Goal: Task Accomplishment & Management: Manage account settings

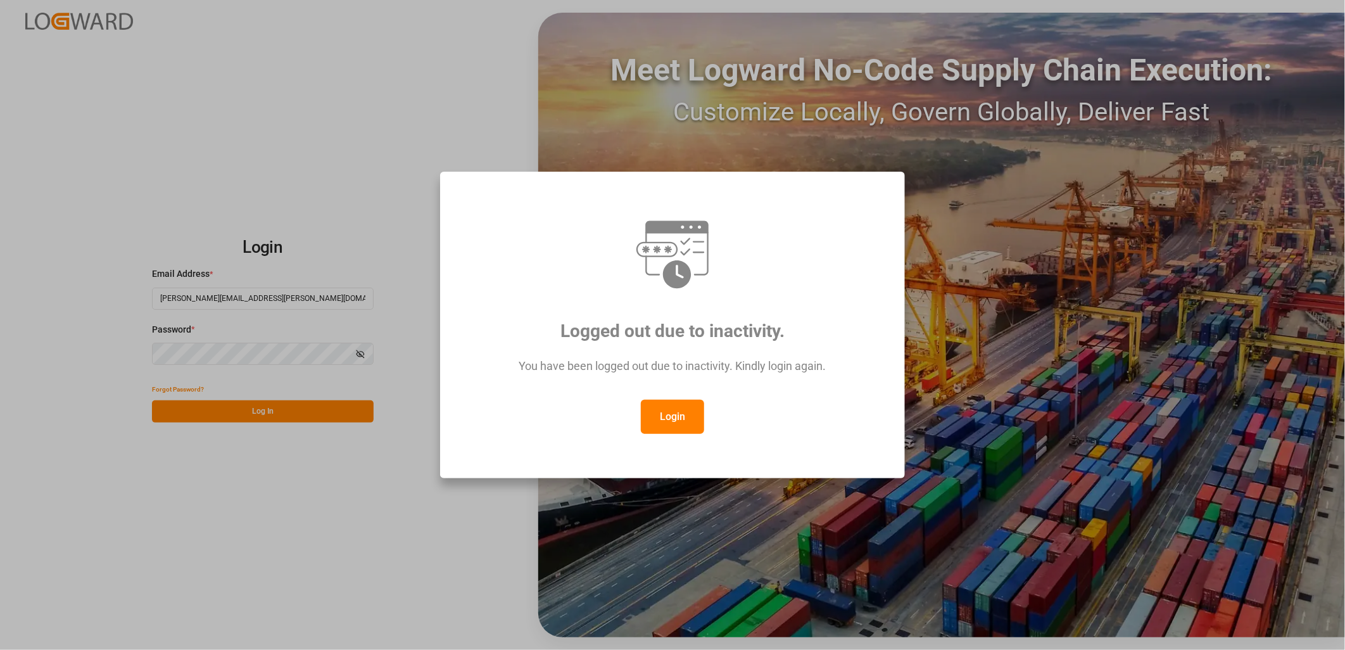
click at [671, 418] on button "Login" at bounding box center [672, 416] width 63 height 34
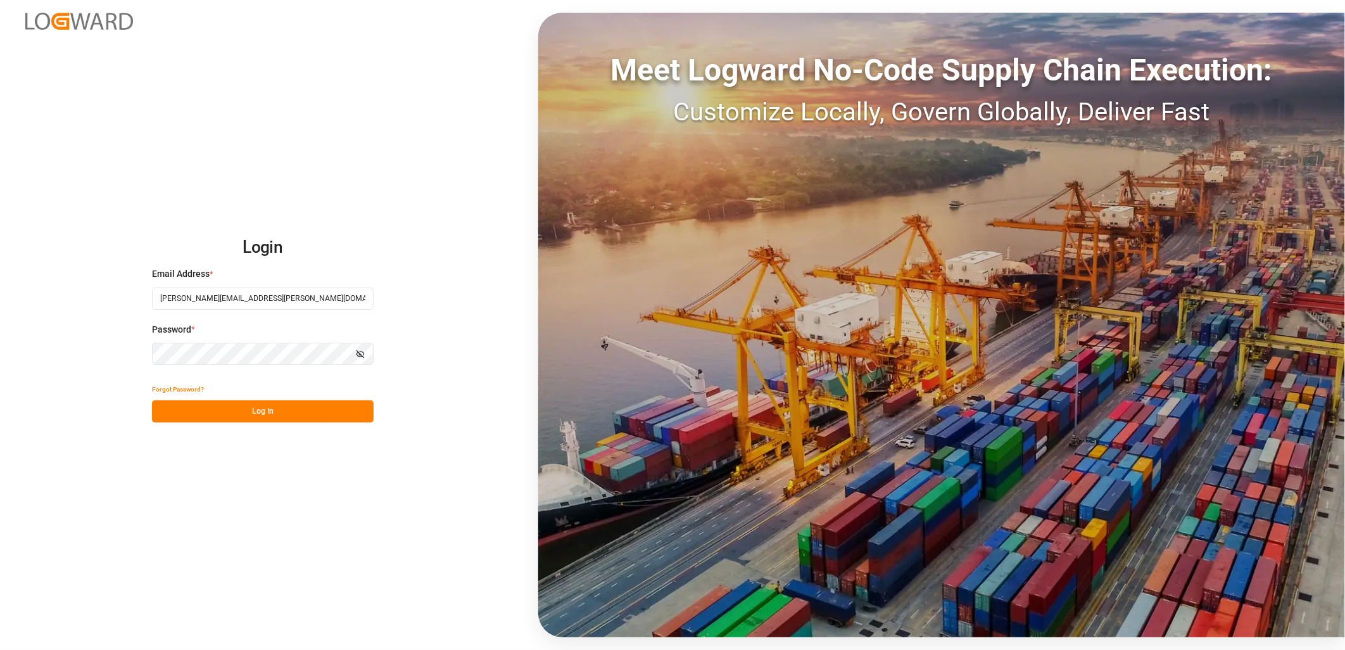
click at [293, 412] on button "Log In" at bounding box center [263, 411] width 222 height 22
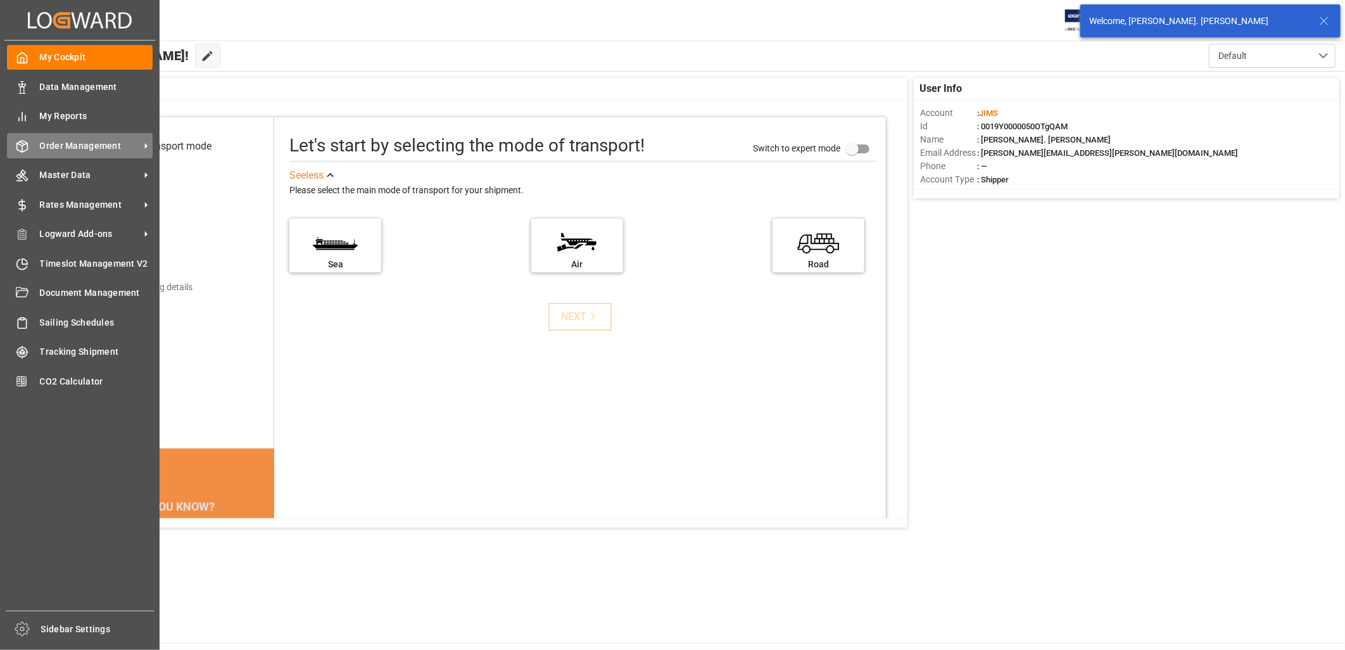
click at [87, 141] on span "Order Management" at bounding box center [90, 145] width 100 height 13
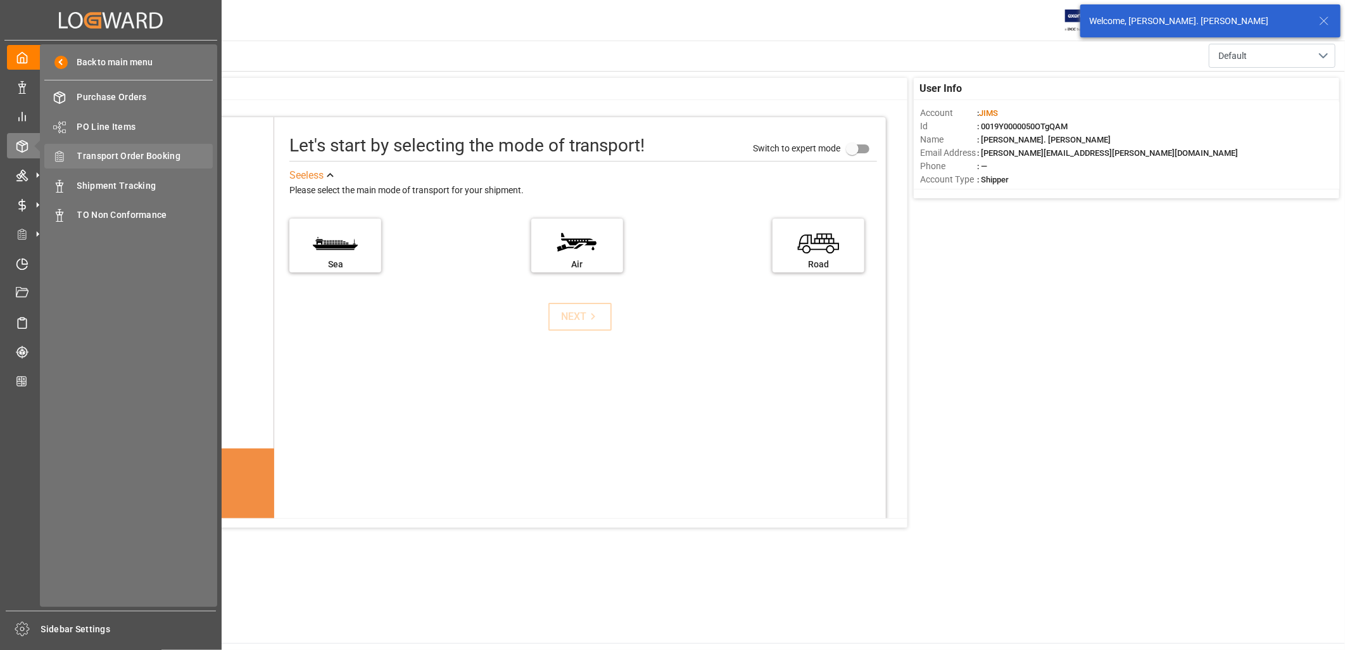
click at [136, 152] on span "Transport Order Booking" at bounding box center [145, 155] width 136 height 13
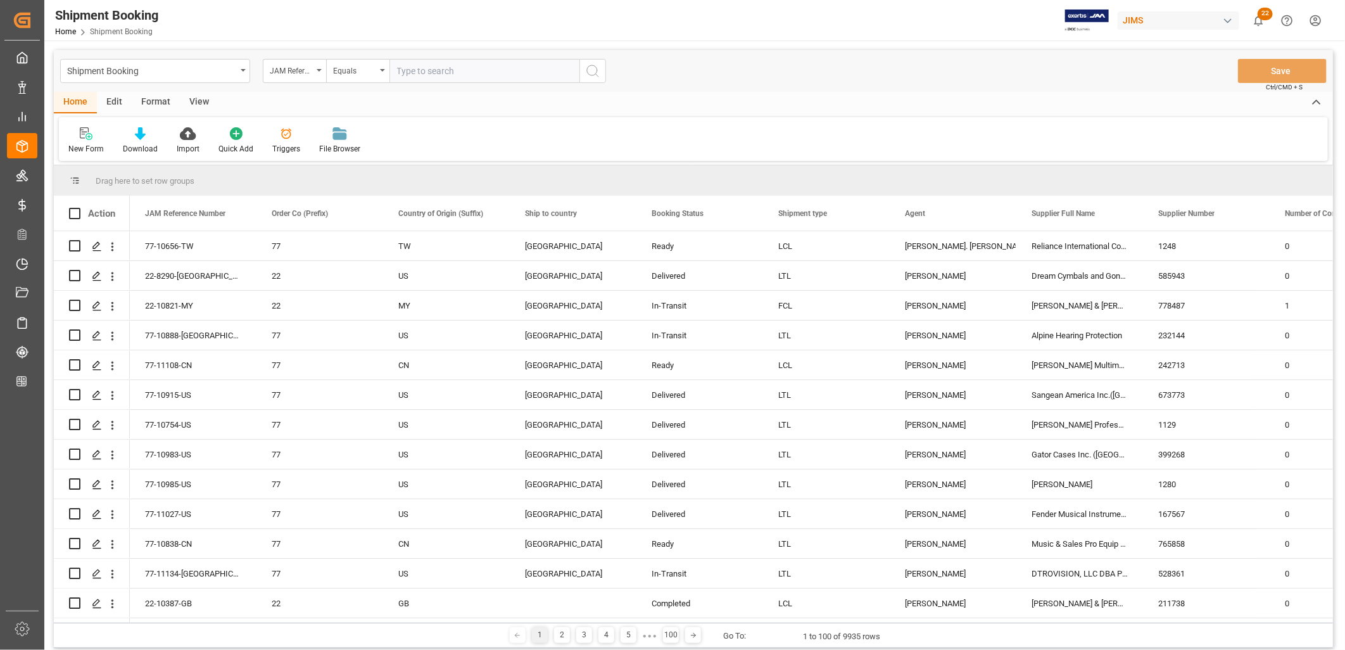
click at [406, 72] on input "text" at bounding box center [484, 71] width 190 height 24
click at [97, 244] on polygon "Press SPACE to select this row." at bounding box center [96, 245] width 6 height 6
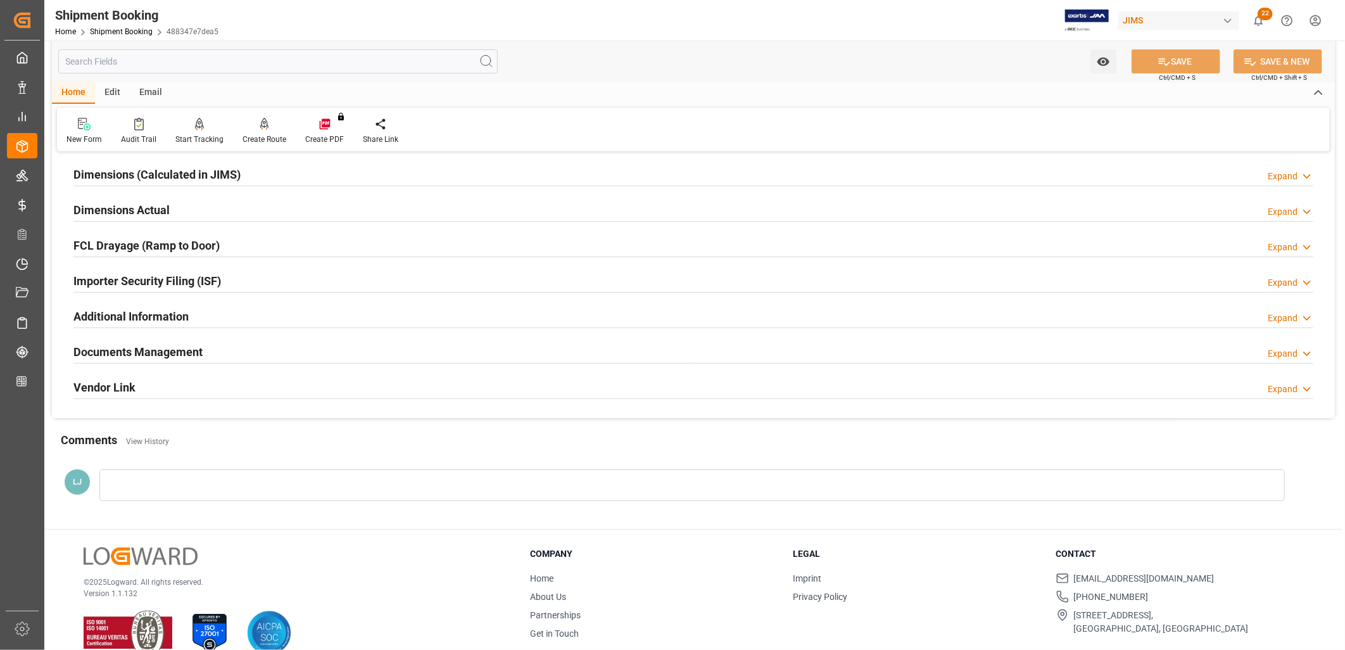
scroll to position [281, 0]
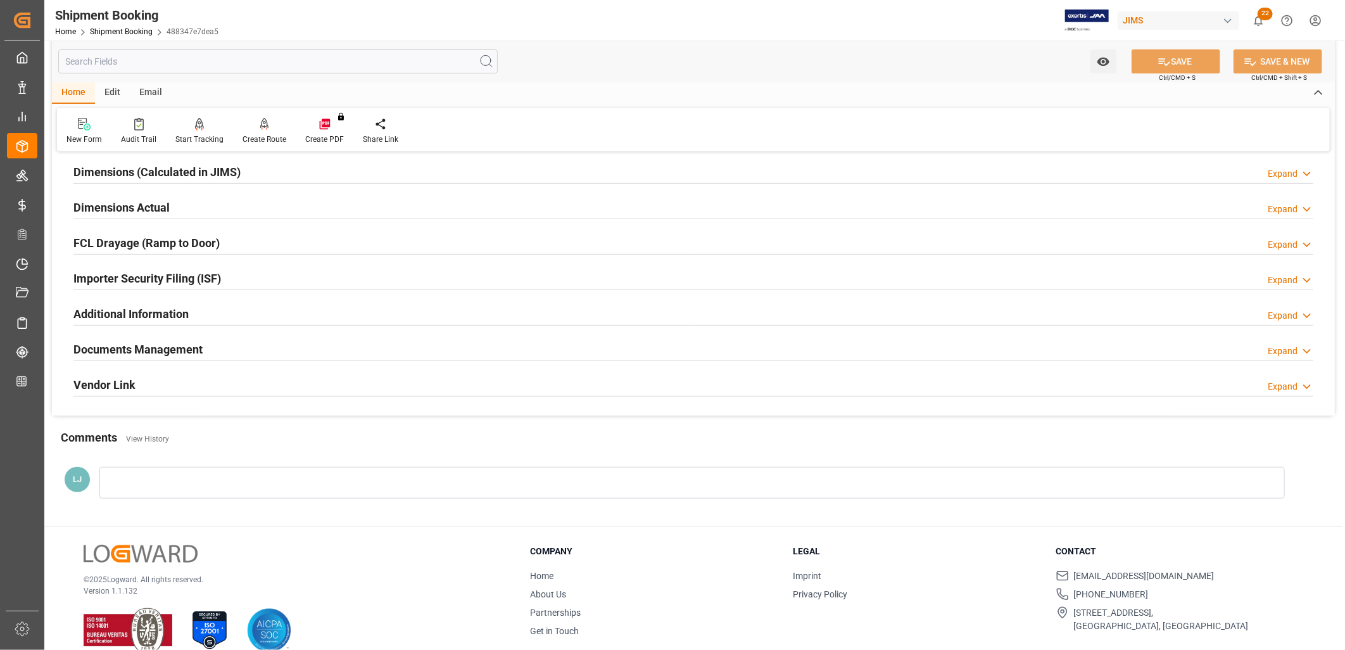
click at [160, 345] on h2 "Documents Management" at bounding box center [137, 349] width 129 height 17
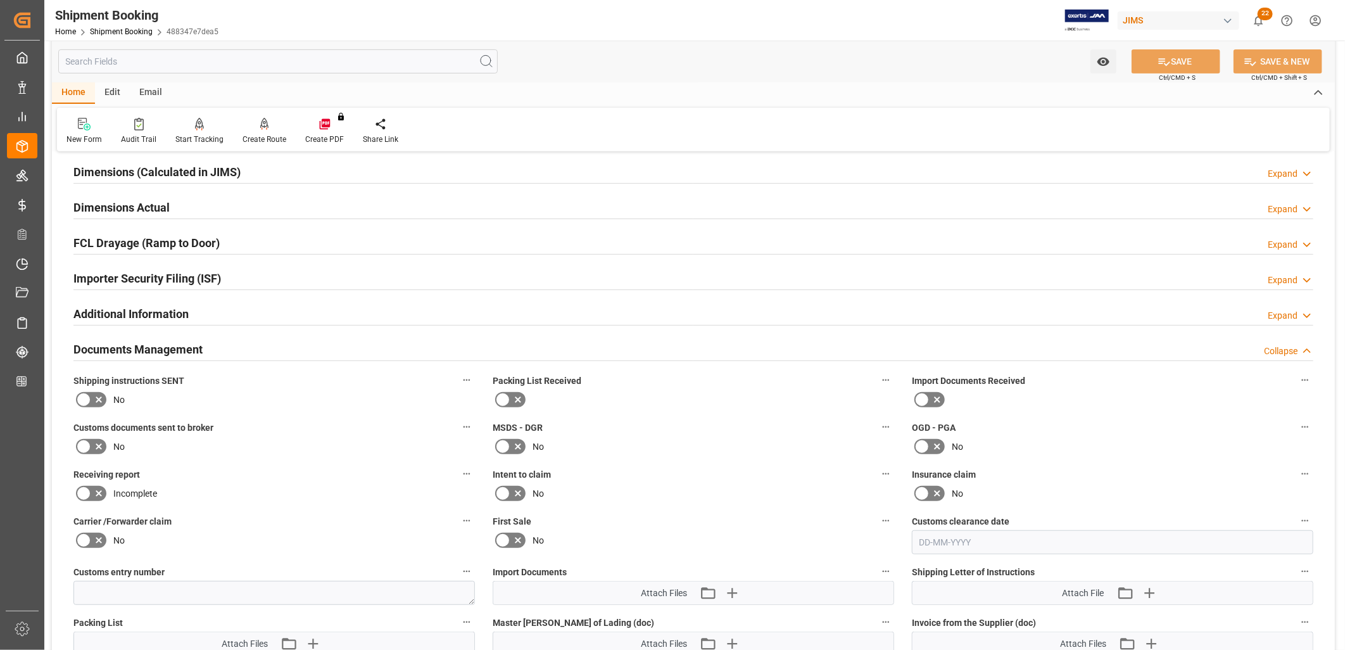
click at [505, 396] on icon at bounding box center [503, 399] width 8 height 6
click at [0, 0] on input "checkbox" at bounding box center [0, 0] width 0 height 0
click at [923, 398] on icon at bounding box center [922, 399] width 8 height 6
click at [0, 0] on input "checkbox" at bounding box center [0, 0] width 0 height 0
click at [80, 400] on icon at bounding box center [84, 399] width 8 height 6
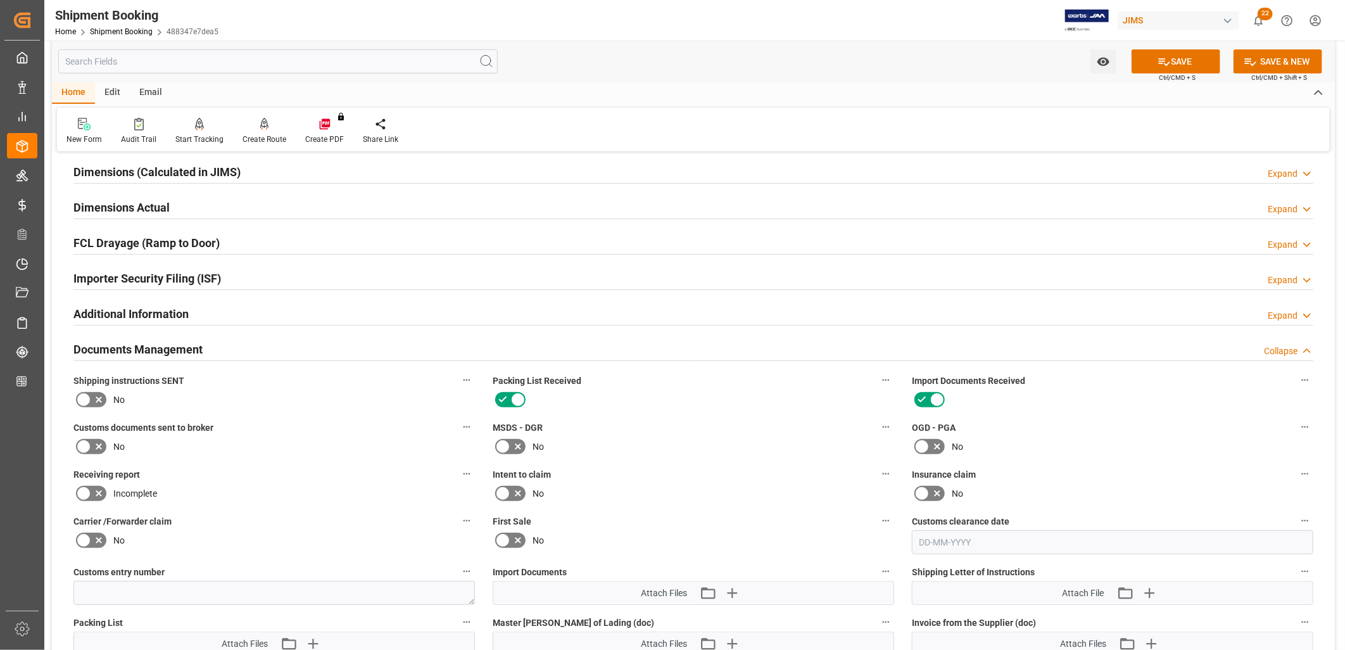
click at [0, 0] on input "checkbox" at bounding box center [0, 0] width 0 height 0
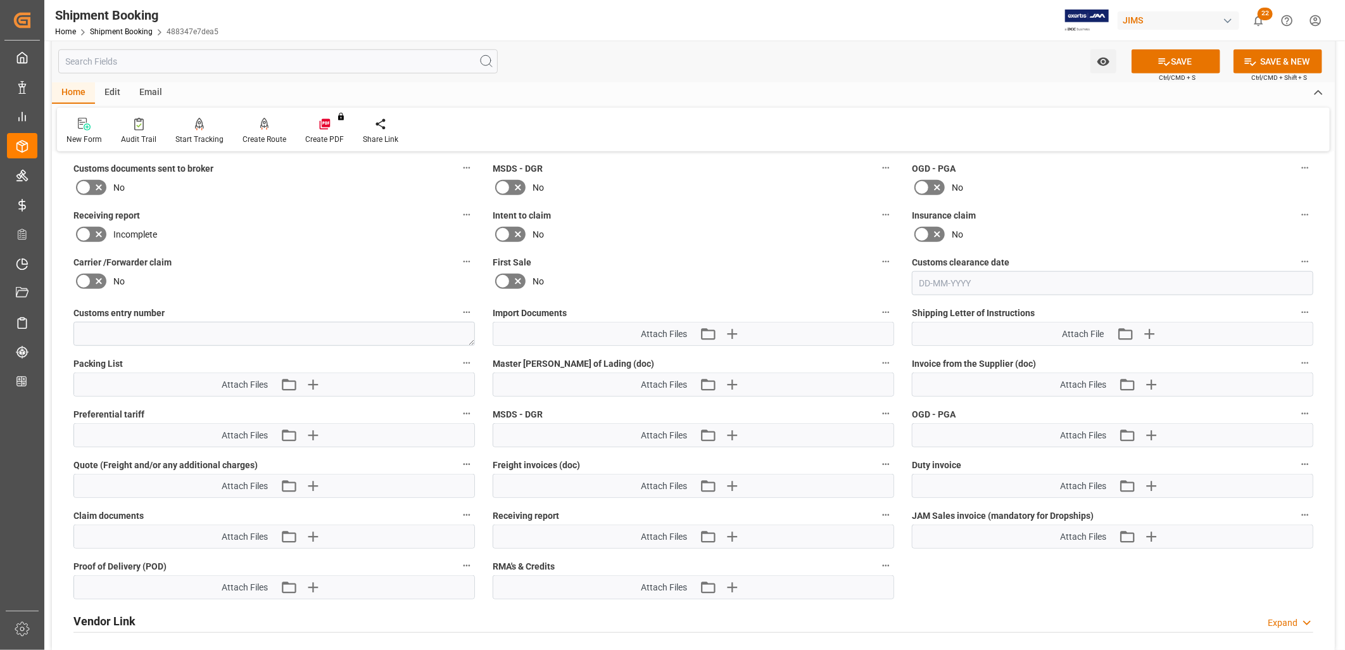
scroll to position [562, 0]
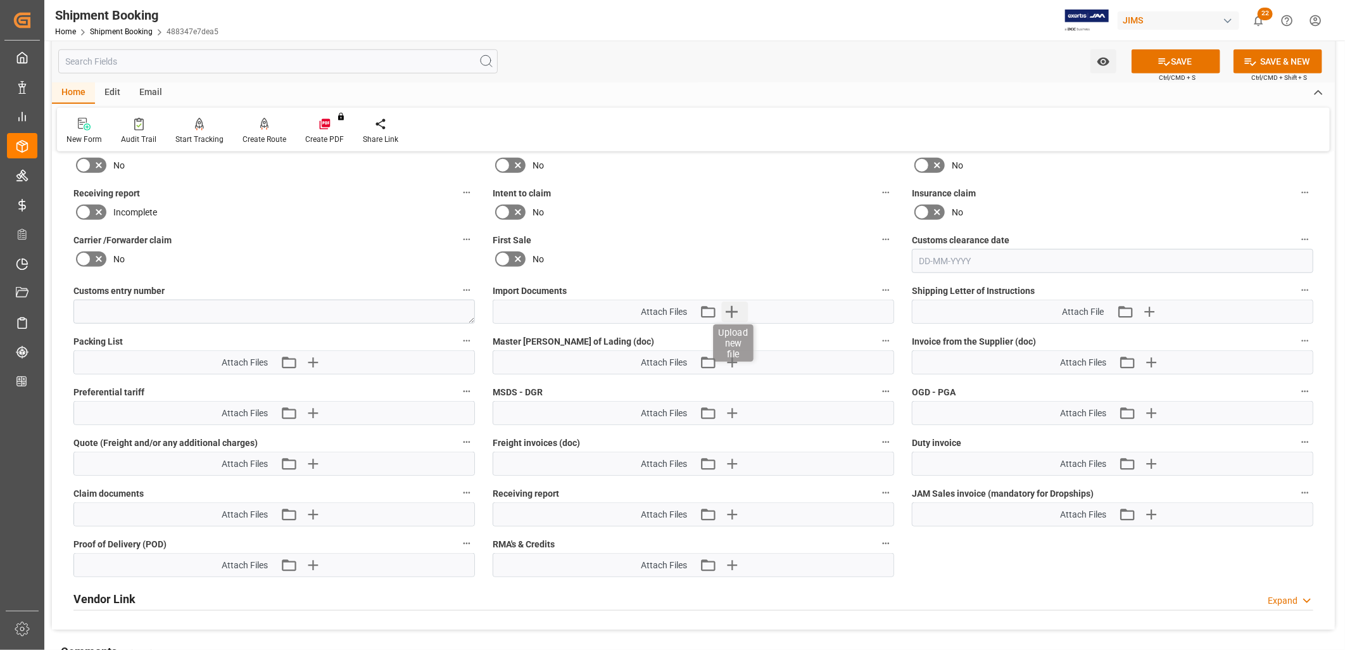
click at [731, 306] on icon "button" at bounding box center [732, 312] width 12 height 12
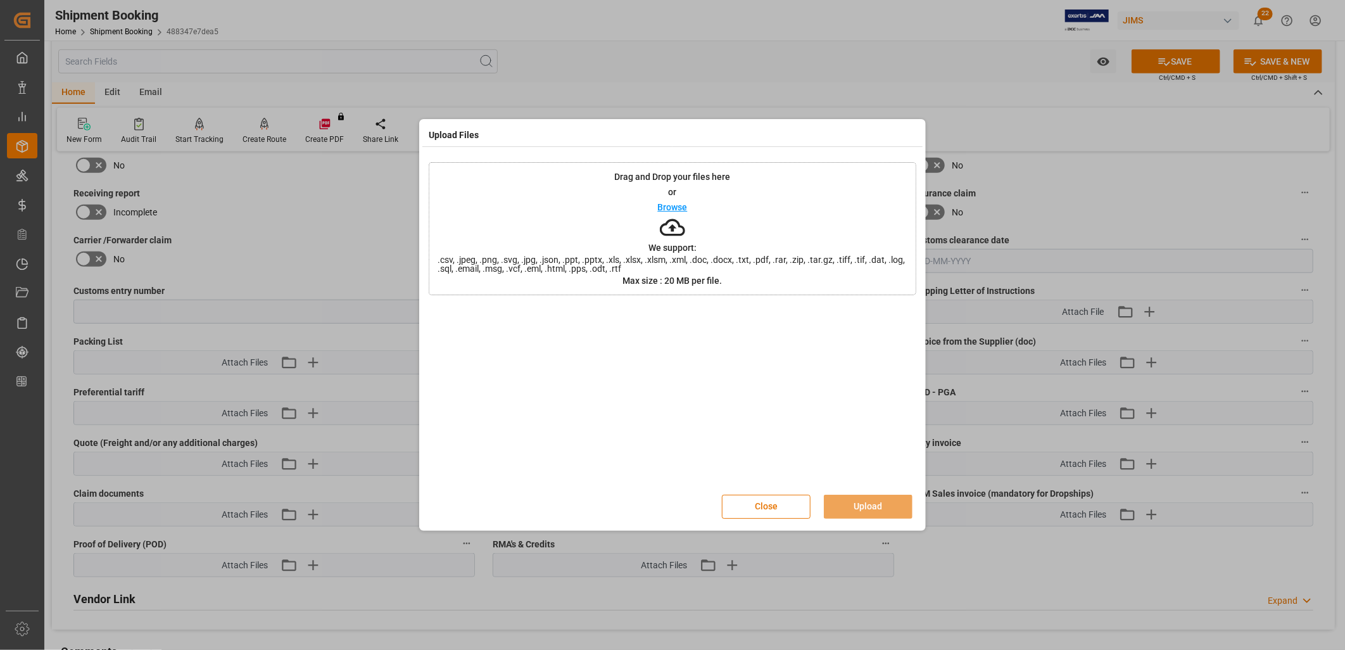
click at [675, 206] on p "Browse" at bounding box center [673, 207] width 30 height 9
click at [665, 206] on p "Browse" at bounding box center [673, 207] width 30 height 9
click at [667, 208] on p "Browse" at bounding box center [673, 207] width 30 height 9
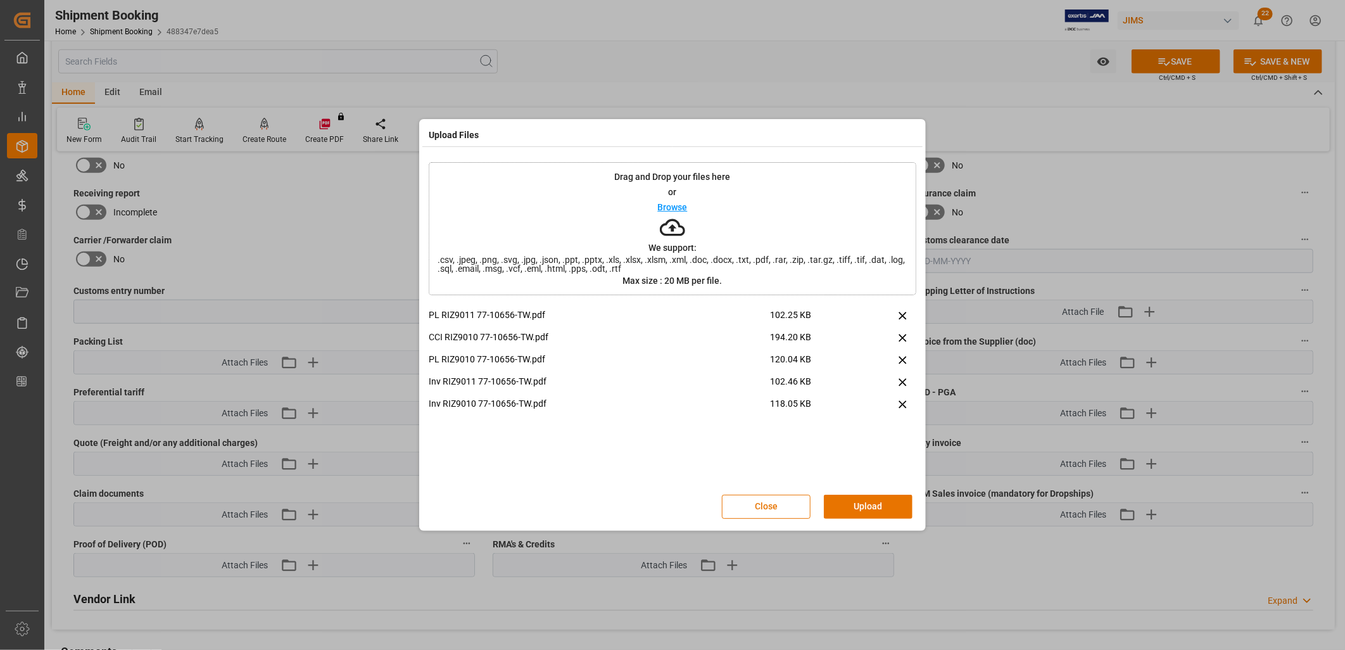
click at [671, 209] on p "Browse" at bounding box center [673, 207] width 30 height 9
click at [671, 206] on p "Browse" at bounding box center [673, 207] width 30 height 9
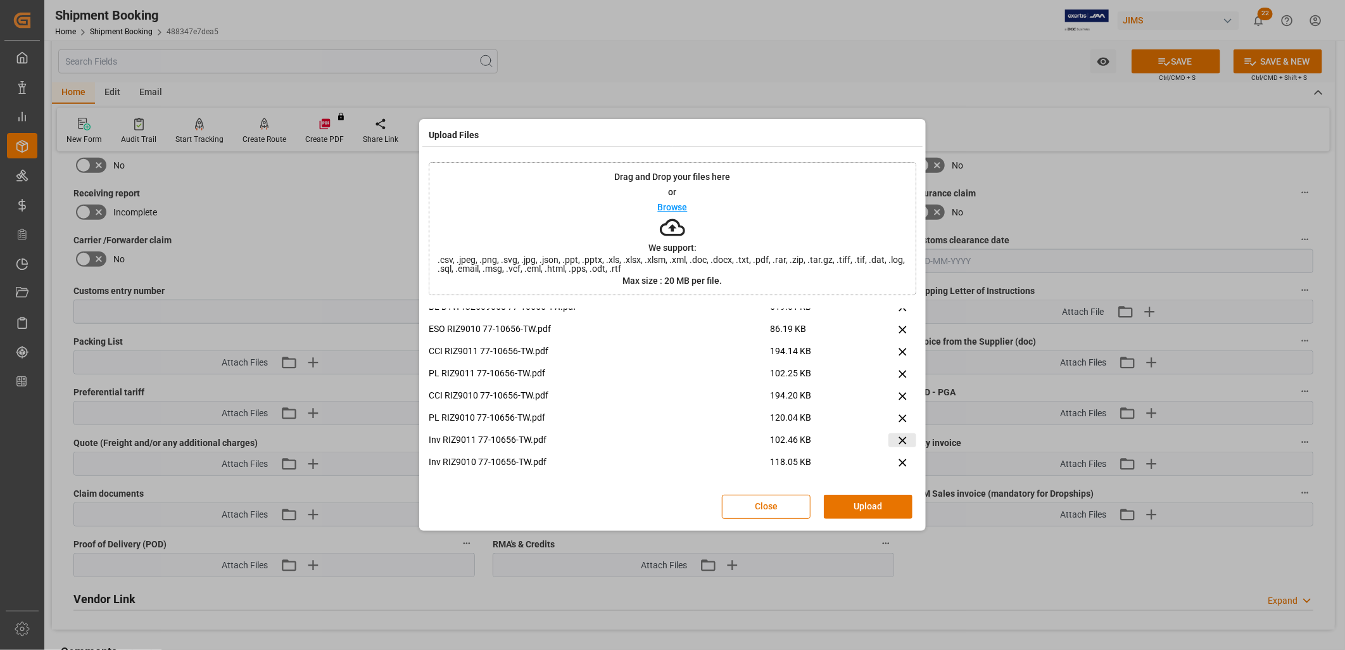
scroll to position [0, 0]
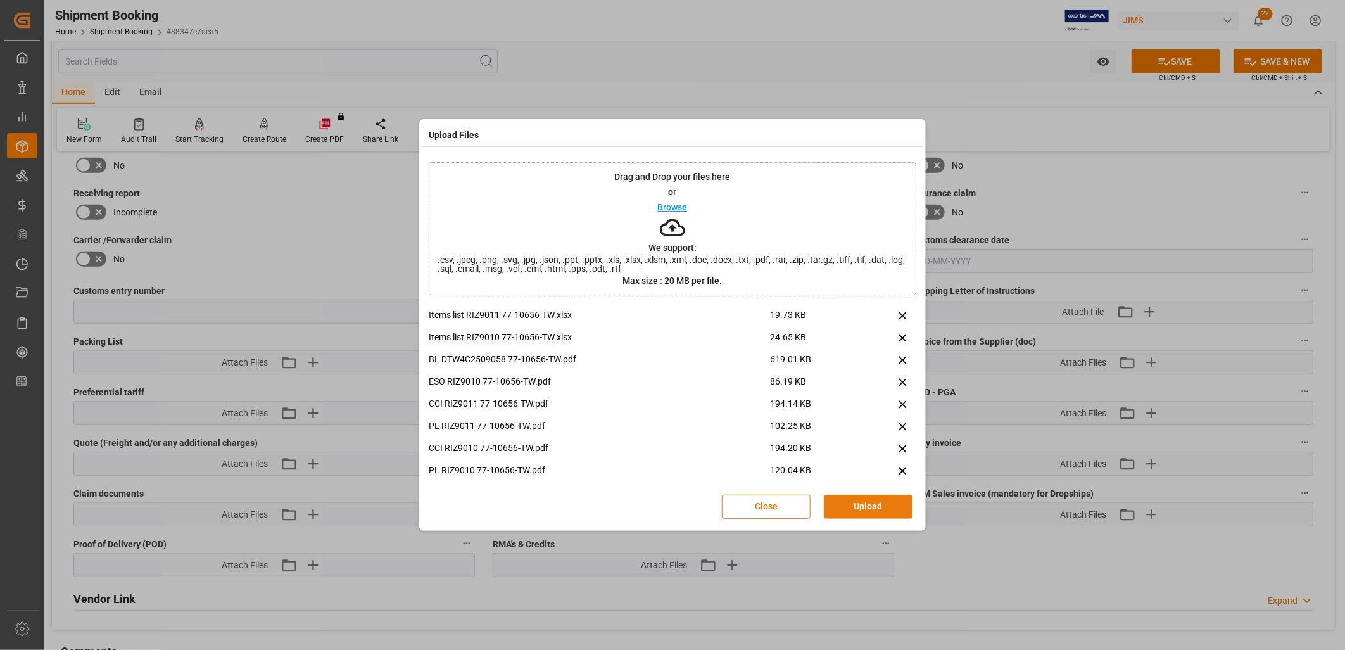
click at [872, 508] on button "Upload" at bounding box center [868, 506] width 89 height 24
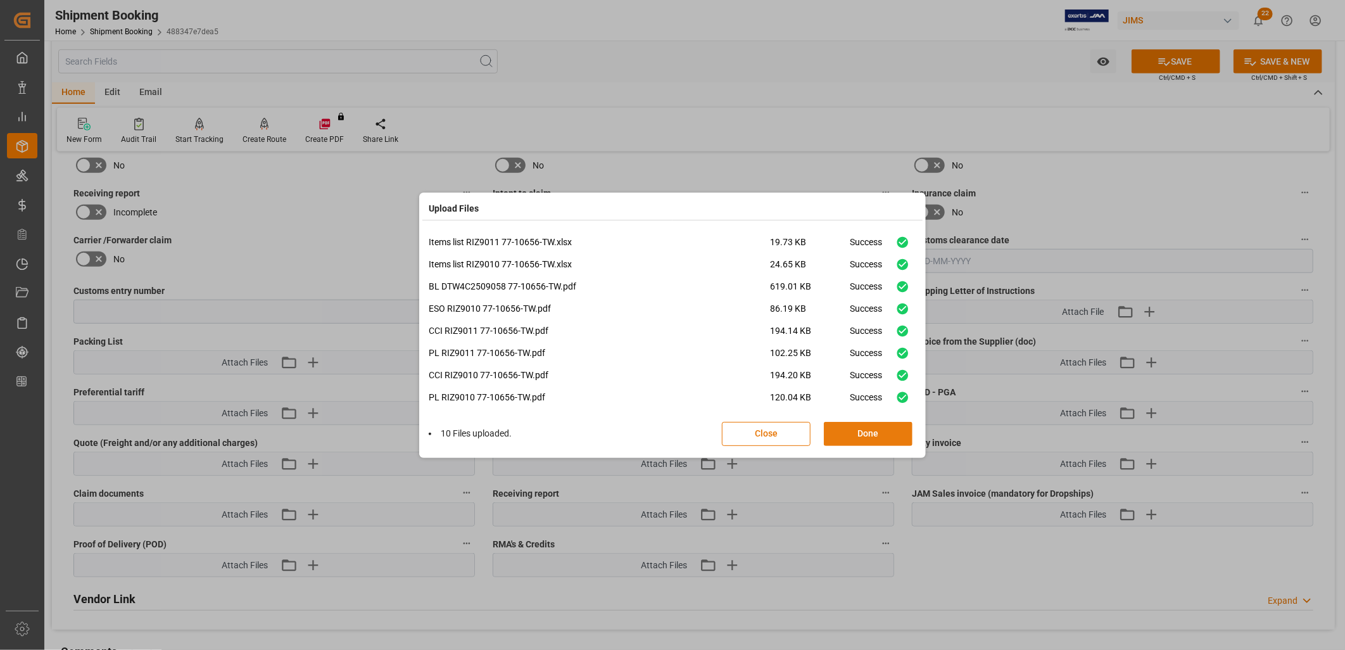
click at [874, 432] on button "Done" at bounding box center [868, 434] width 89 height 24
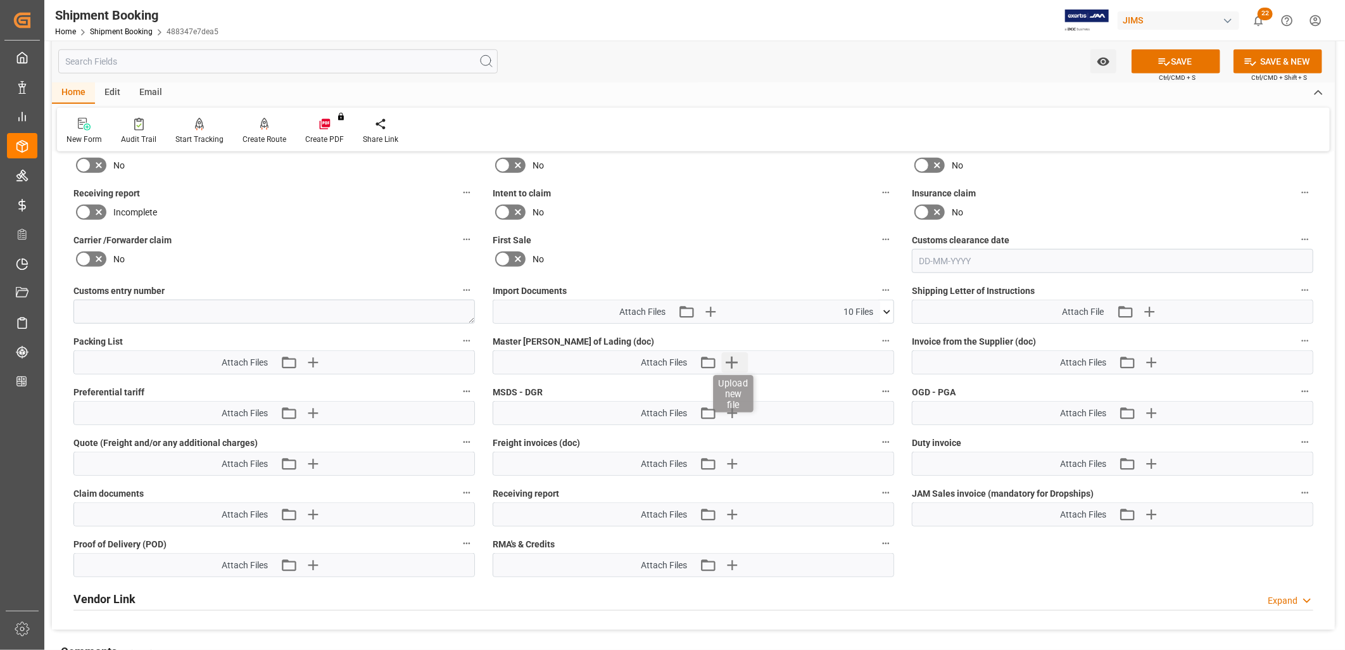
click at [731, 358] on icon "button" at bounding box center [732, 362] width 12 height 12
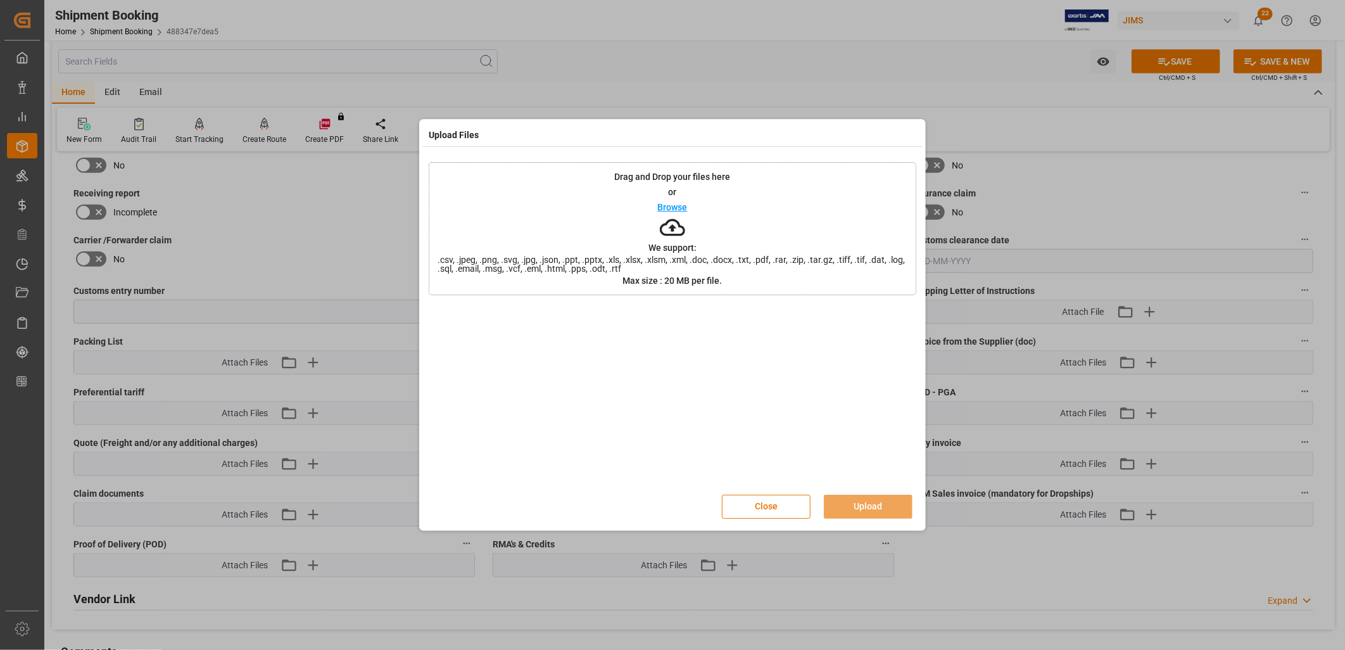
click at [678, 206] on p "Browse" at bounding box center [673, 207] width 30 height 9
click at [877, 503] on button "Upload" at bounding box center [868, 506] width 89 height 24
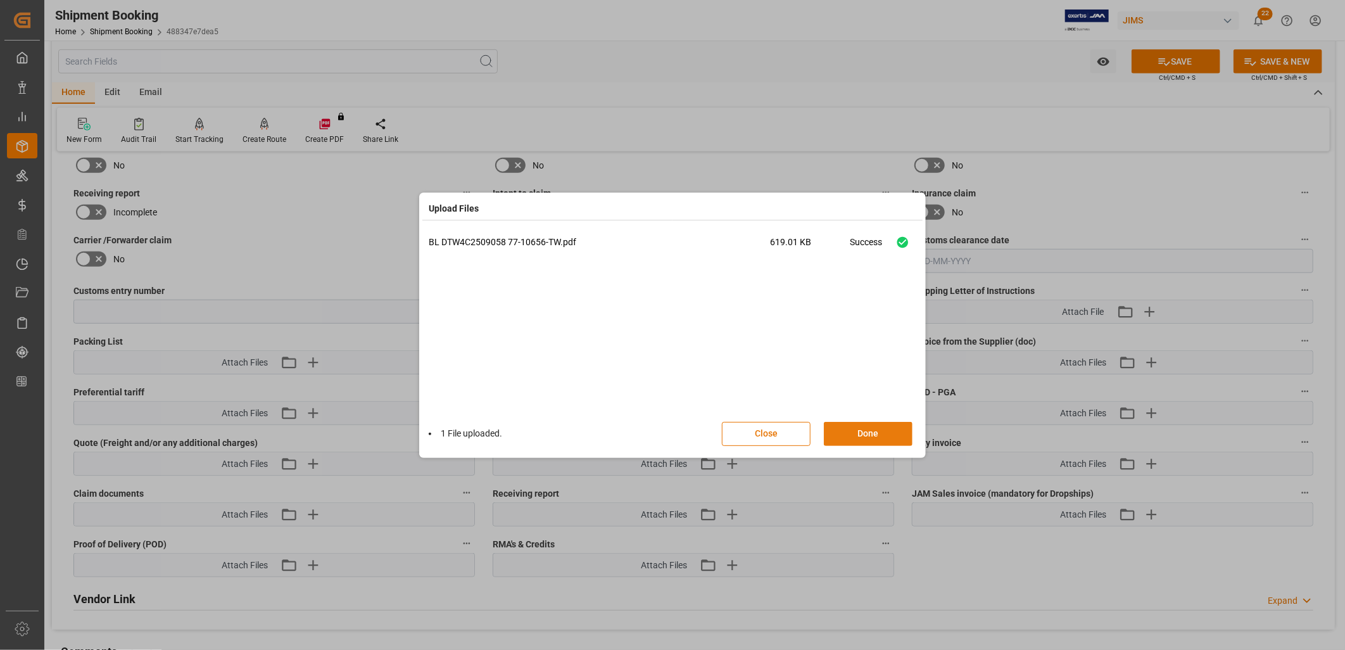
click at [876, 429] on button "Done" at bounding box center [868, 434] width 89 height 24
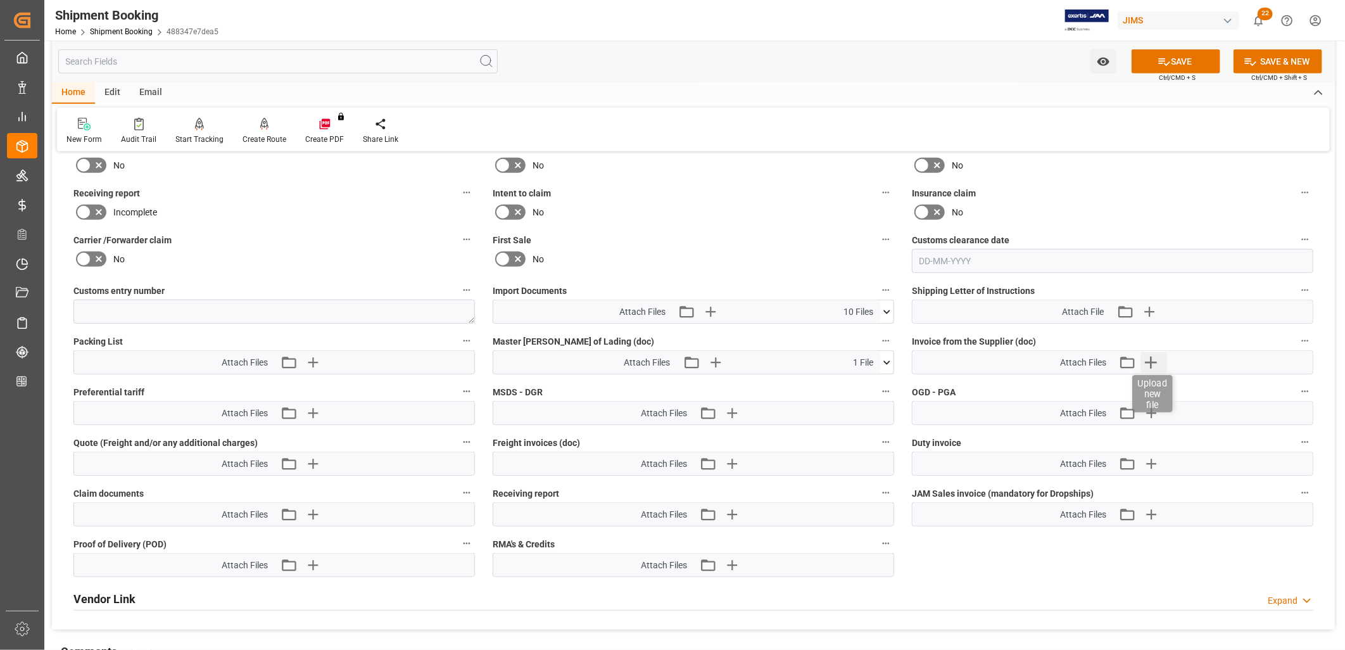
click at [1150, 356] on icon "button" at bounding box center [1151, 362] width 20 height 20
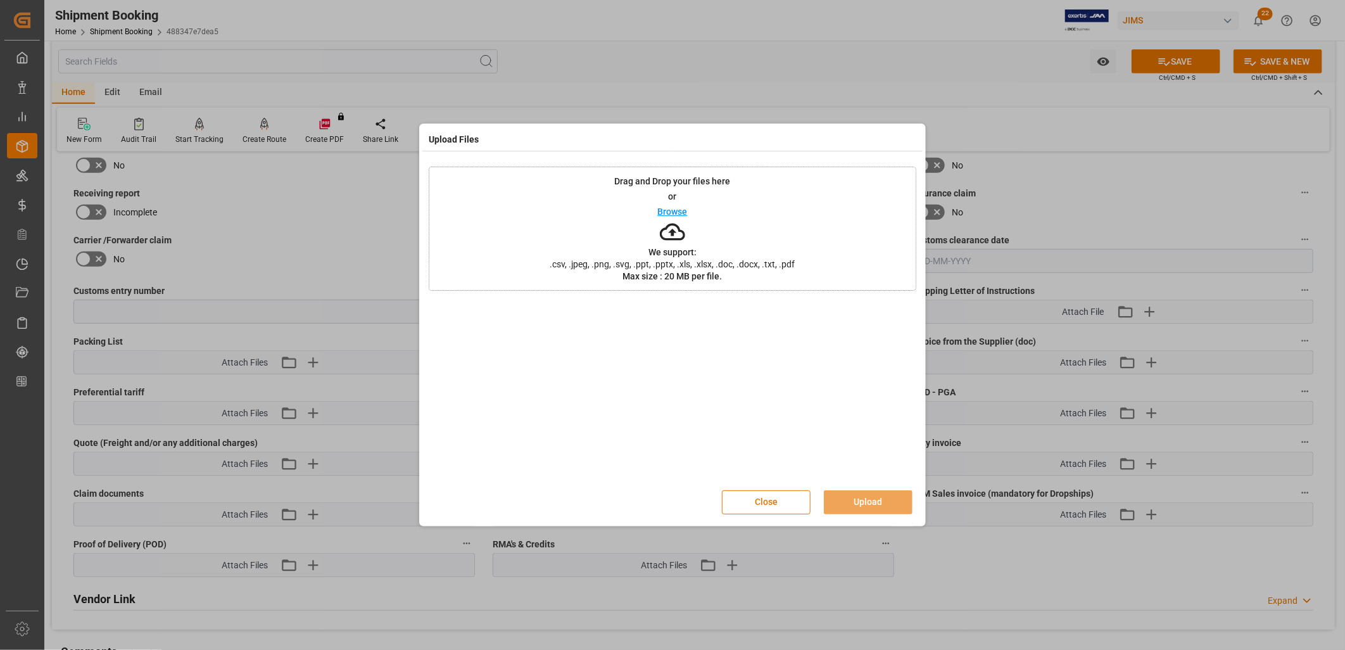
click at [661, 212] on p "Browse" at bounding box center [673, 211] width 30 height 9
click at [674, 211] on p "Browse" at bounding box center [673, 211] width 30 height 9
click at [874, 501] on button "Upload" at bounding box center [868, 502] width 89 height 24
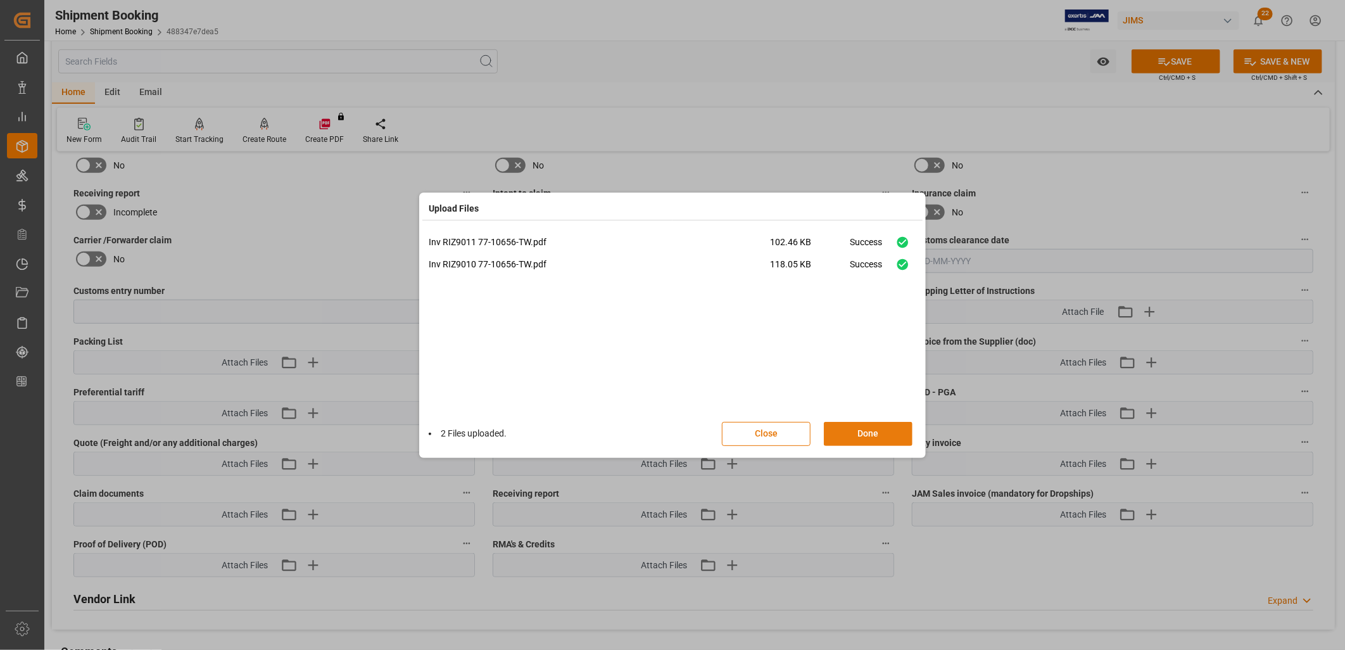
click at [876, 422] on button "Done" at bounding box center [868, 434] width 89 height 24
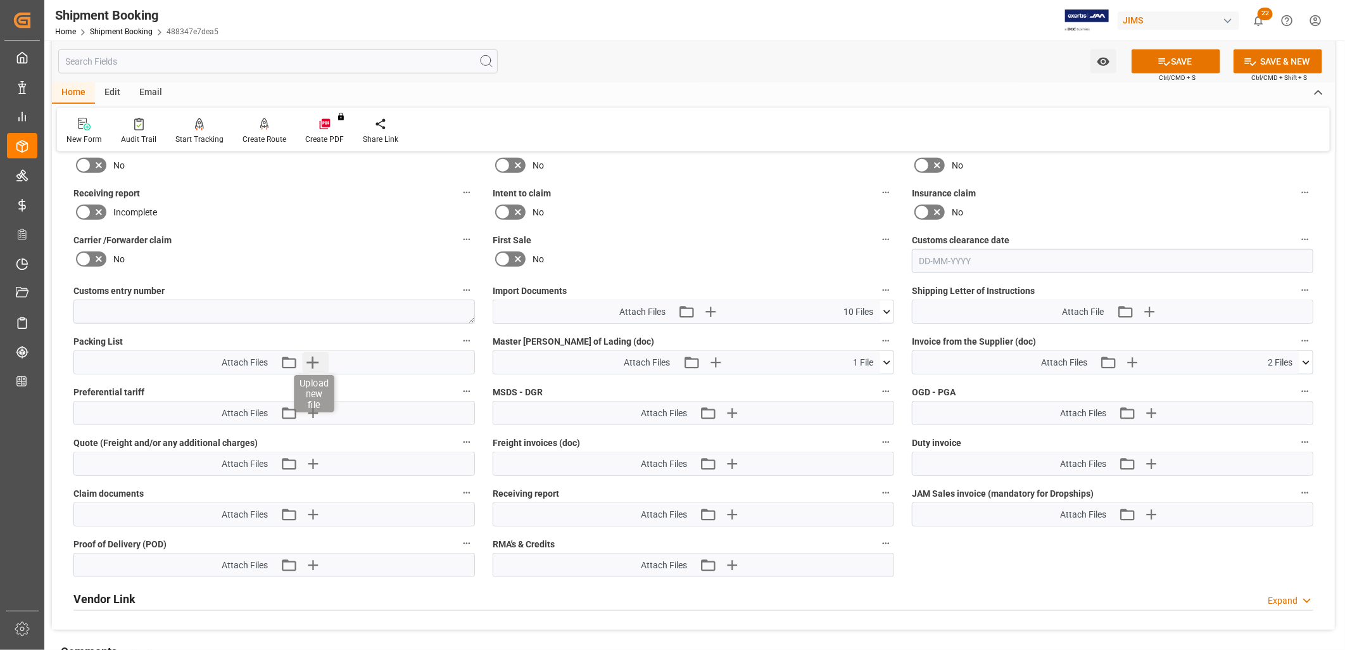
click at [314, 356] on icon "button" at bounding box center [313, 362] width 20 height 20
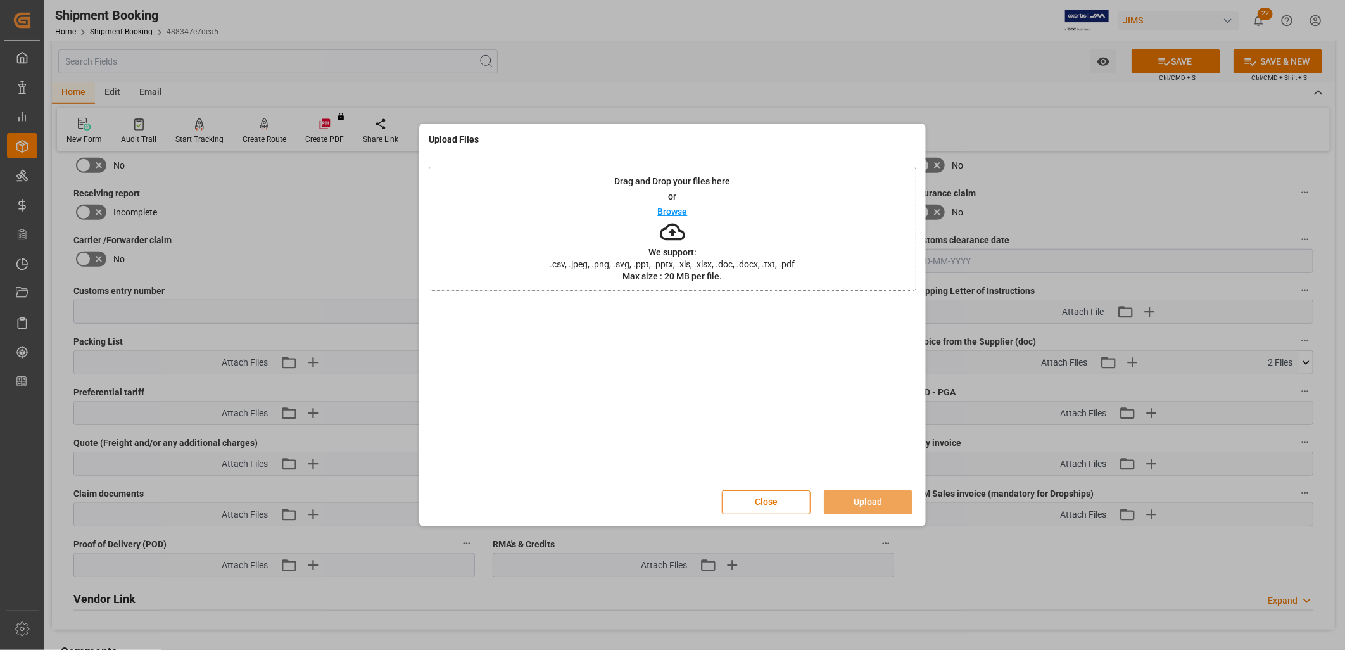
click at [688, 208] on div "Drag and Drop your files here or Browse We support: .csv, .jpeg, .png, .svg, .p…" at bounding box center [672, 229] width 487 height 124
click at [673, 208] on p "Browse" at bounding box center [673, 211] width 30 height 9
click at [877, 503] on button "Upload" at bounding box center [868, 502] width 89 height 24
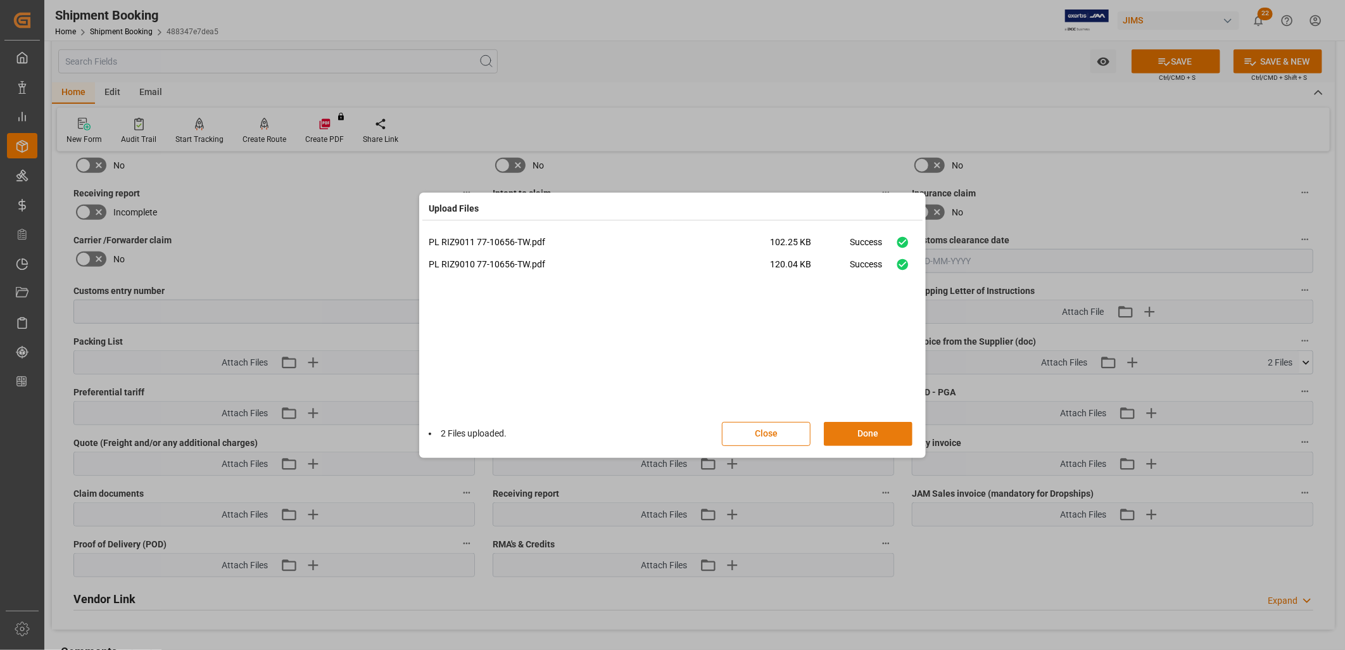
click at [879, 429] on button "Done" at bounding box center [868, 434] width 89 height 24
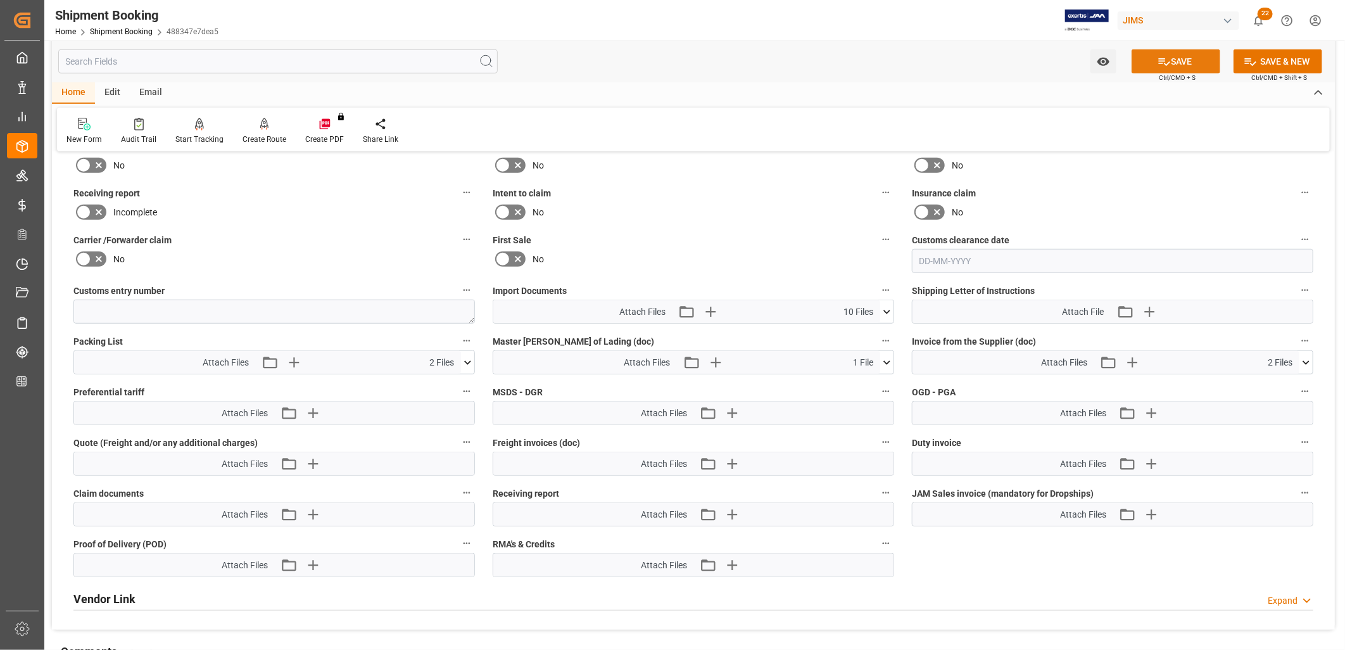
click at [1184, 58] on button "SAVE" at bounding box center [1175, 61] width 89 height 24
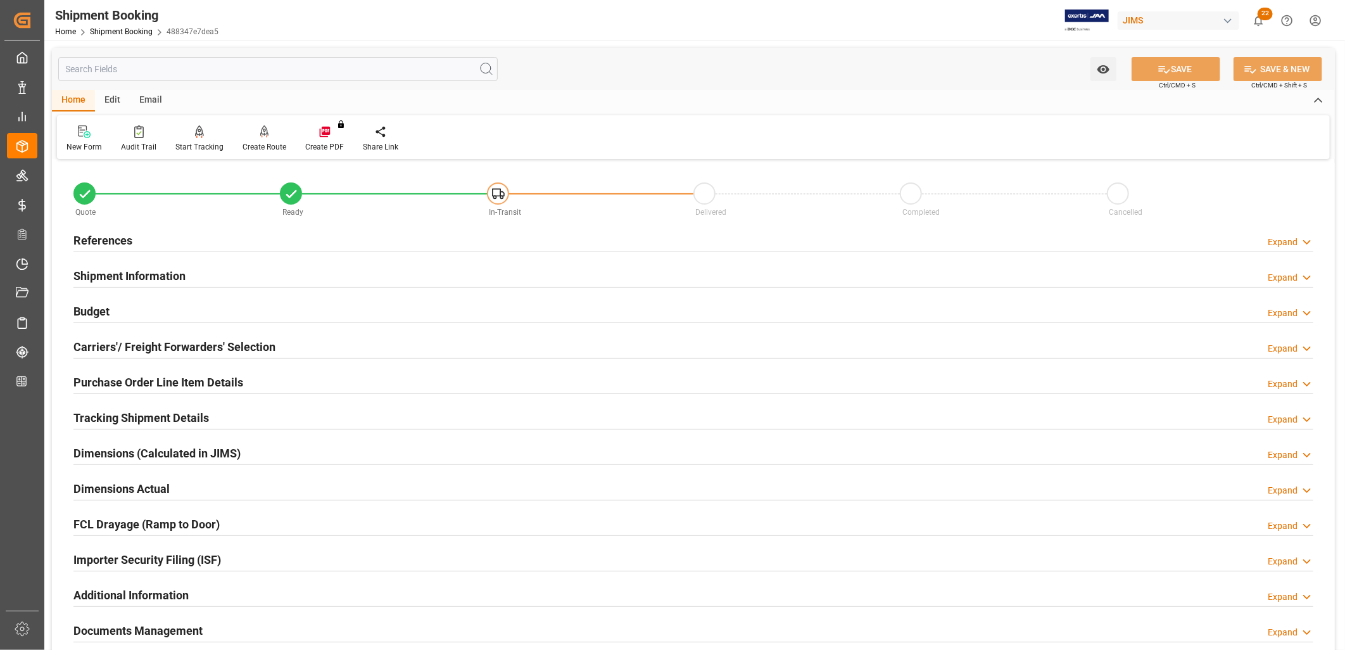
click at [119, 234] on h2 "References" at bounding box center [102, 240] width 59 height 17
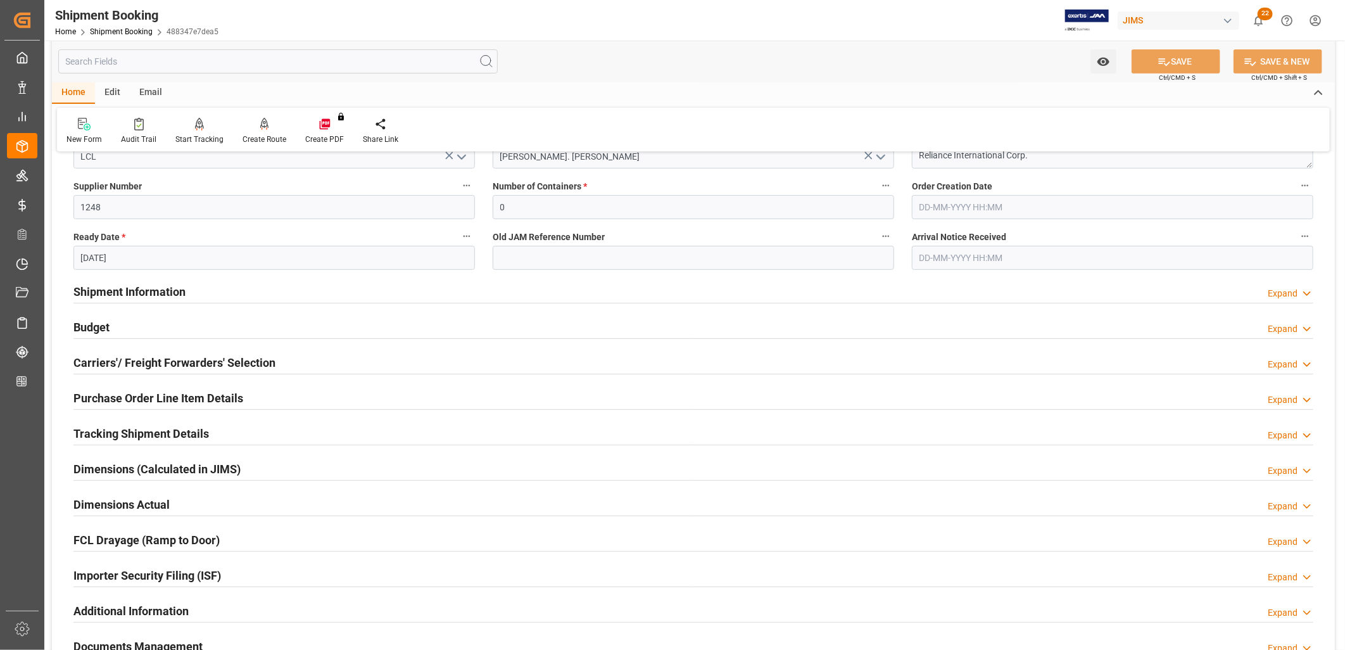
scroll to position [281, 0]
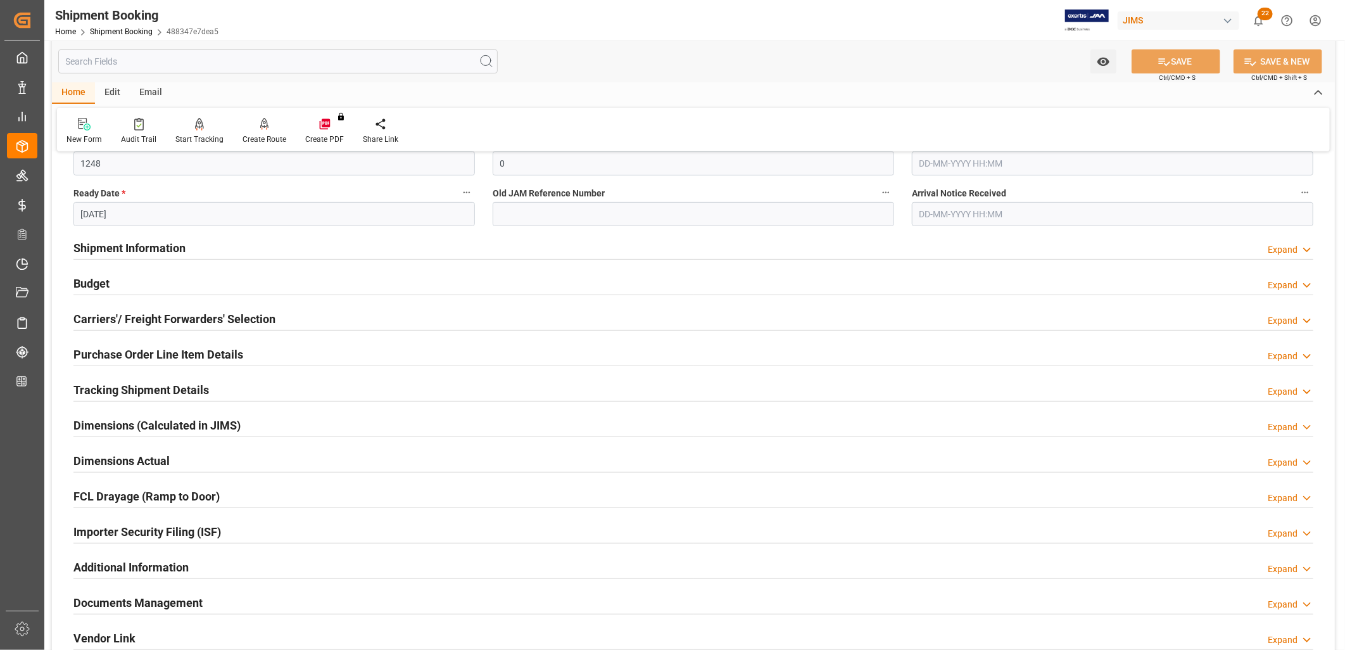
click at [143, 251] on h2 "Shipment Information" at bounding box center [129, 247] width 112 height 17
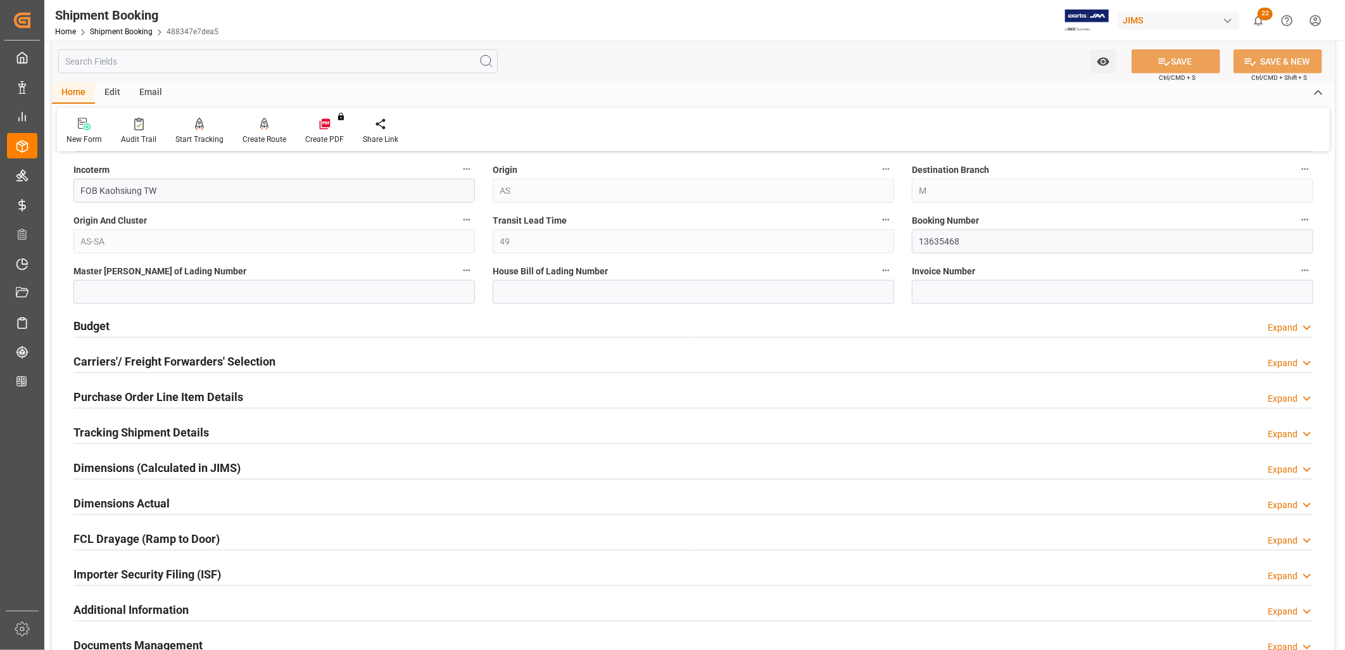
scroll to position [774, 0]
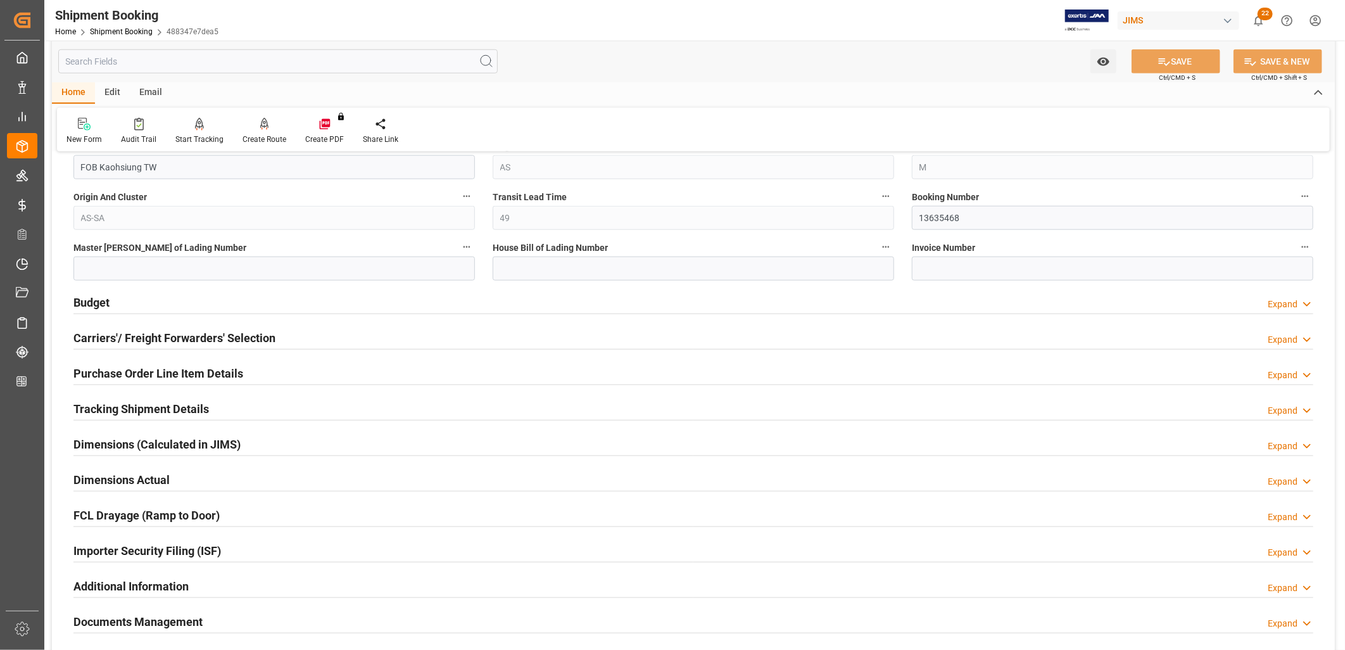
click at [101, 303] on h2 "Budget" at bounding box center [91, 302] width 36 height 17
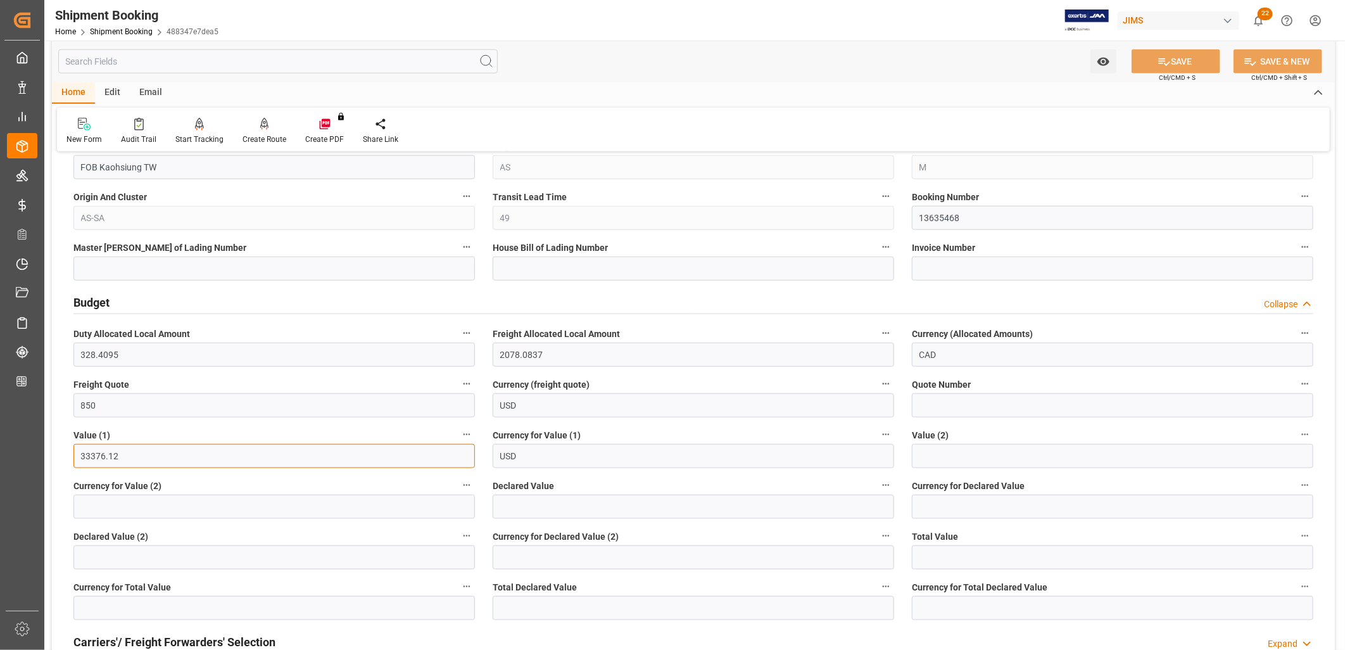
drag, startPoint x: 122, startPoint y: 455, endPoint x: 67, endPoint y: 454, distance: 54.4
click at [67, 454] on div "Value (1) 33376.12" at bounding box center [274, 447] width 419 height 51
type input "33376.48"
click at [550, 453] on input "USD" at bounding box center [693, 456] width 401 height 24
click at [285, 501] on input at bounding box center [273, 506] width 401 height 24
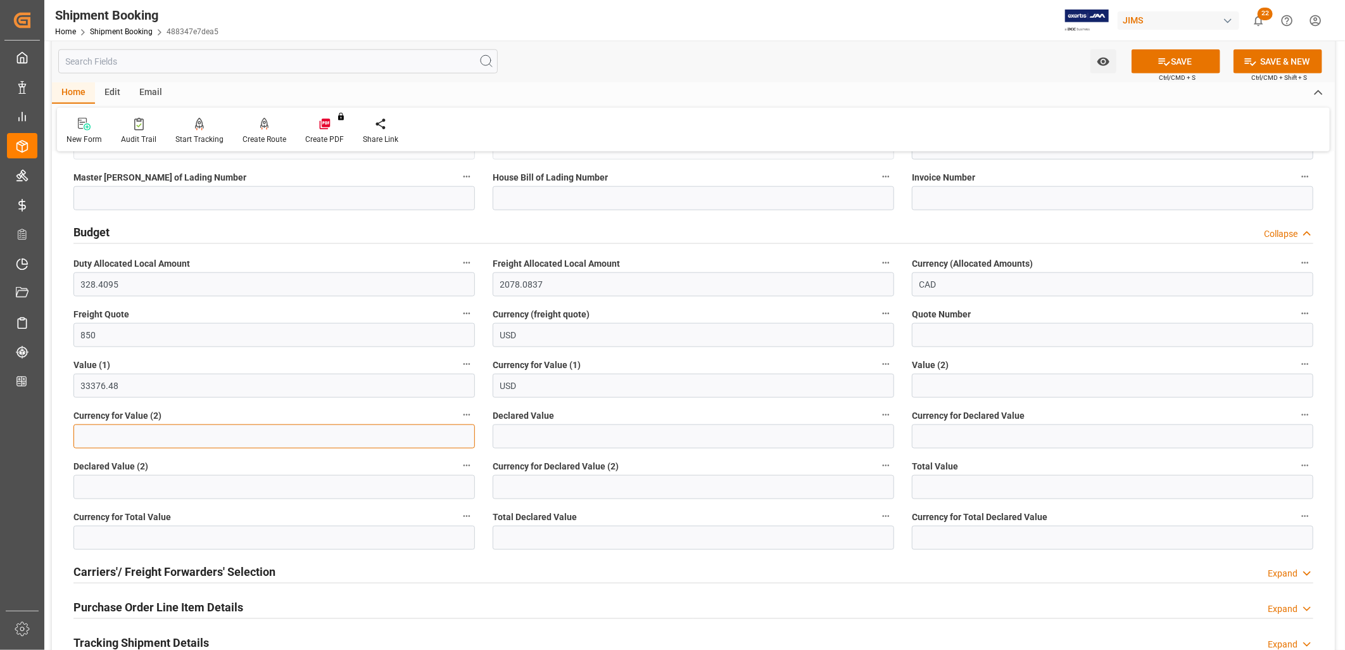
scroll to position [984, 0]
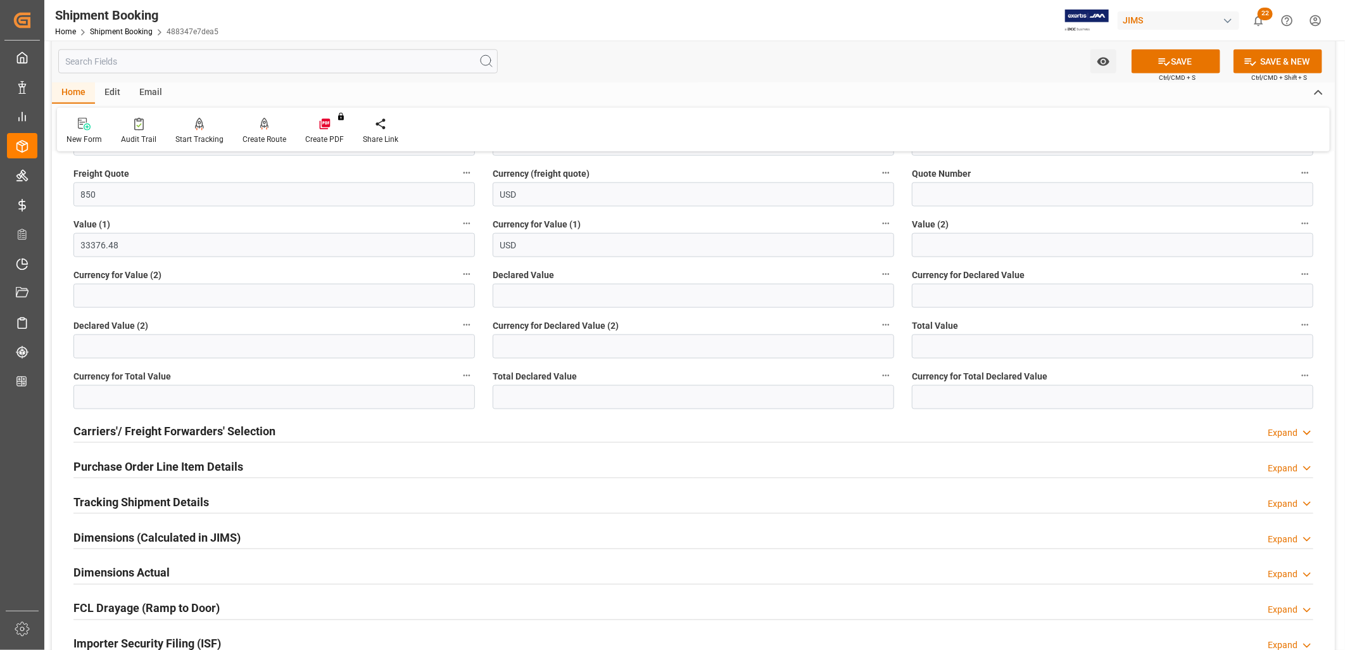
click at [212, 431] on h2 "Carriers'/ Freight Forwarders' Selection" at bounding box center [174, 430] width 202 height 17
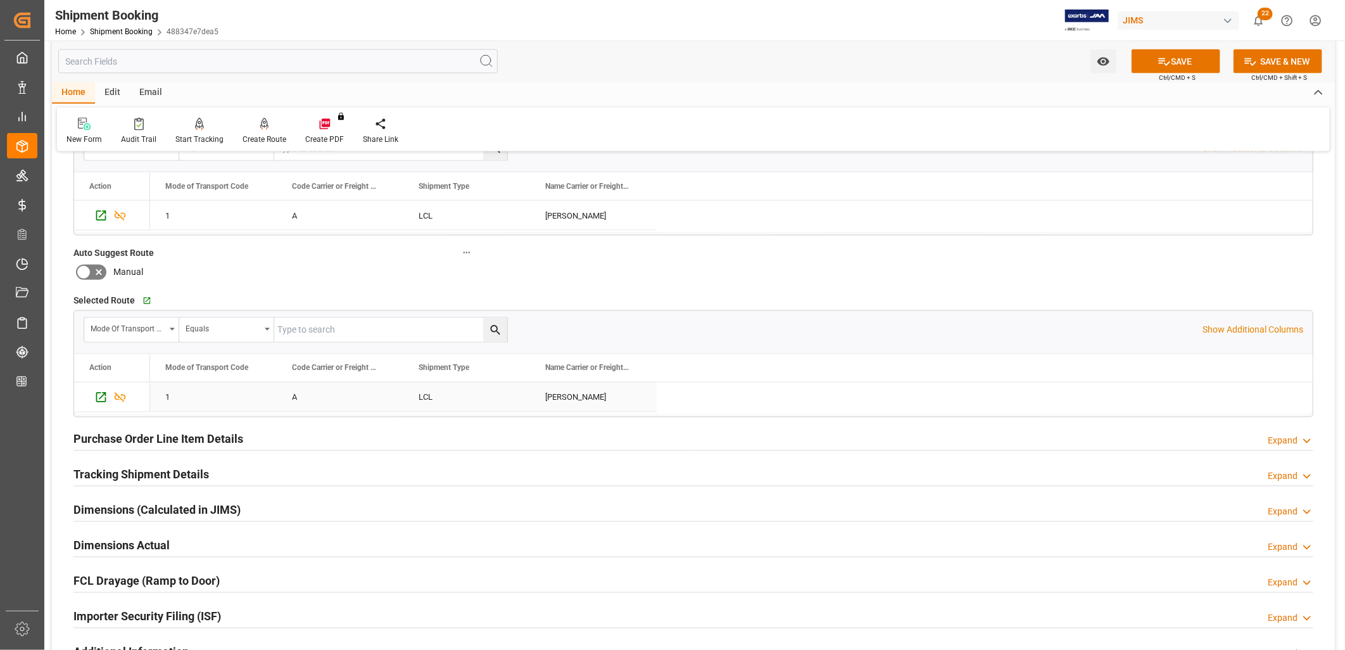
scroll to position [1336, 0]
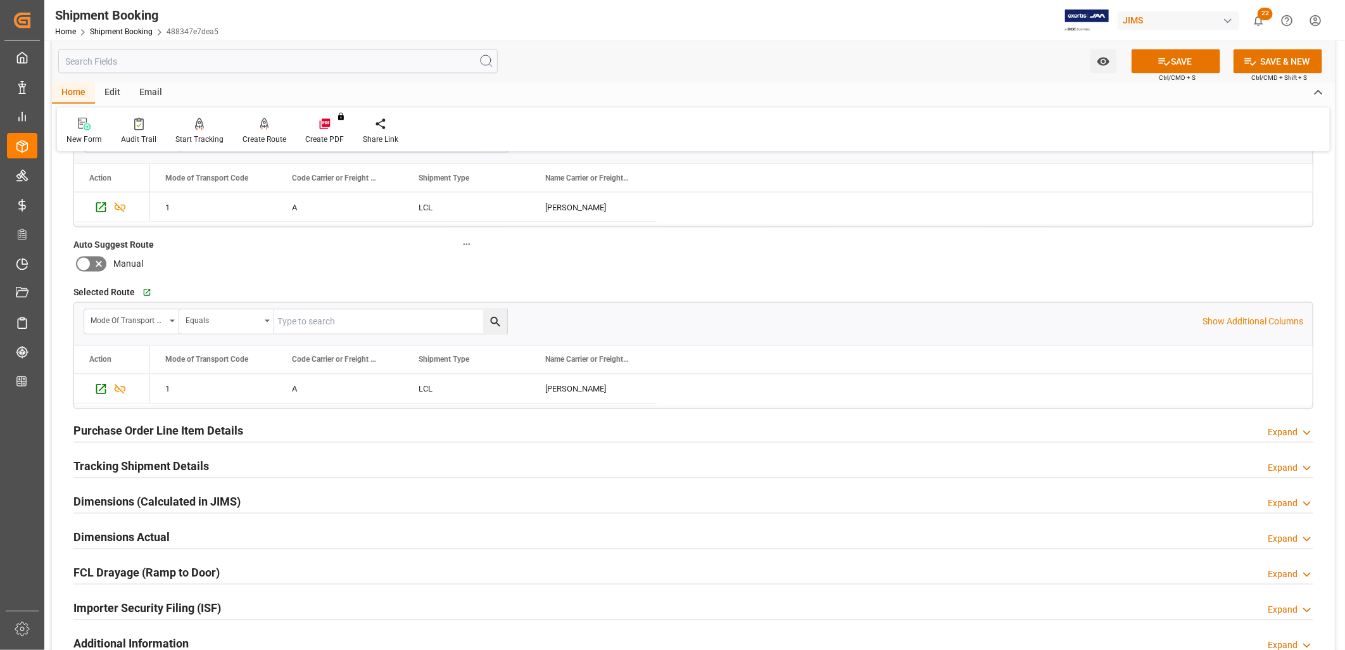
click at [137, 427] on h2 "Purchase Order Line Item Details" at bounding box center [158, 430] width 170 height 17
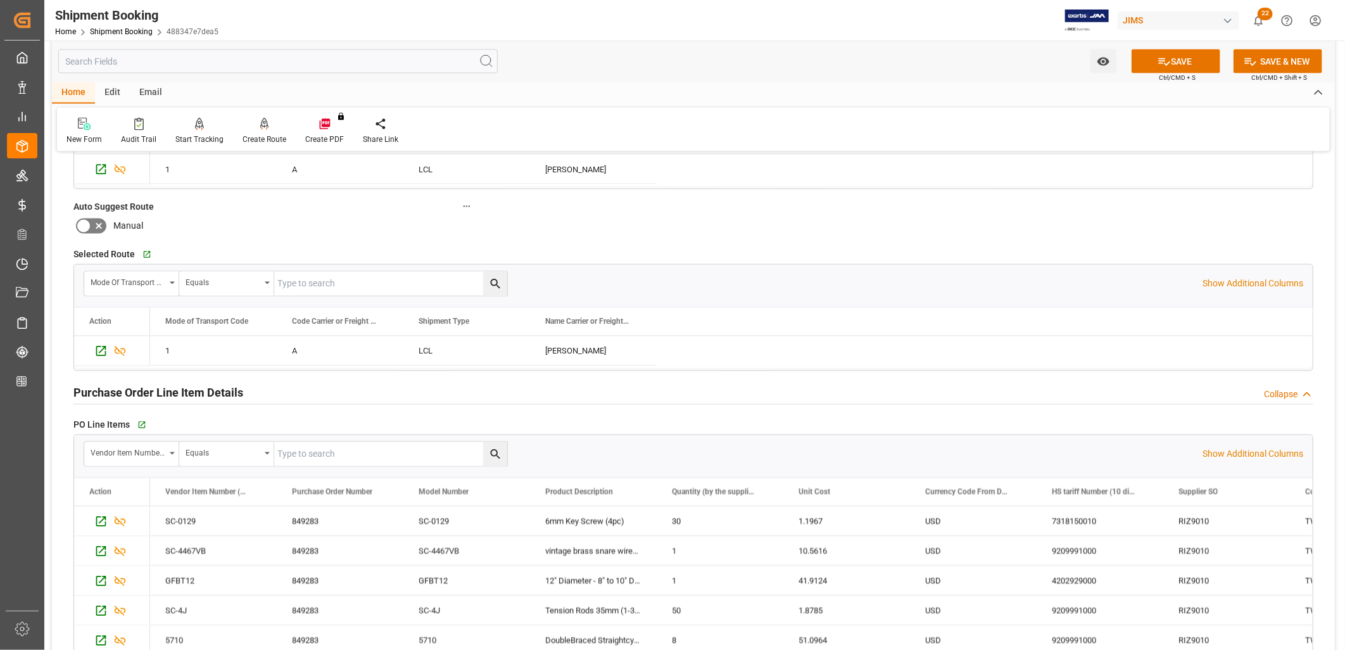
scroll to position [1407, 0]
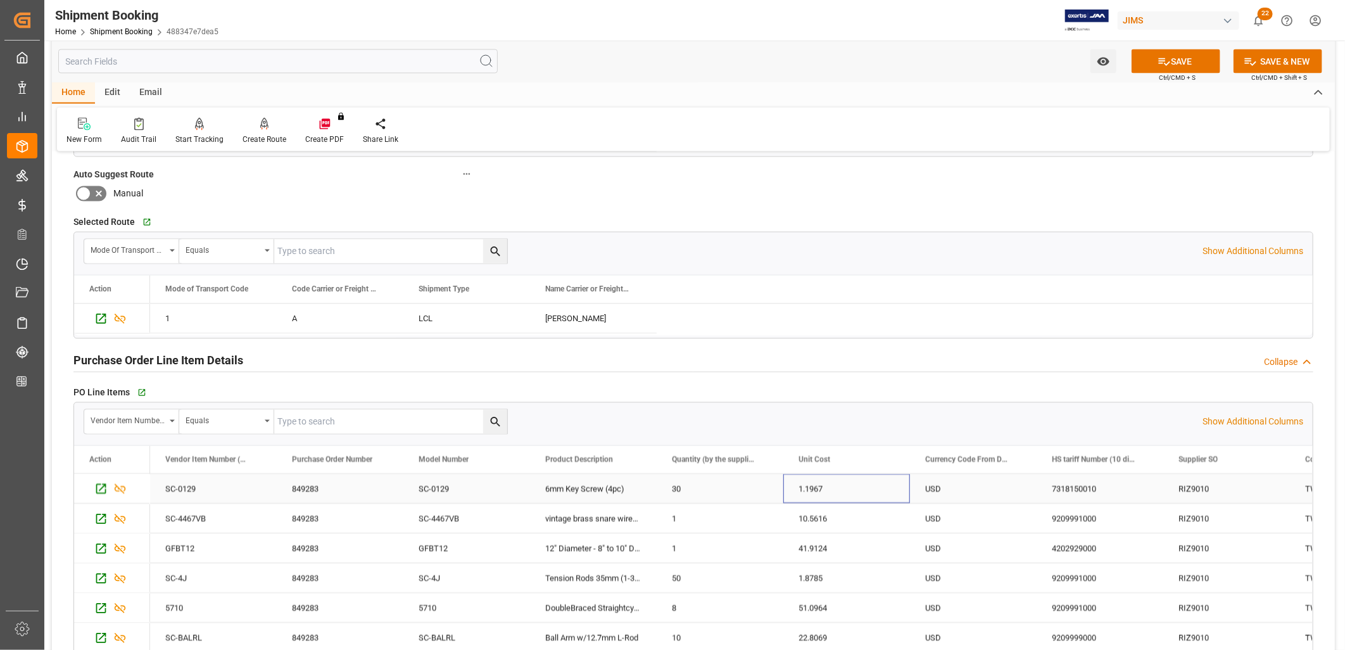
click at [815, 483] on div "1.1967" at bounding box center [846, 488] width 127 height 29
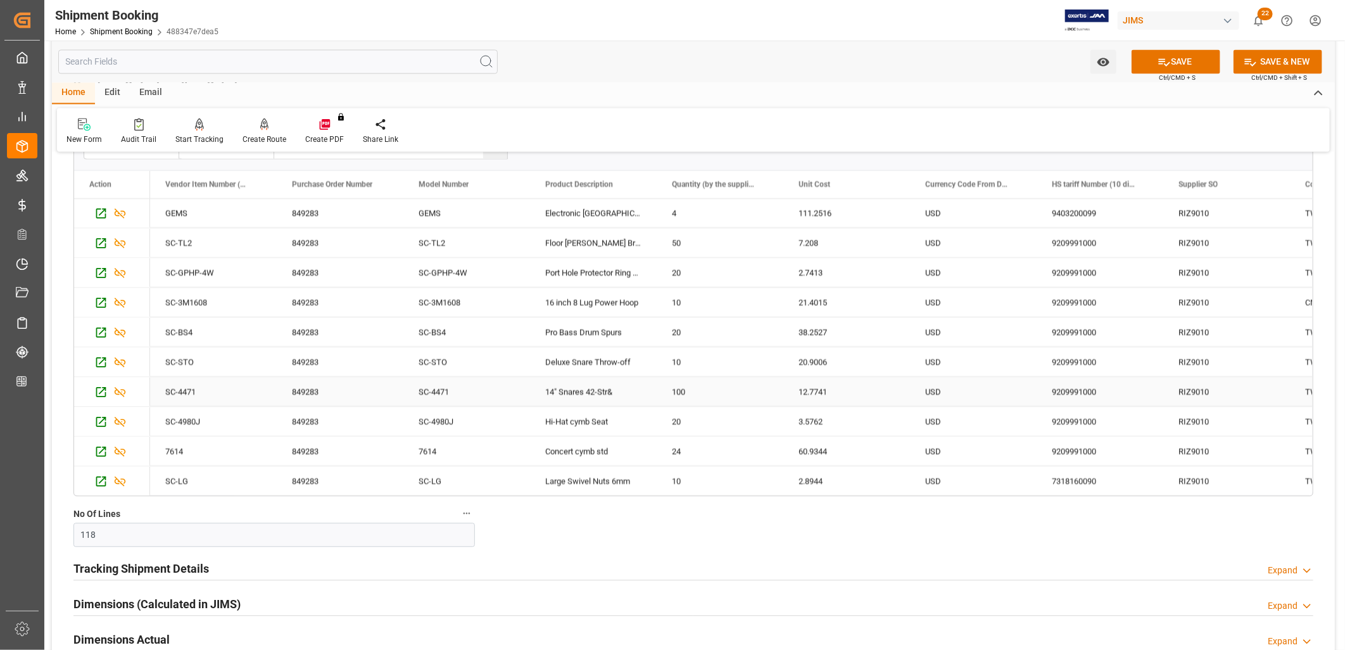
scroll to position [1970, 0]
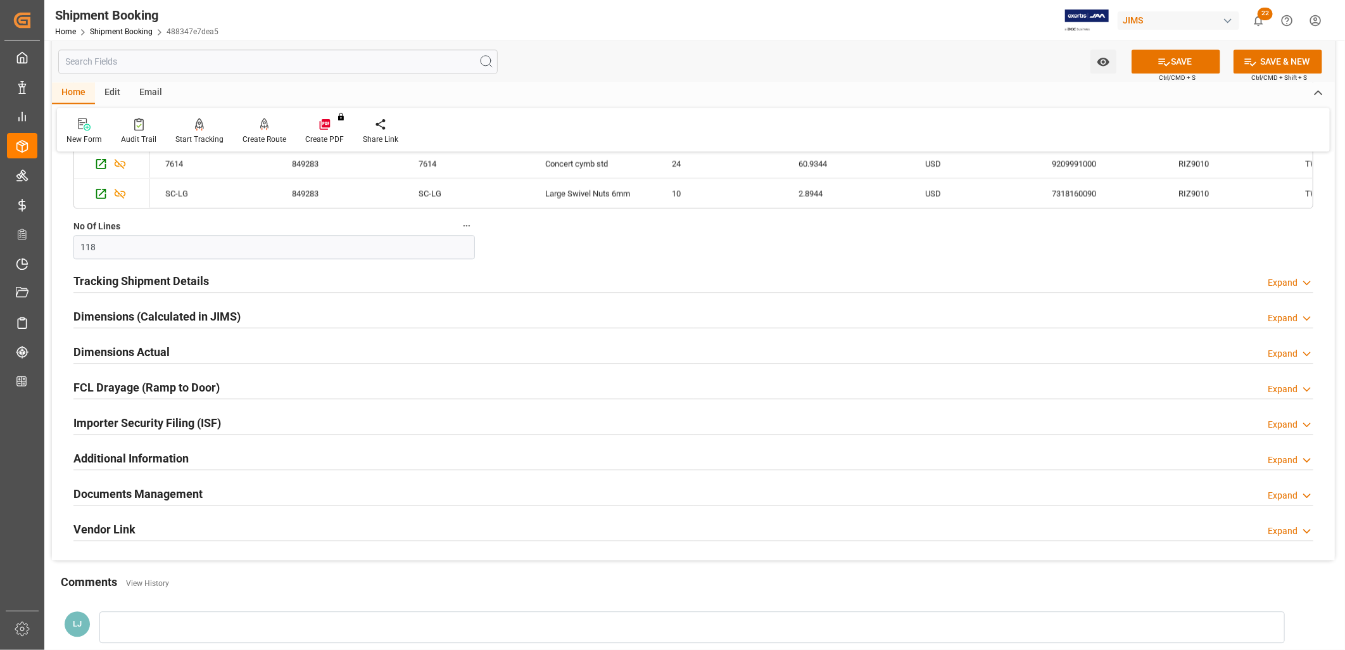
click at [173, 279] on h2 "Tracking Shipment Details" at bounding box center [140, 280] width 135 height 17
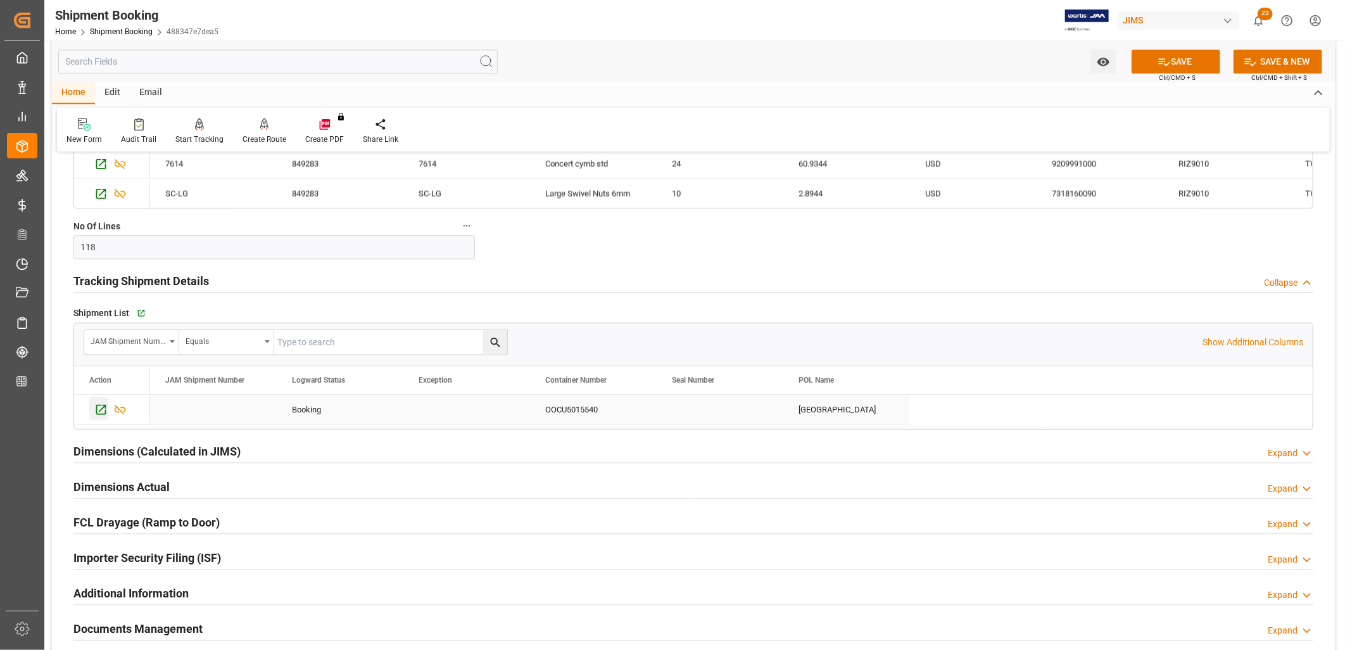
click at [101, 408] on icon "Press SPACE to select this row." at bounding box center [100, 409] width 13 height 13
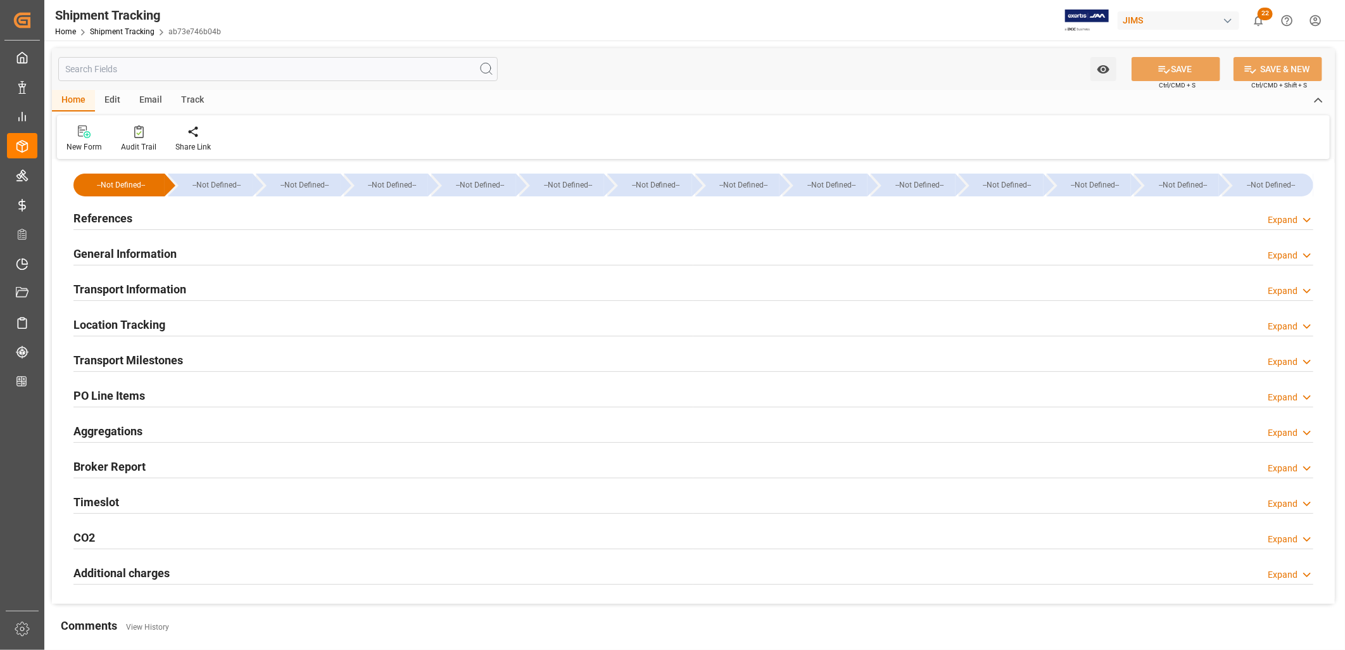
type input "19-08-2025"
click at [109, 216] on h2 "References" at bounding box center [102, 218] width 59 height 17
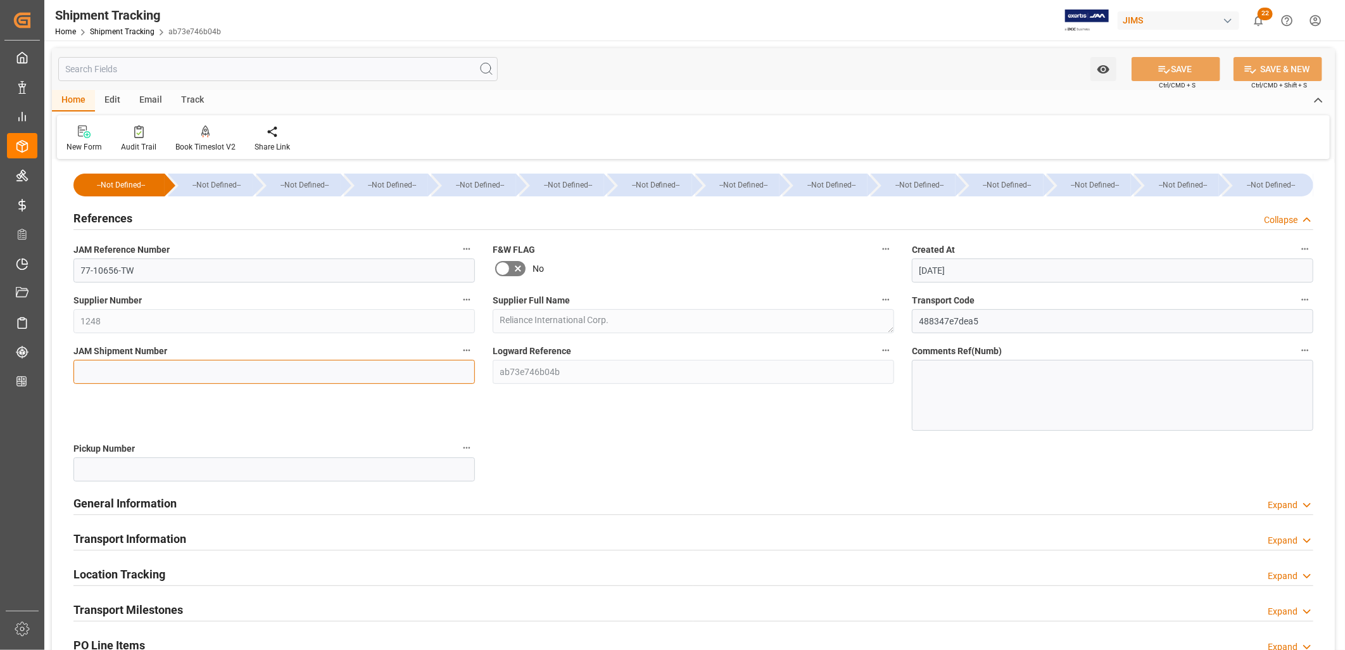
click at [97, 370] on input at bounding box center [273, 372] width 401 height 24
type input "73086"
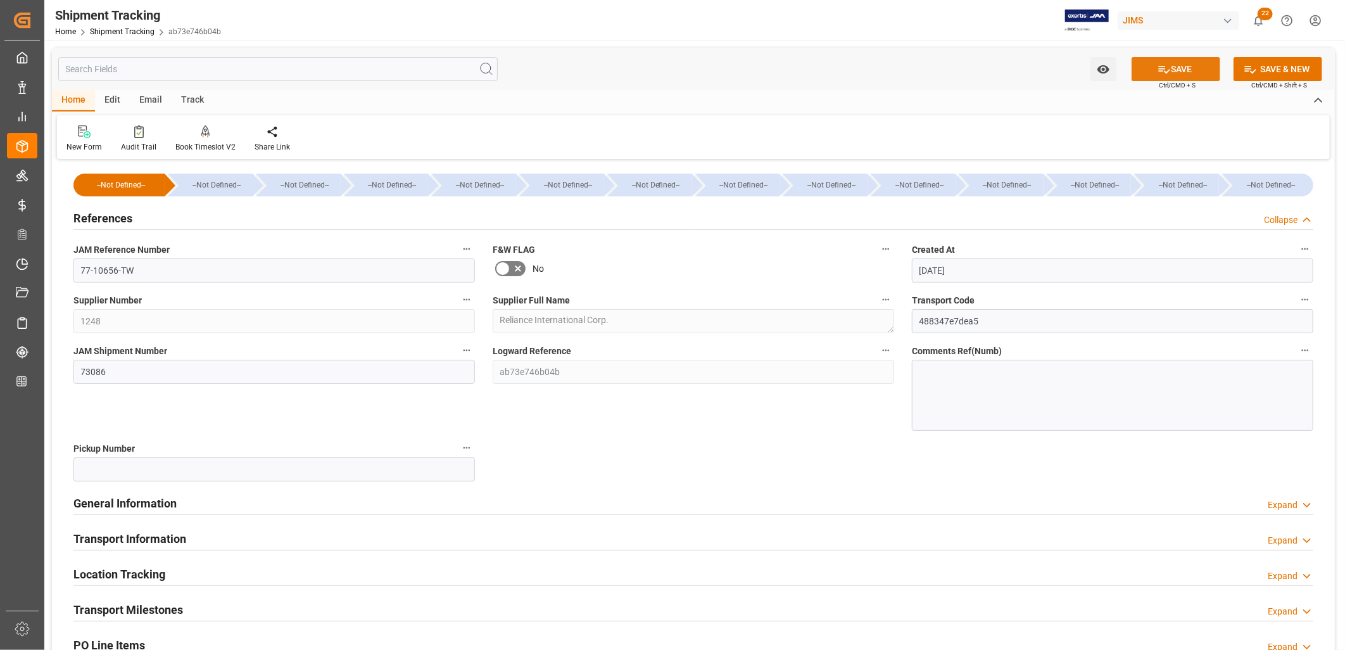
click at [1174, 65] on button "SAVE" at bounding box center [1175, 69] width 89 height 24
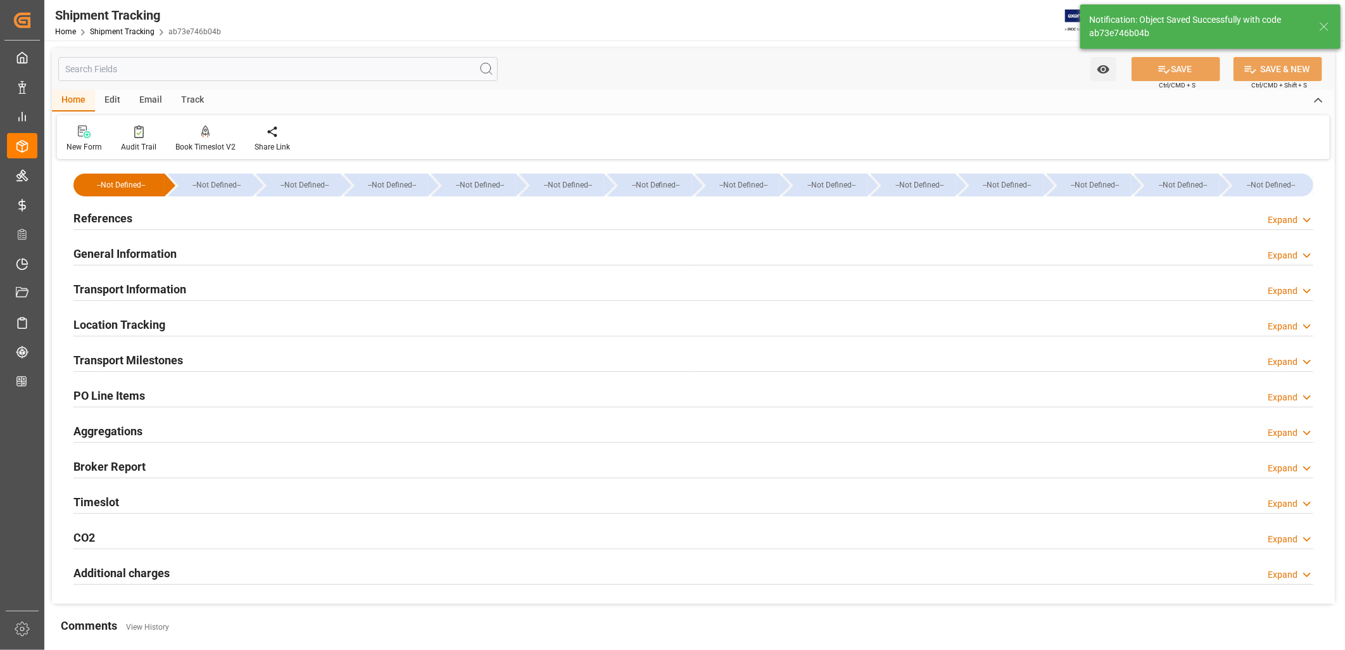
scroll to position [70, 0]
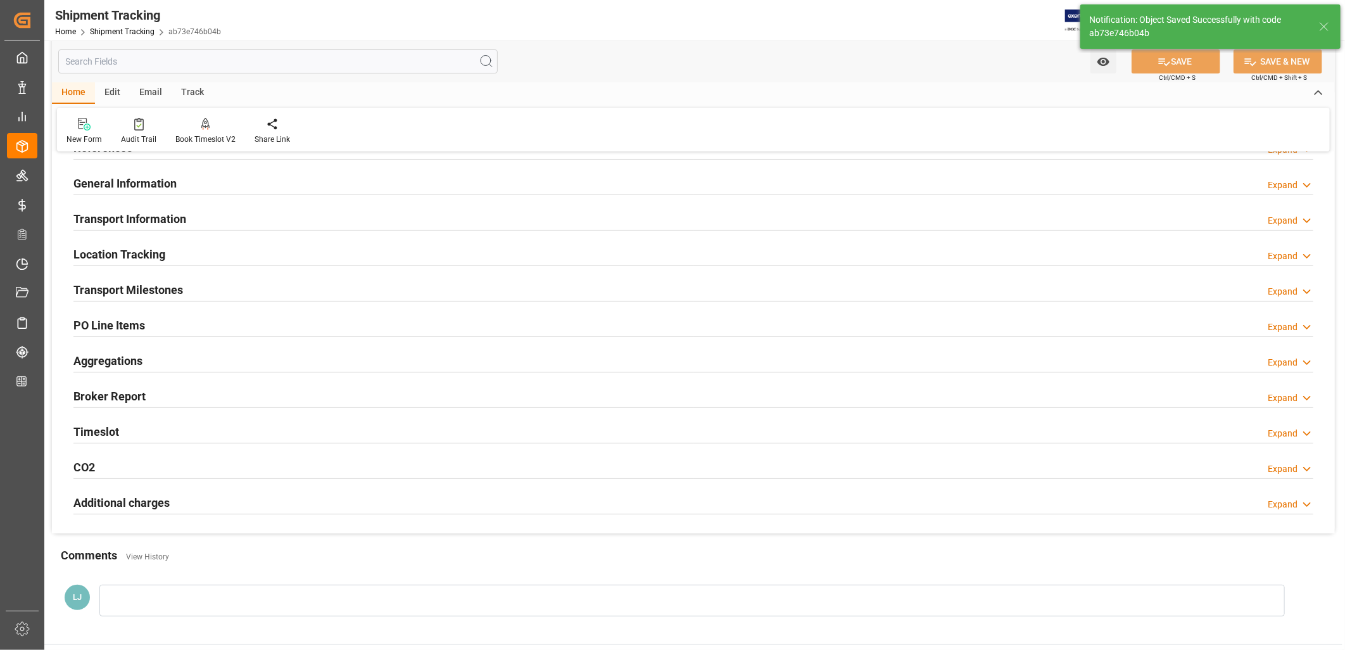
click at [150, 495] on h2 "Additional charges" at bounding box center [121, 502] width 96 height 17
click at [160, 187] on h2 "General Information" at bounding box center [124, 183] width 103 height 17
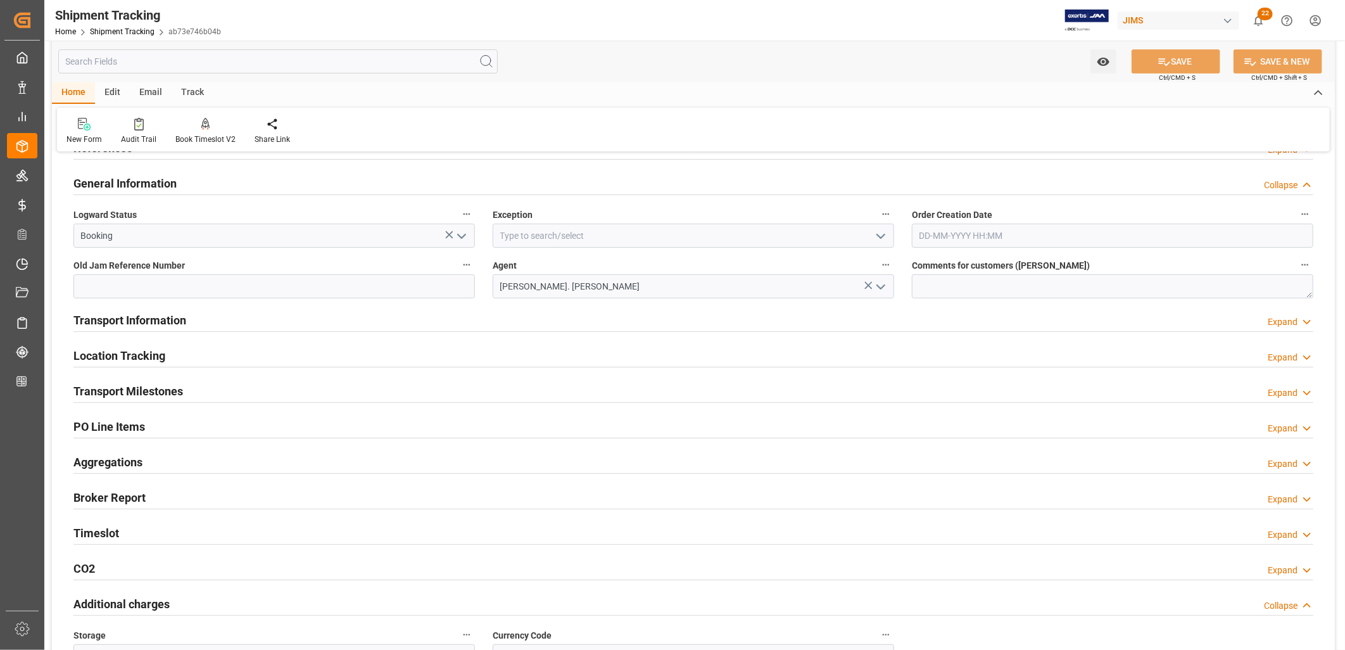
click at [140, 317] on h2 "Transport Information" at bounding box center [129, 319] width 113 height 17
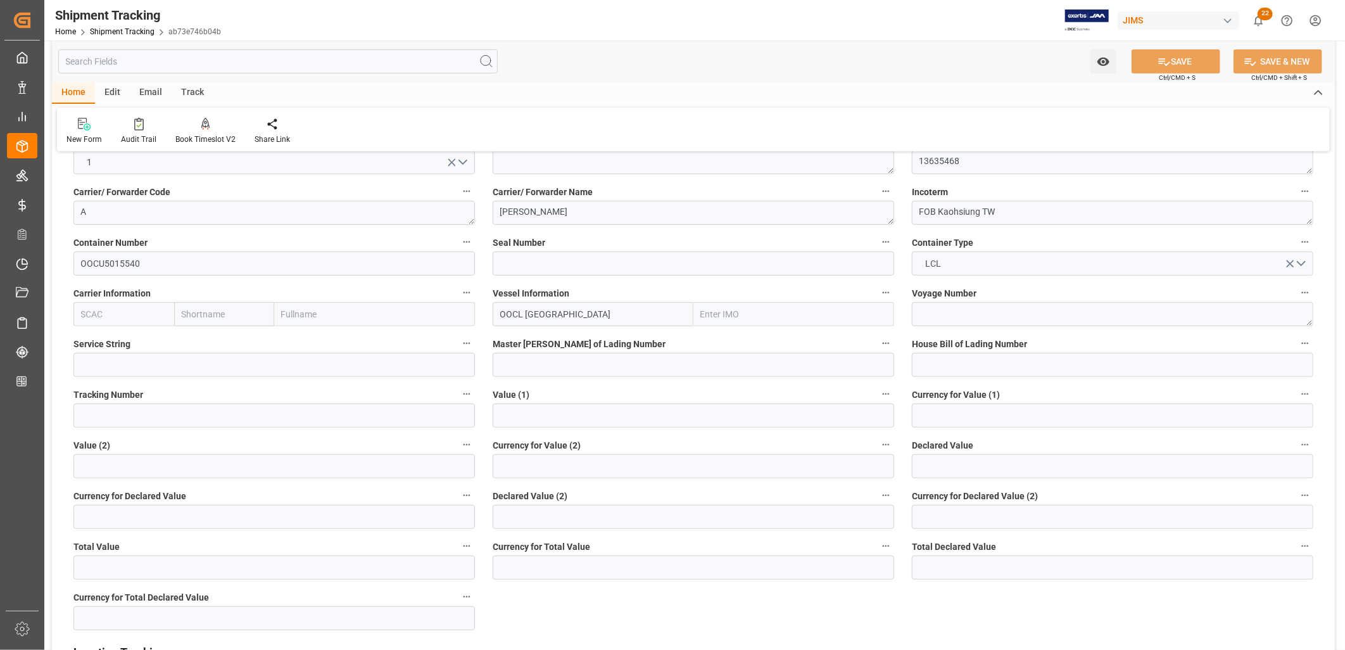
scroll to position [281, 0]
click at [507, 359] on input at bounding box center [693, 364] width 401 height 24
click at [529, 365] on input at bounding box center [693, 364] width 401 height 24
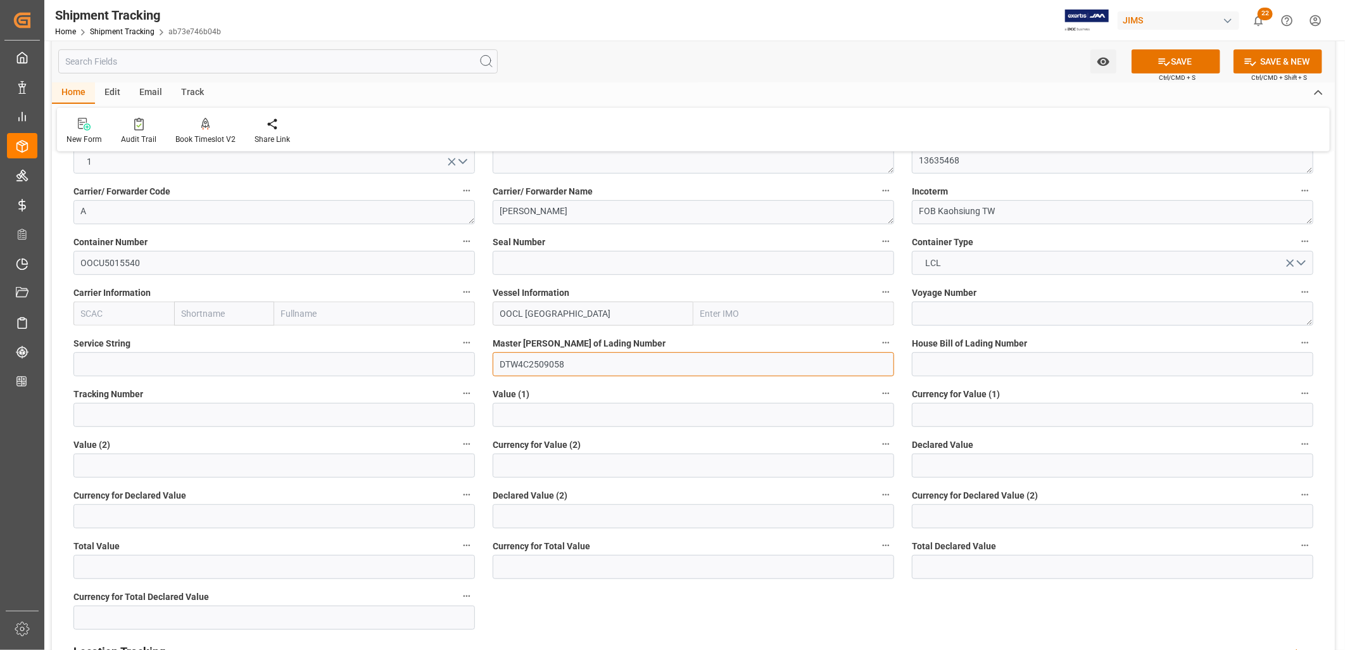
type input "DTW4C2509058"
click at [922, 362] on input at bounding box center [1112, 364] width 401 height 24
type input "DTW4C2509058"
click at [539, 413] on input "text" at bounding box center [693, 415] width 401 height 24
click at [1157, 62] on icon at bounding box center [1163, 61] width 13 height 13
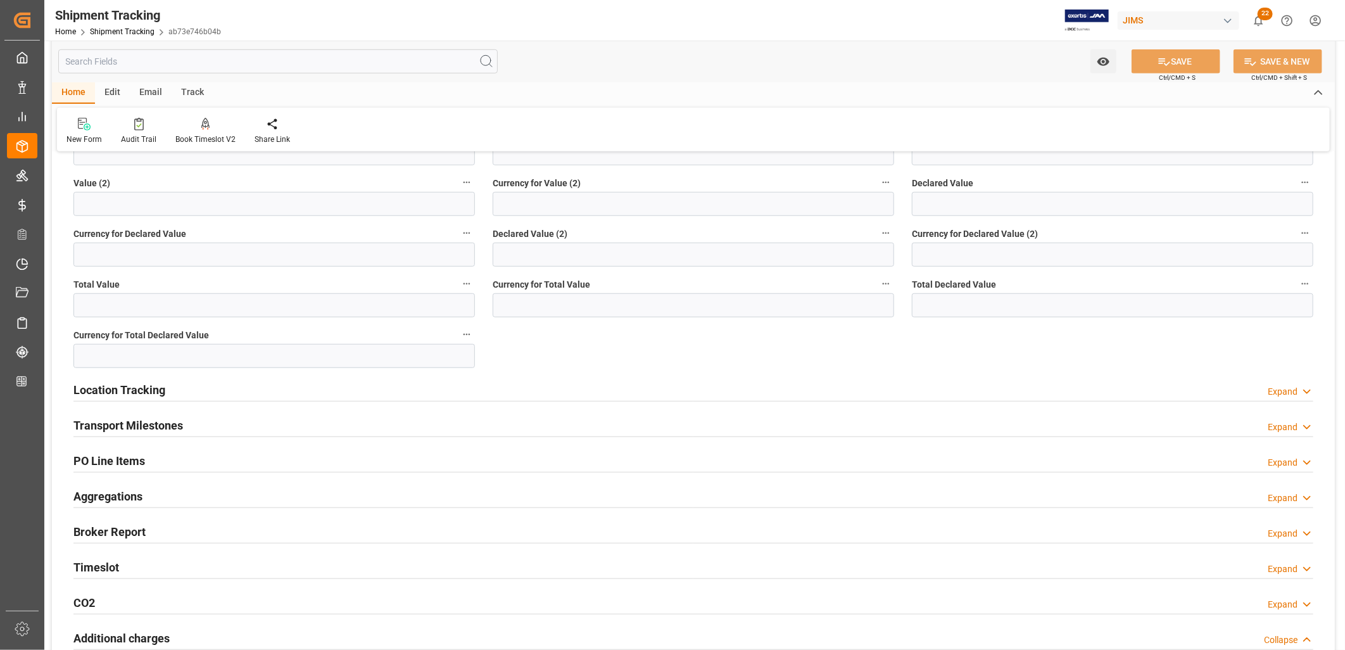
scroll to position [562, 0]
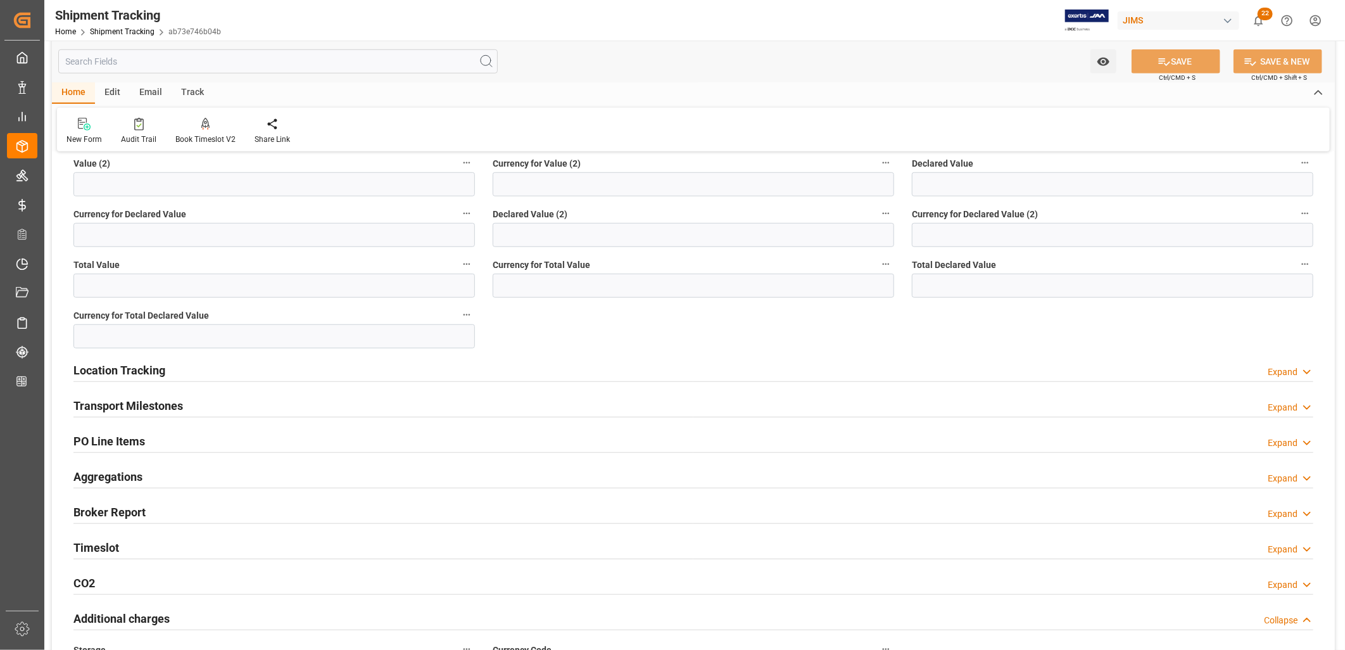
click at [114, 399] on h2 "Transport Milestones" at bounding box center [128, 405] width 110 height 17
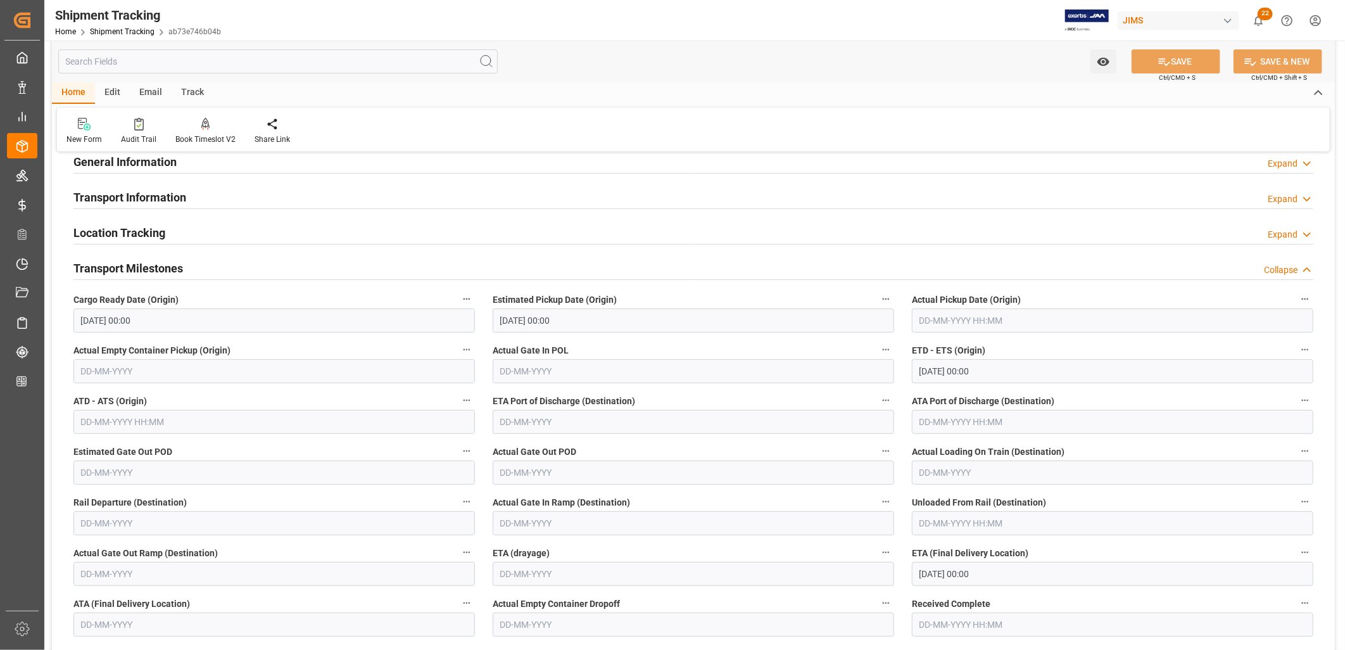
scroll to position [0, 0]
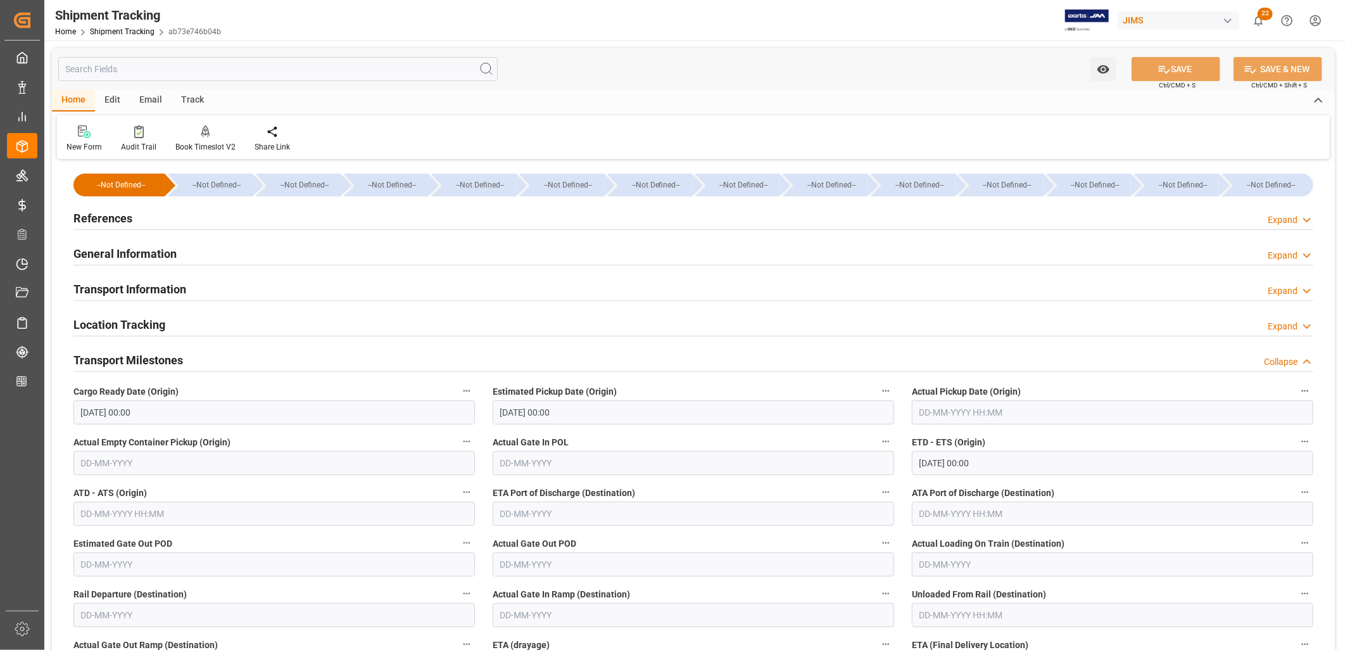
click at [105, 215] on h2 "References" at bounding box center [102, 218] width 59 height 17
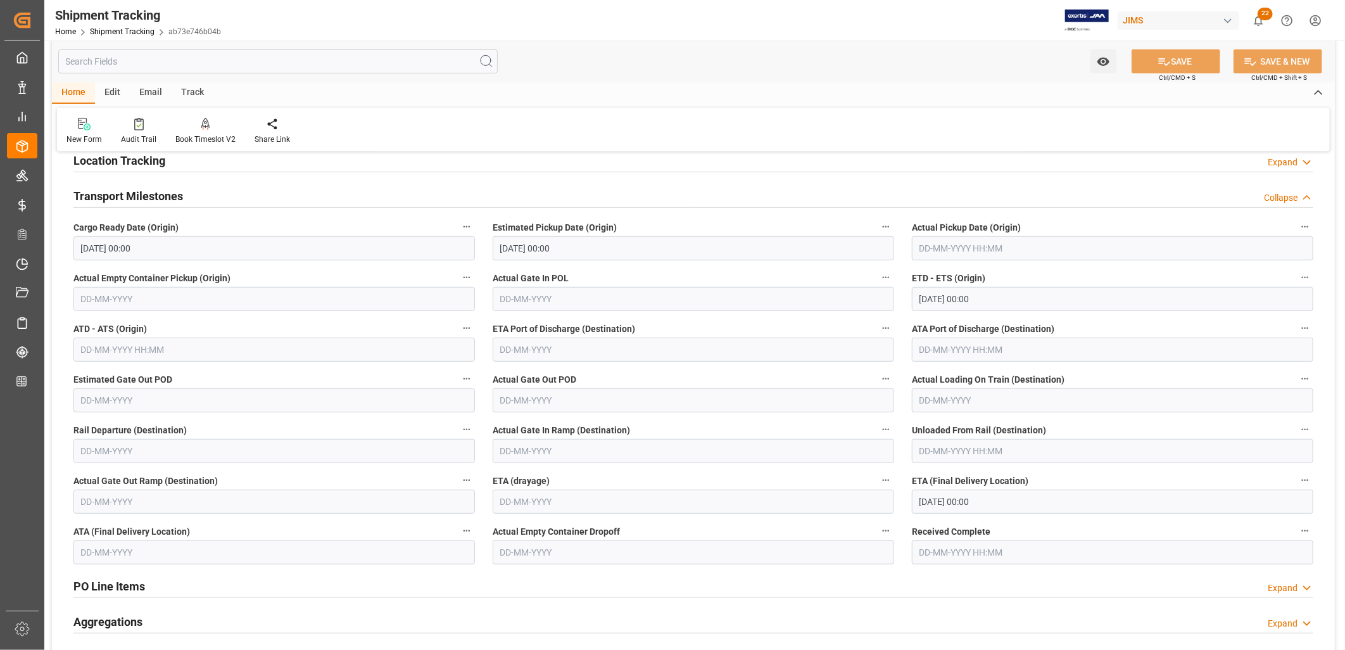
scroll to position [422, 0]
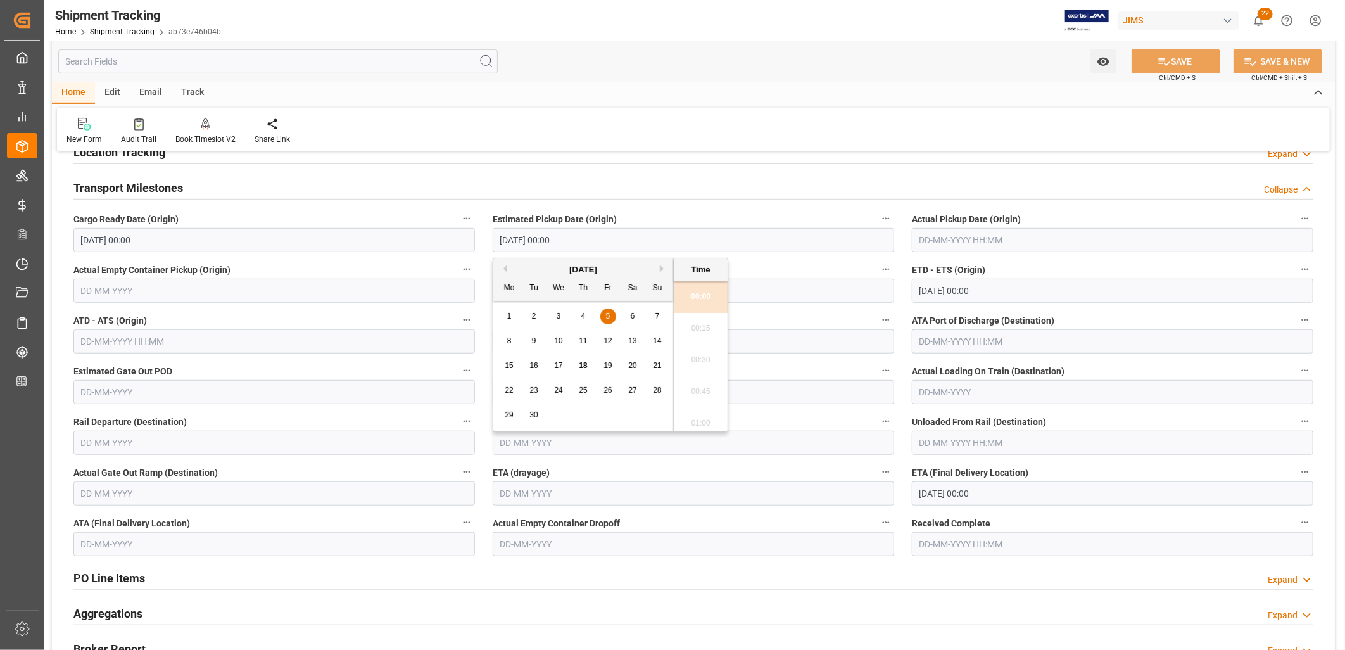
click at [567, 241] on input "05-09-2025 00:00" at bounding box center [693, 240] width 401 height 24
click at [789, 343] on input "text" at bounding box center [693, 341] width 401 height 24
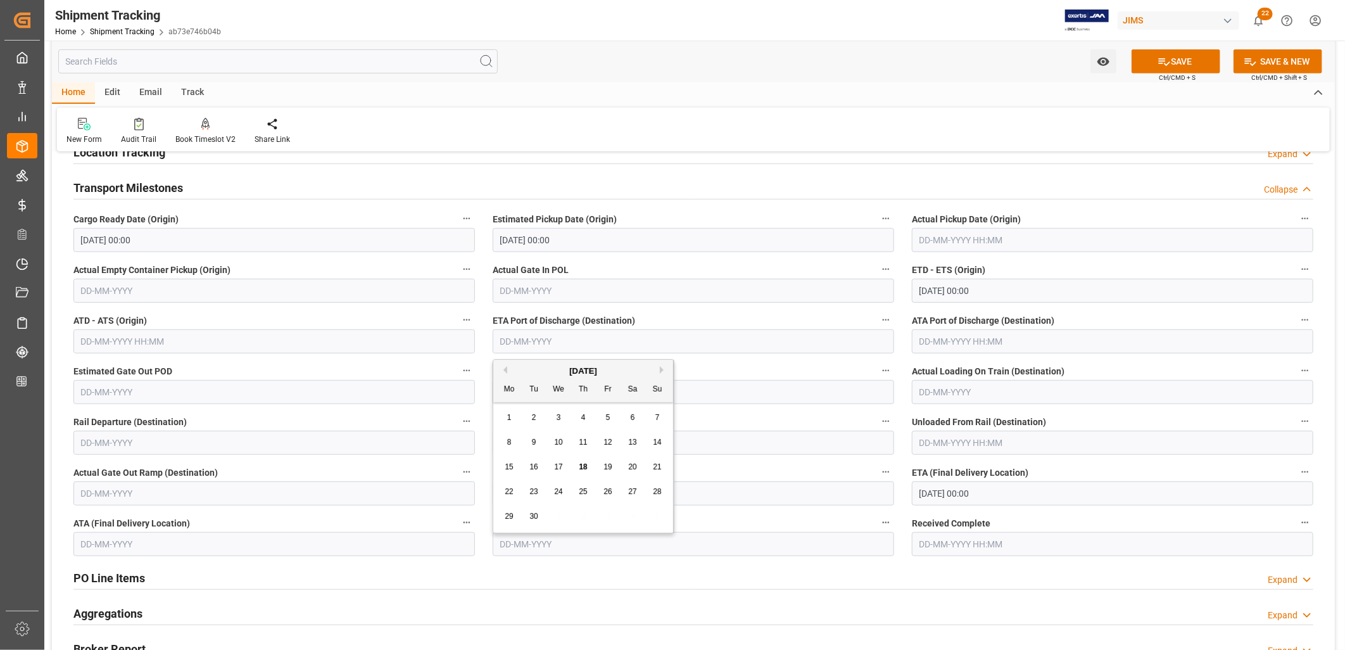
click at [509, 420] on span "1" at bounding box center [509, 417] width 4 height 9
click at [554, 340] on input "01-09-2025" at bounding box center [693, 341] width 401 height 24
click at [508, 515] on span "29" at bounding box center [509, 516] width 8 height 9
type input "29-09-2025"
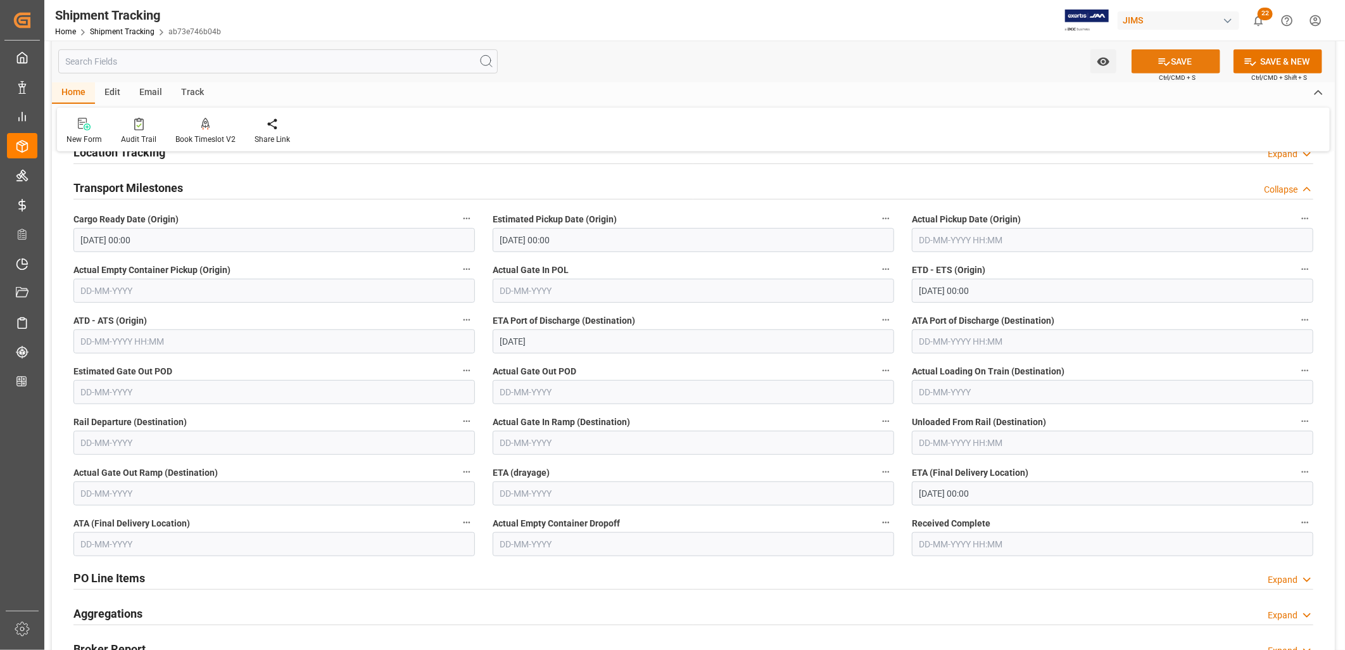
click at [1181, 61] on button "SAVE" at bounding box center [1175, 61] width 89 height 24
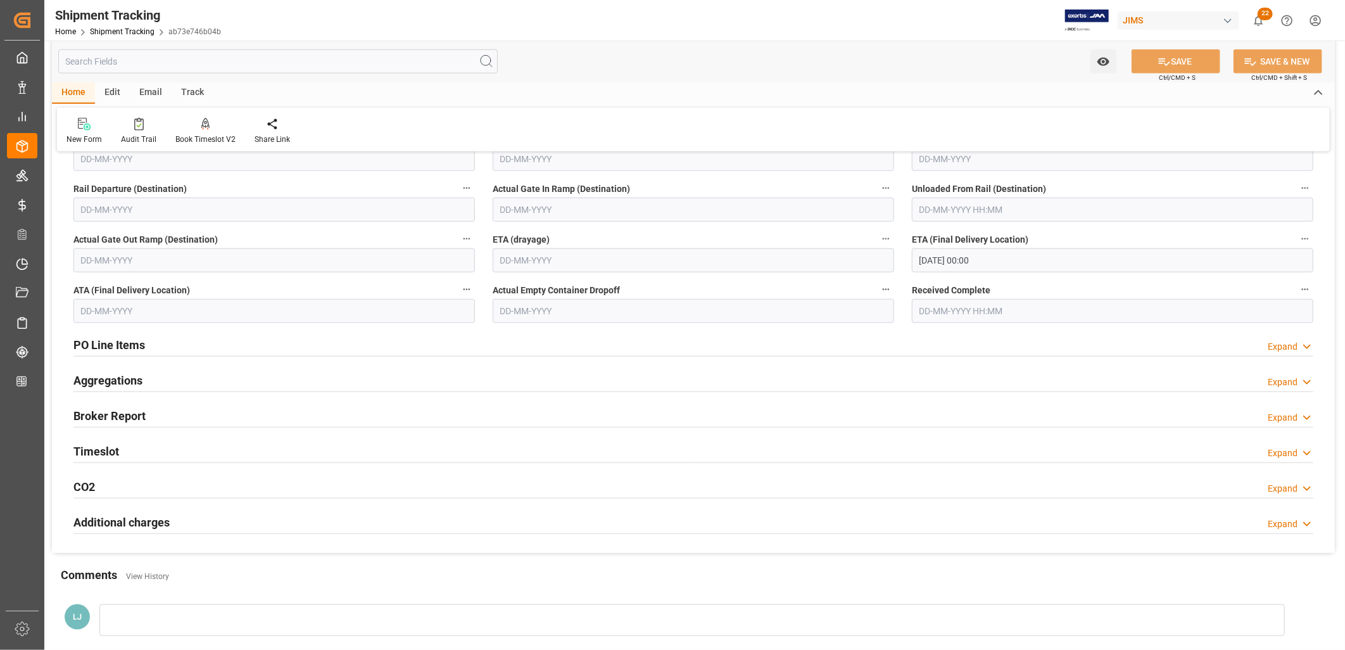
scroll to position [703, 0]
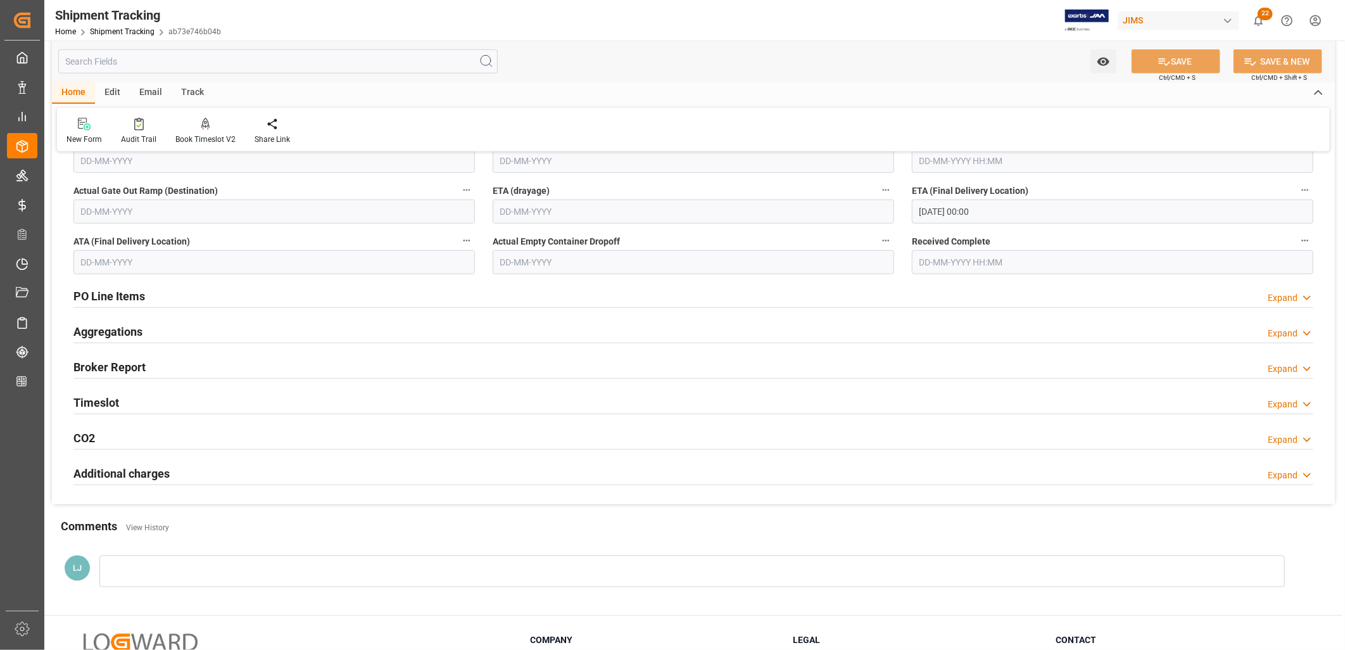
click at [120, 292] on h2 "PO Line Items" at bounding box center [109, 295] width 72 height 17
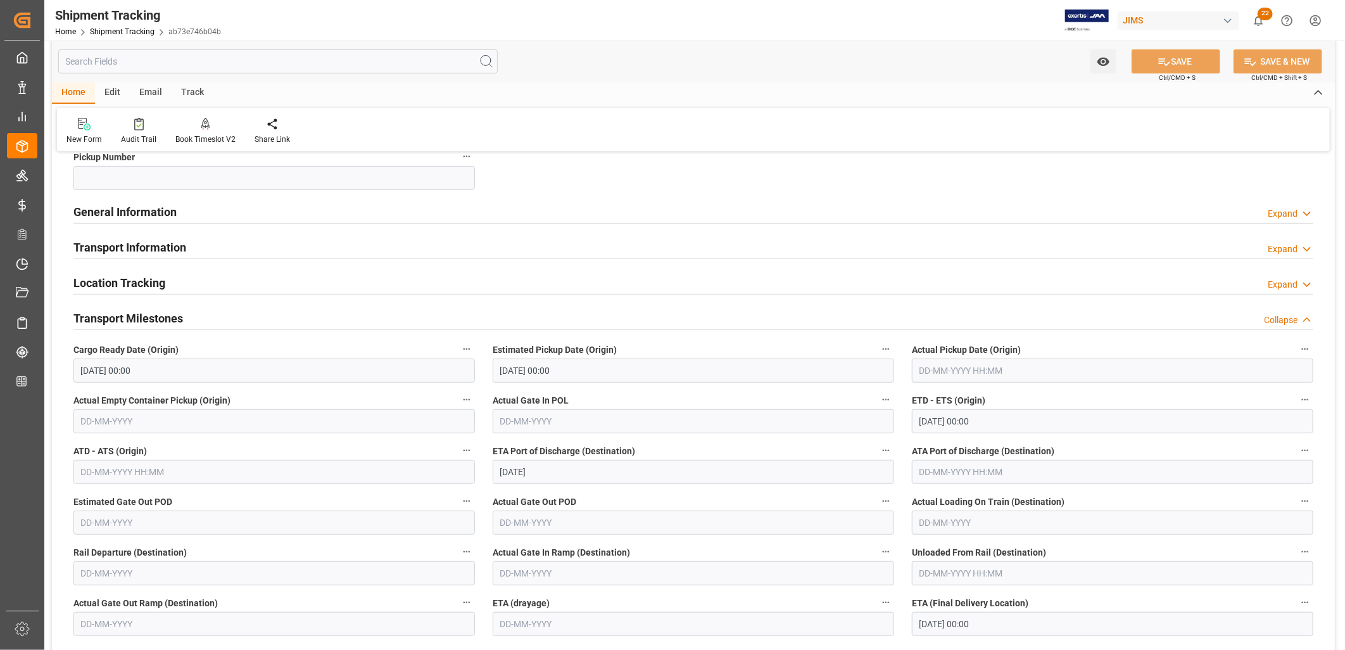
scroll to position [0, 0]
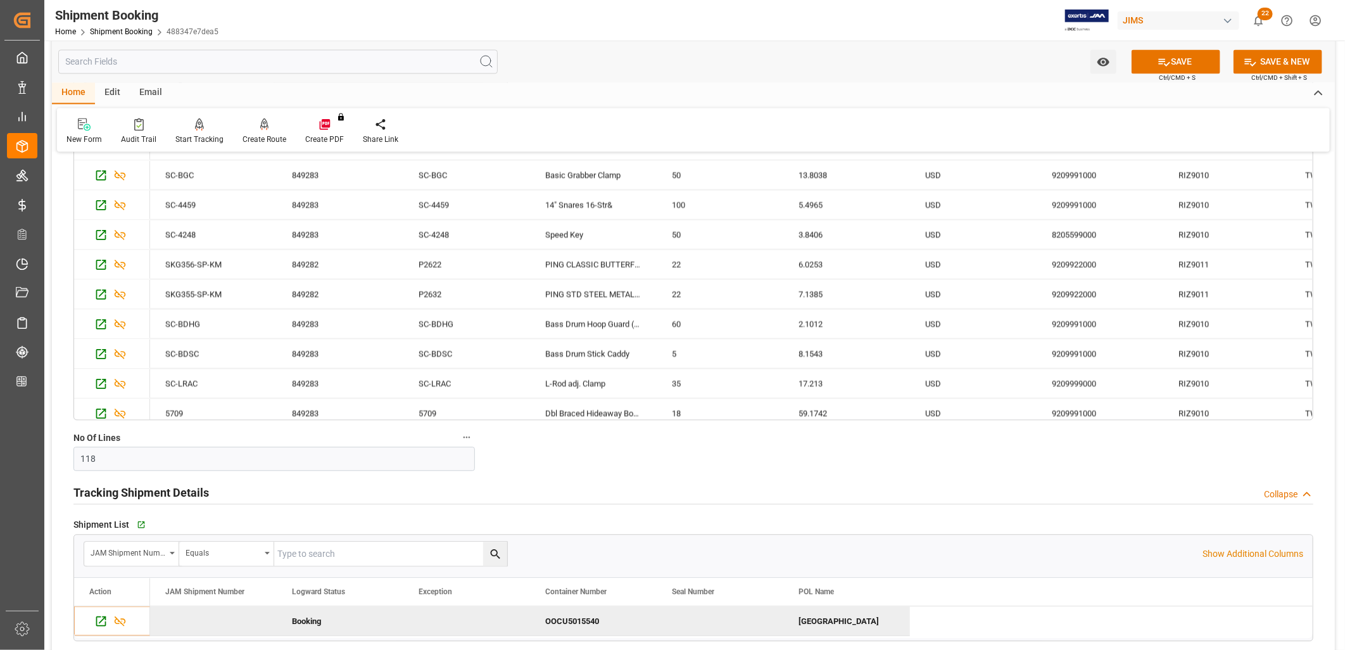
scroll to position [1828, 0]
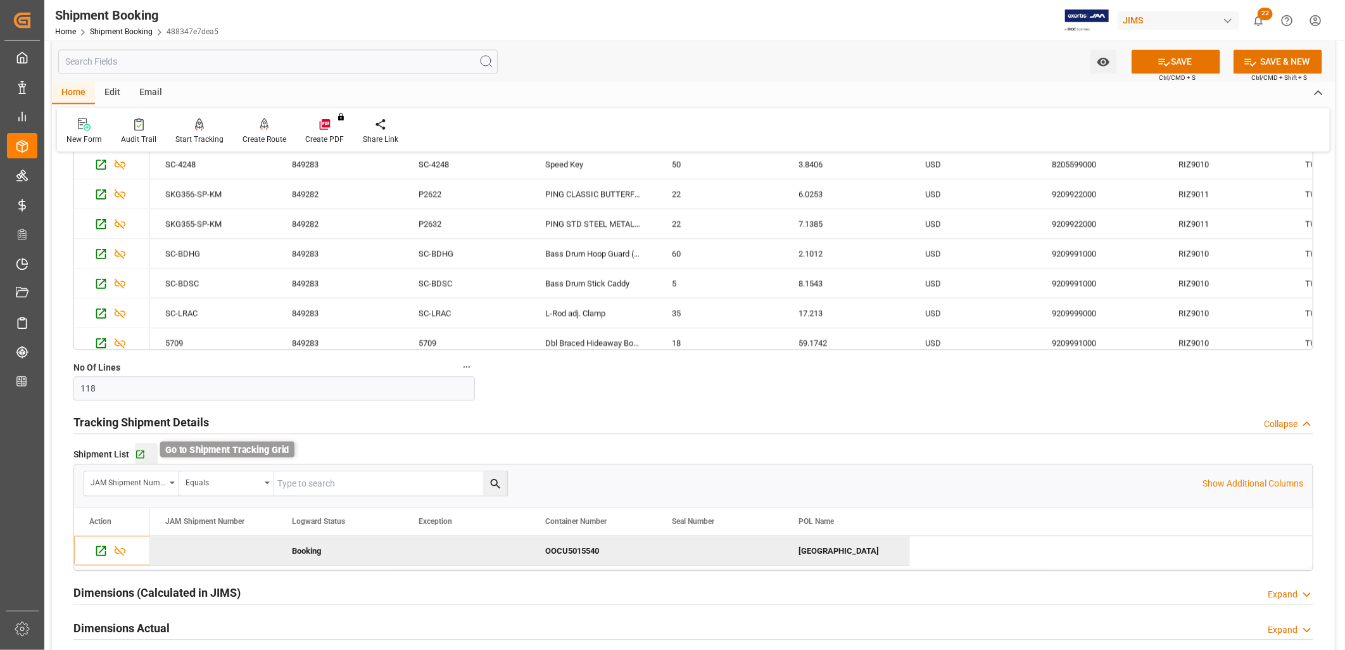
click at [138, 453] on icon "button" at bounding box center [140, 454] width 11 height 11
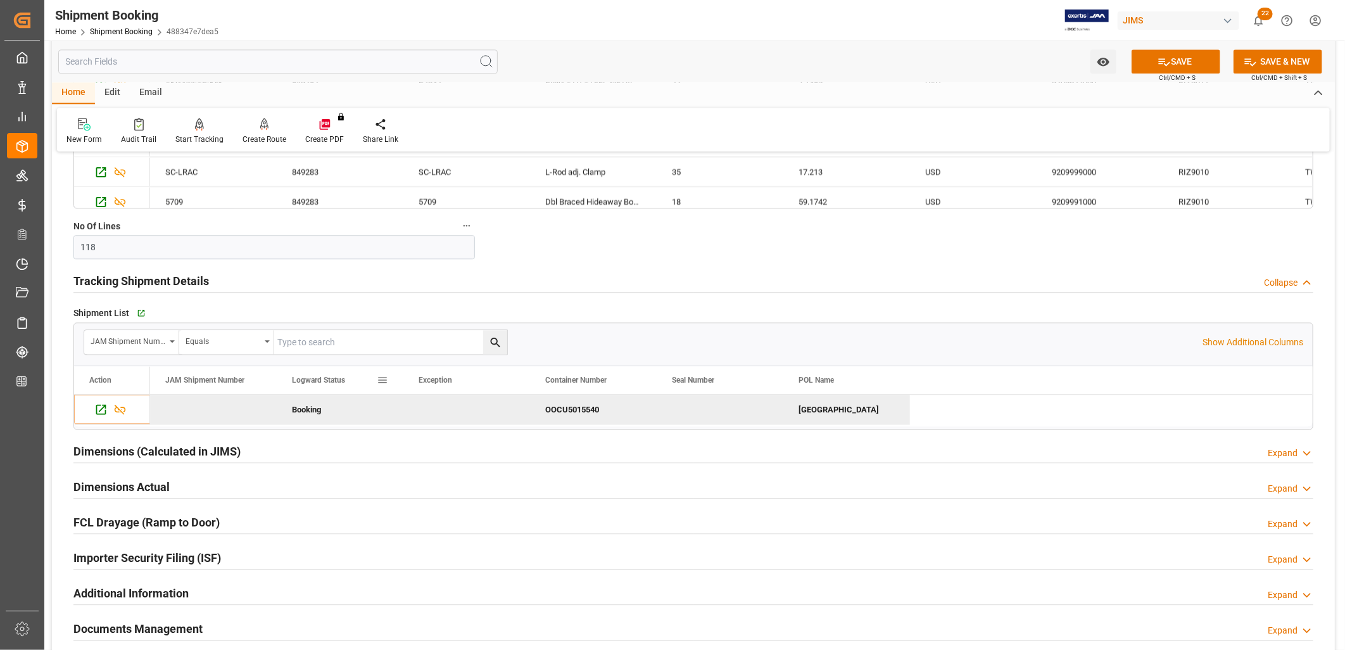
scroll to position [2040, 0]
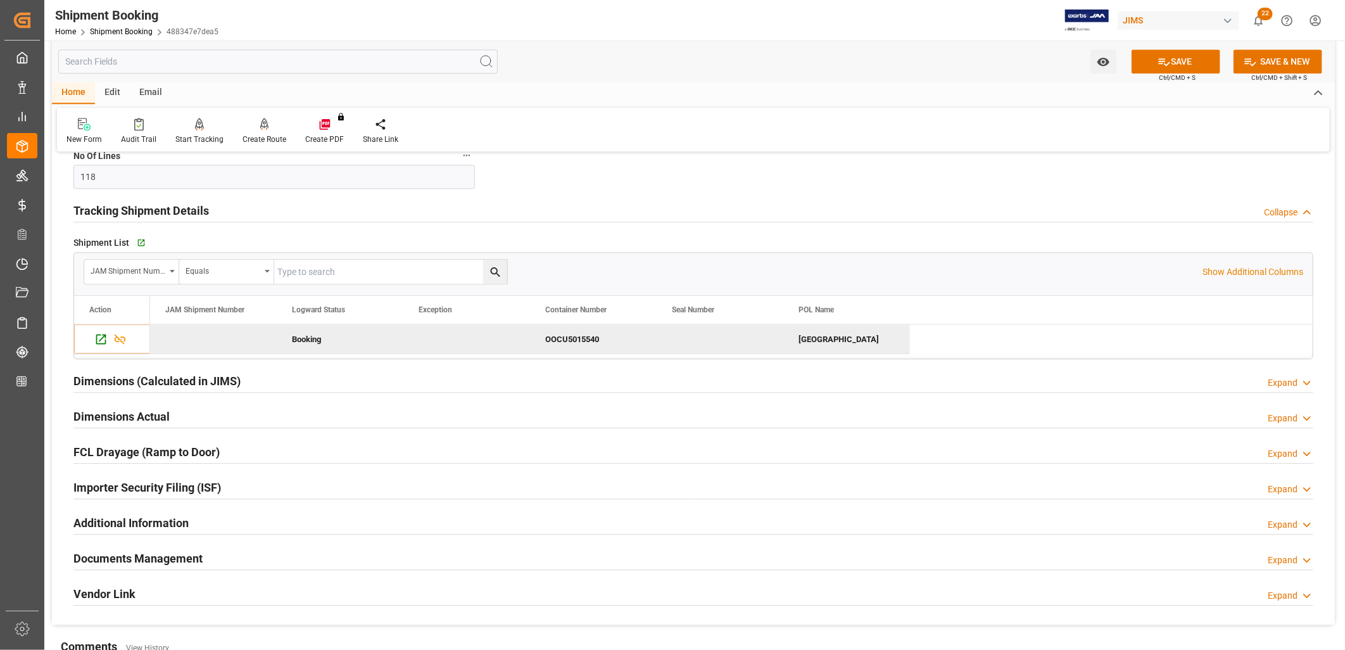
click at [134, 415] on h2 "Dimensions Actual" at bounding box center [121, 416] width 96 height 17
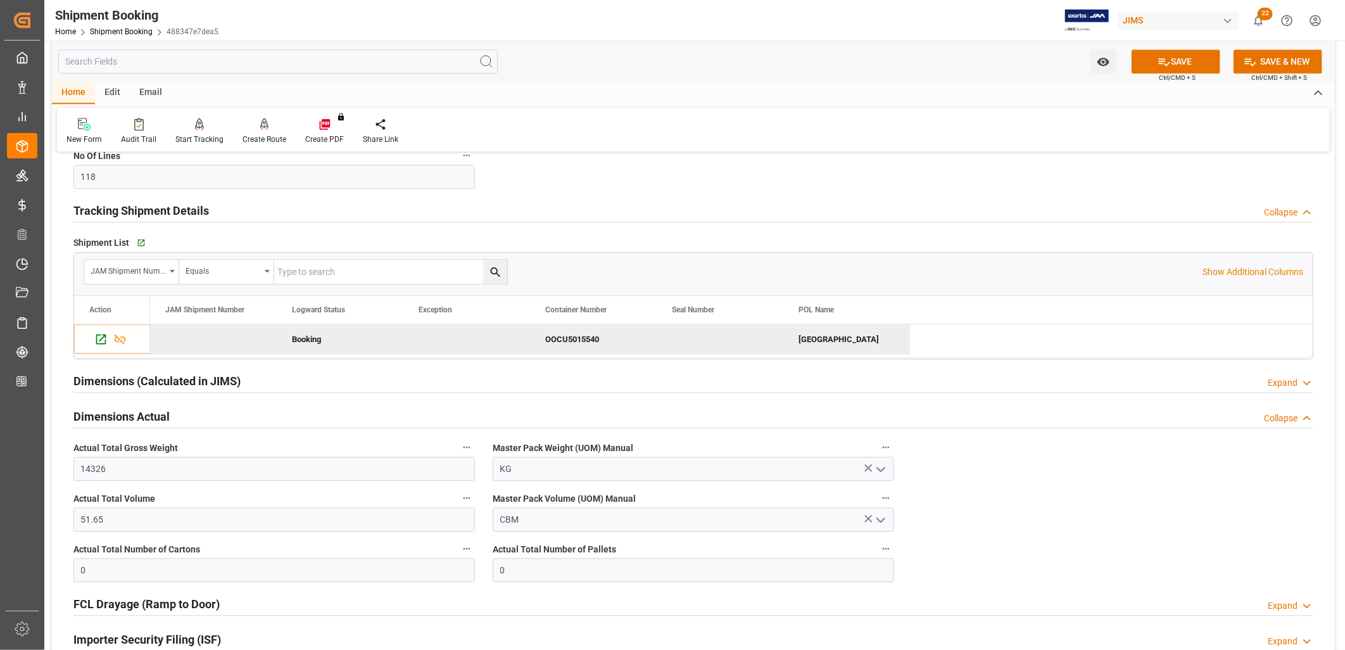
scroll to position [2110, 0]
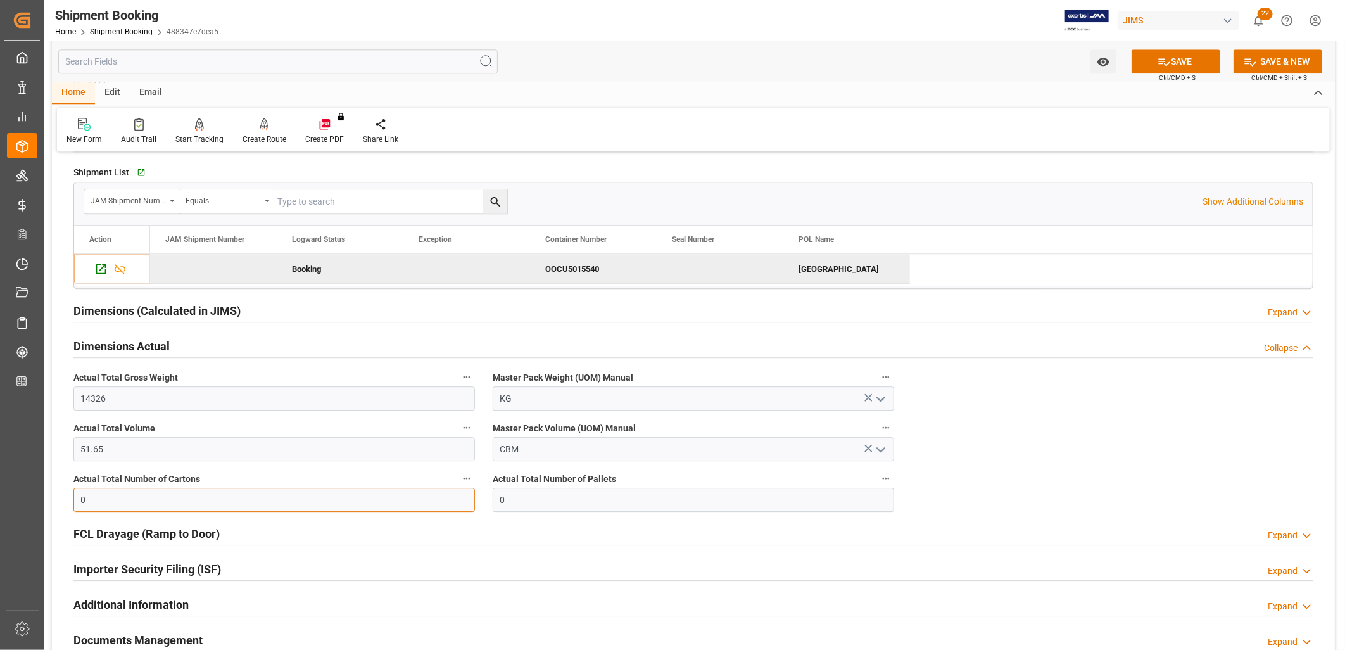
click at [135, 493] on input "0" at bounding box center [273, 499] width 401 height 24
click at [134, 493] on input "0" at bounding box center [273, 499] width 401 height 24
type input "167"
click at [243, 557] on div "Importer Security Filing (ISF) Expand" at bounding box center [693, 568] width 1240 height 24
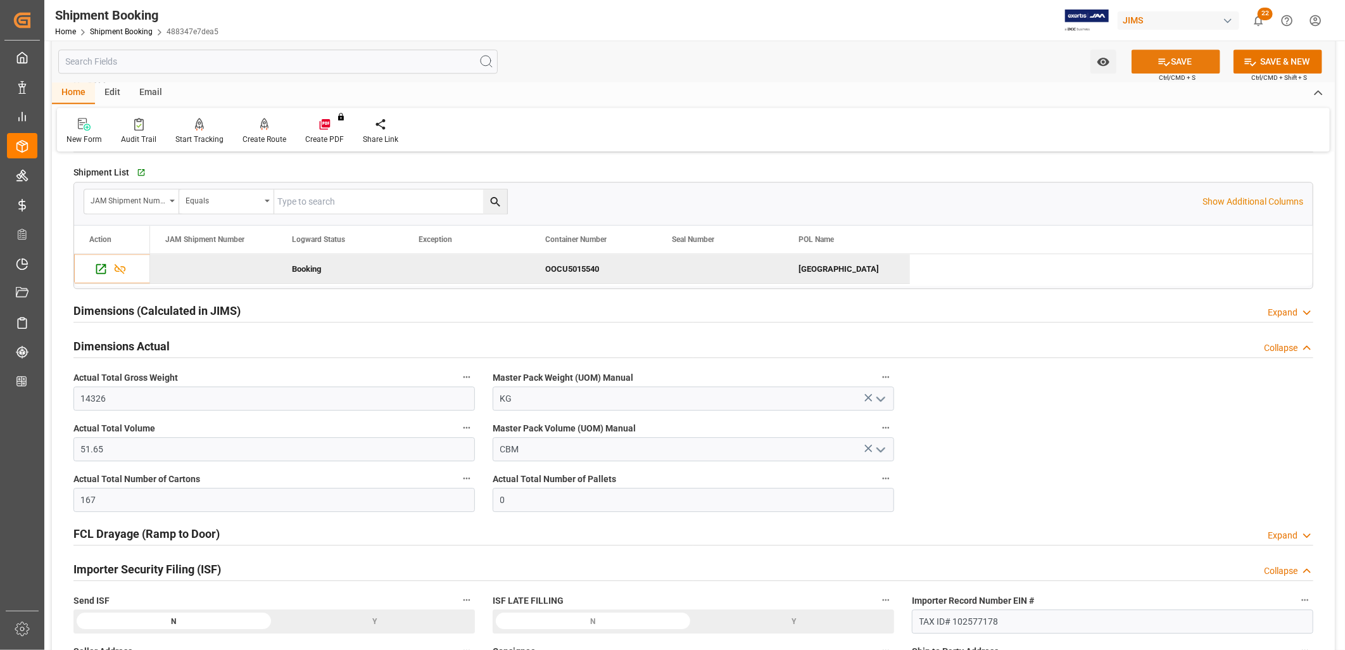
click at [1176, 58] on button "SAVE" at bounding box center [1175, 61] width 89 height 24
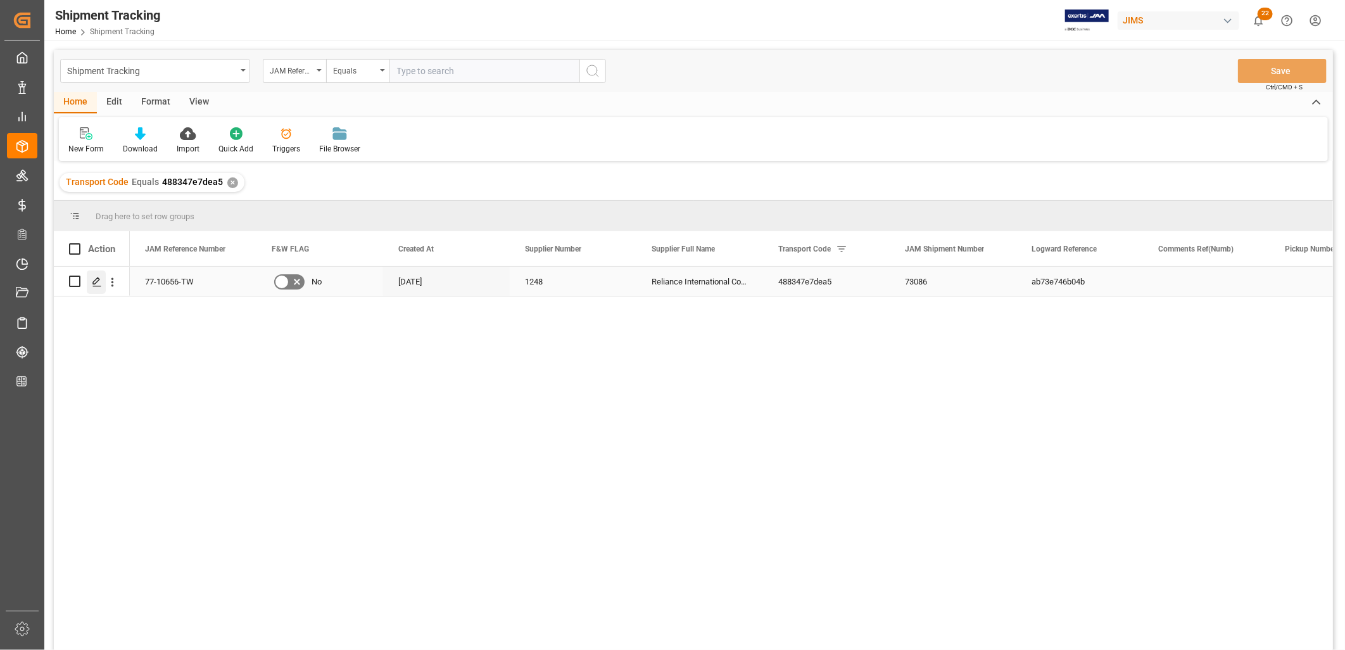
click at [95, 280] on polygon "Press SPACE to select this row." at bounding box center [96, 280] width 6 height 6
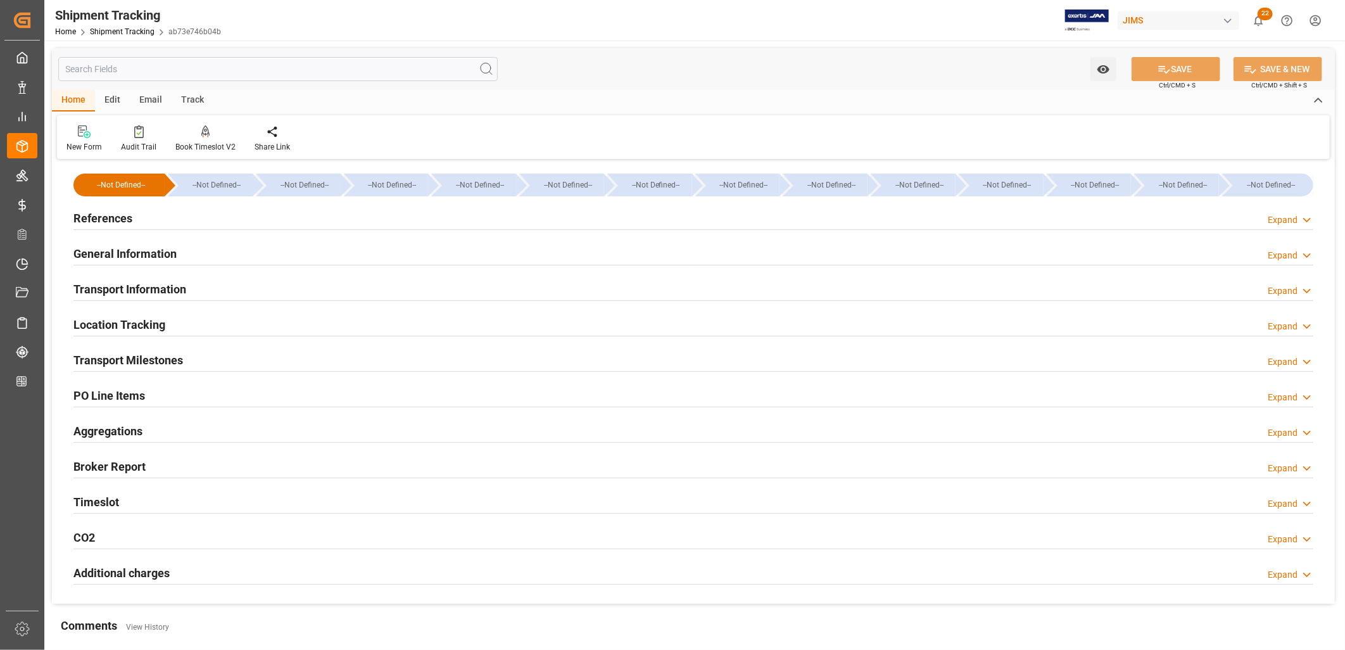
click at [154, 359] on h2 "Transport Milestones" at bounding box center [128, 359] width 110 height 17
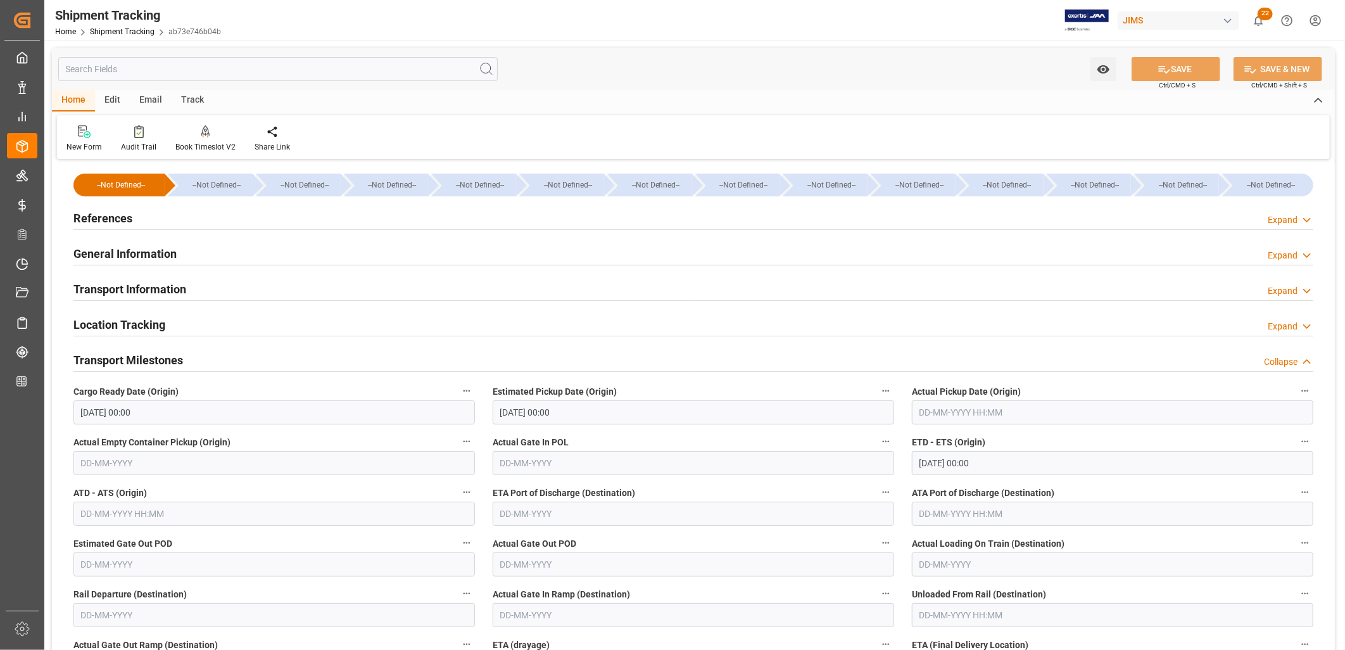
click at [161, 253] on h2 "General Information" at bounding box center [124, 253] width 103 height 17
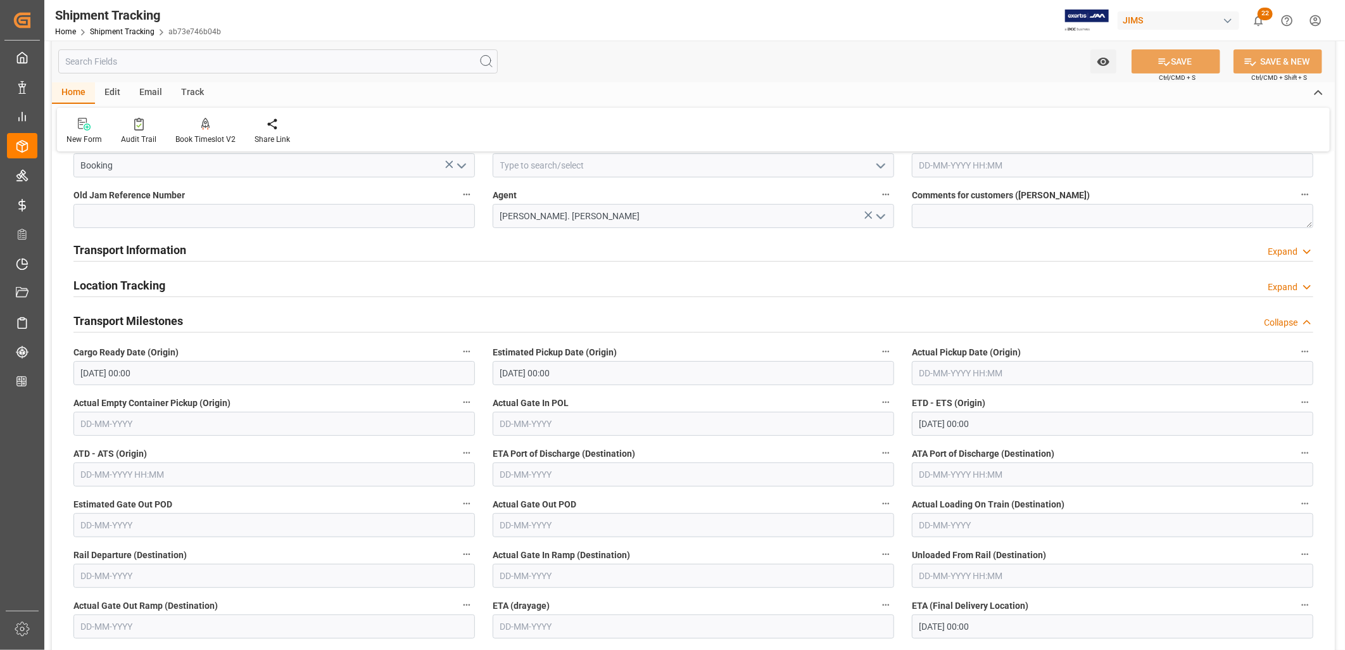
scroll to position [70, 0]
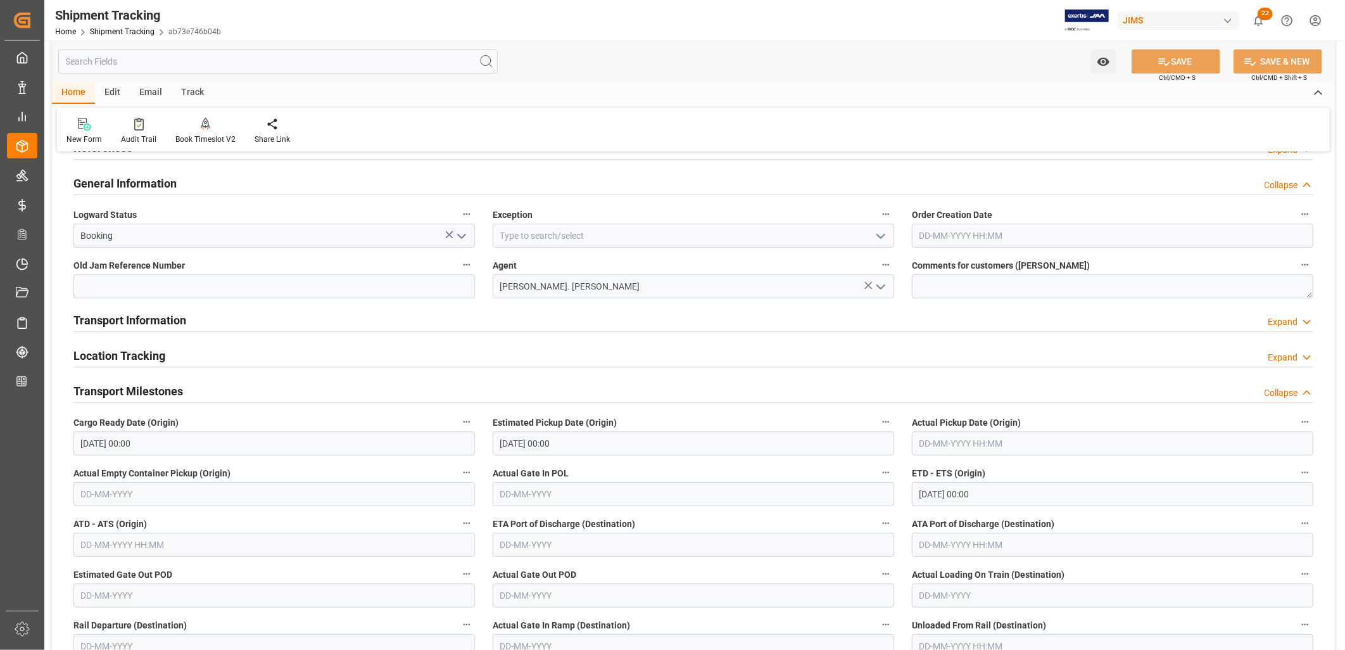
click at [165, 324] on h2 "Transport Information" at bounding box center [129, 319] width 113 height 17
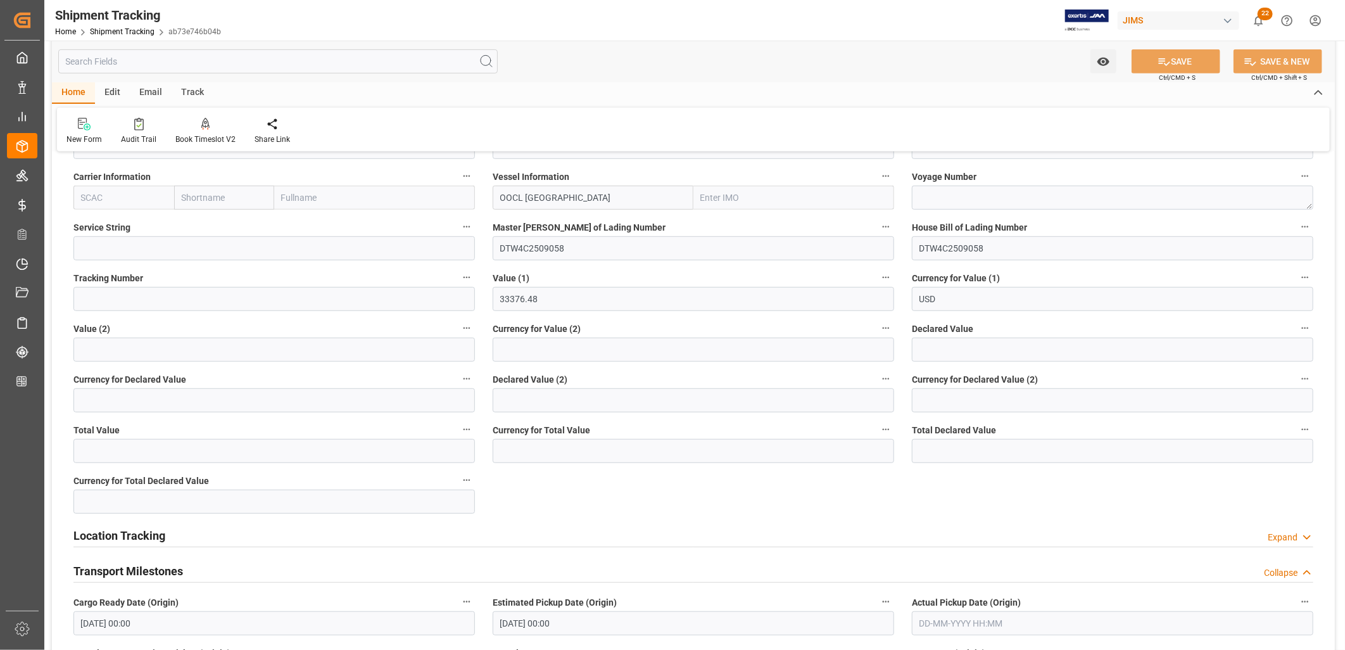
scroll to position [422, 0]
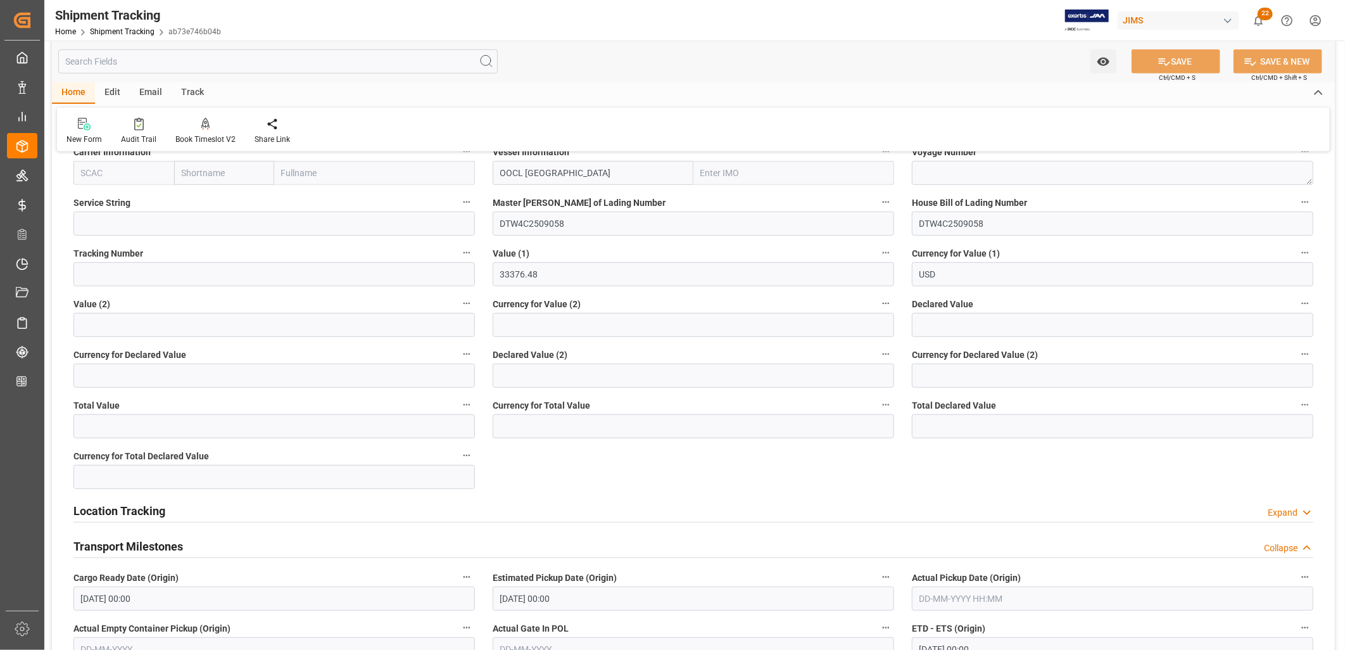
click at [114, 510] on h2 "Location Tracking" at bounding box center [119, 510] width 92 height 17
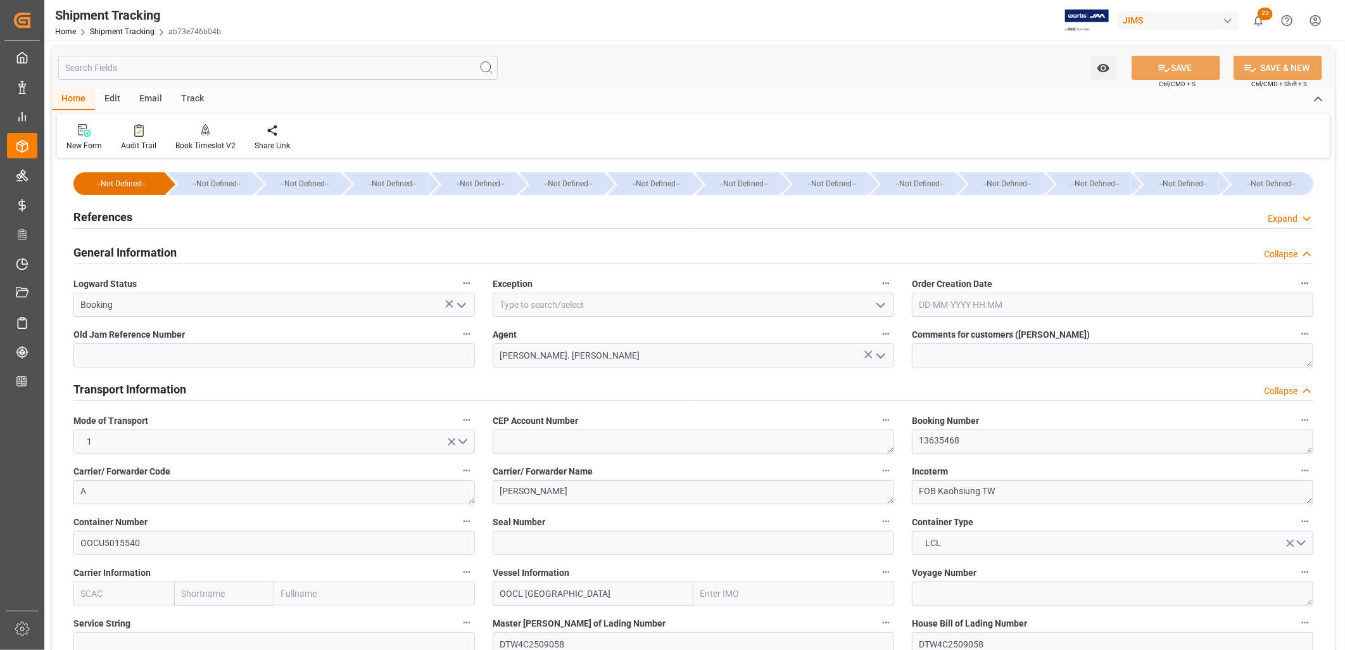
scroll to position [0, 0]
click at [123, 213] on h2 "References" at bounding box center [102, 218] width 59 height 17
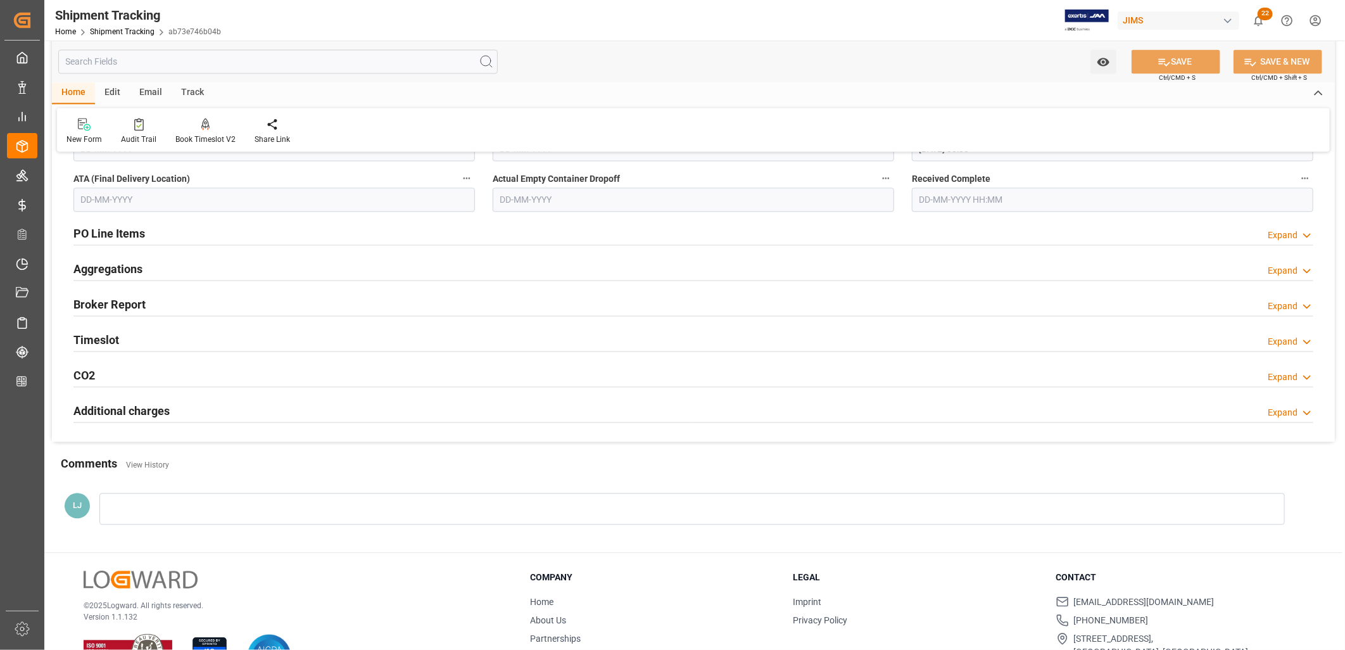
scroll to position [1602, 0]
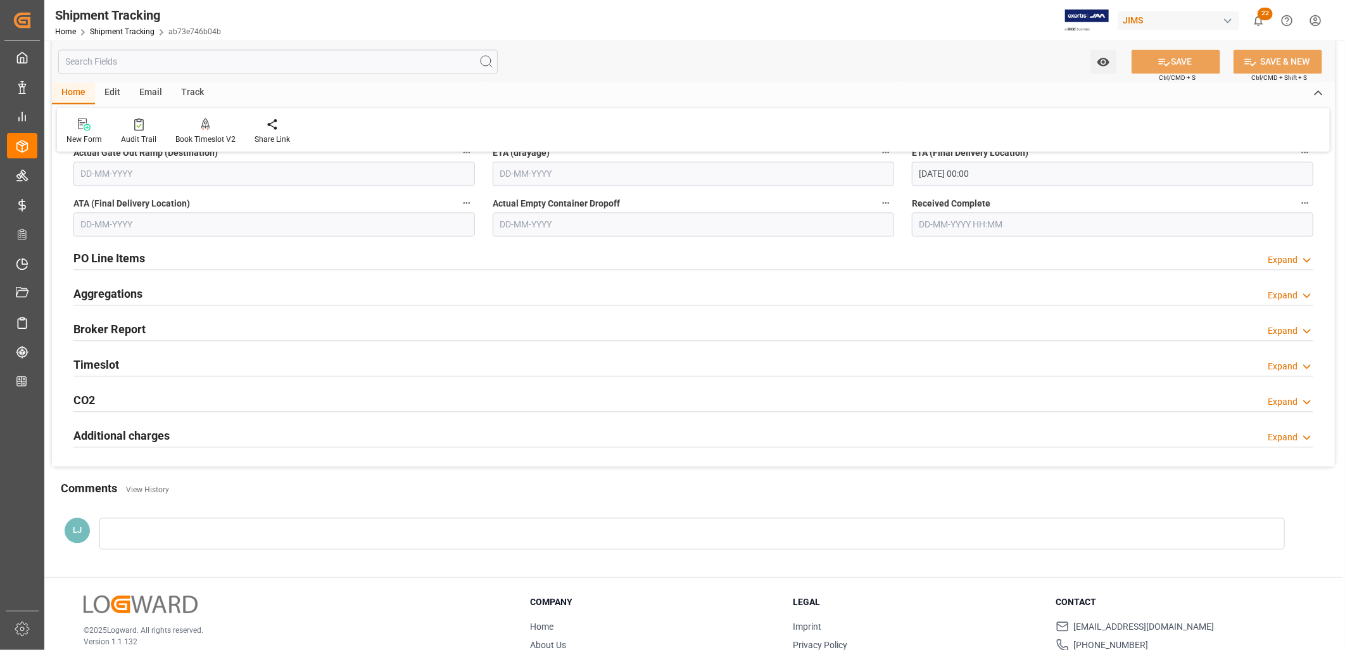
click at [125, 289] on h2 "Aggregations" at bounding box center [107, 293] width 69 height 17
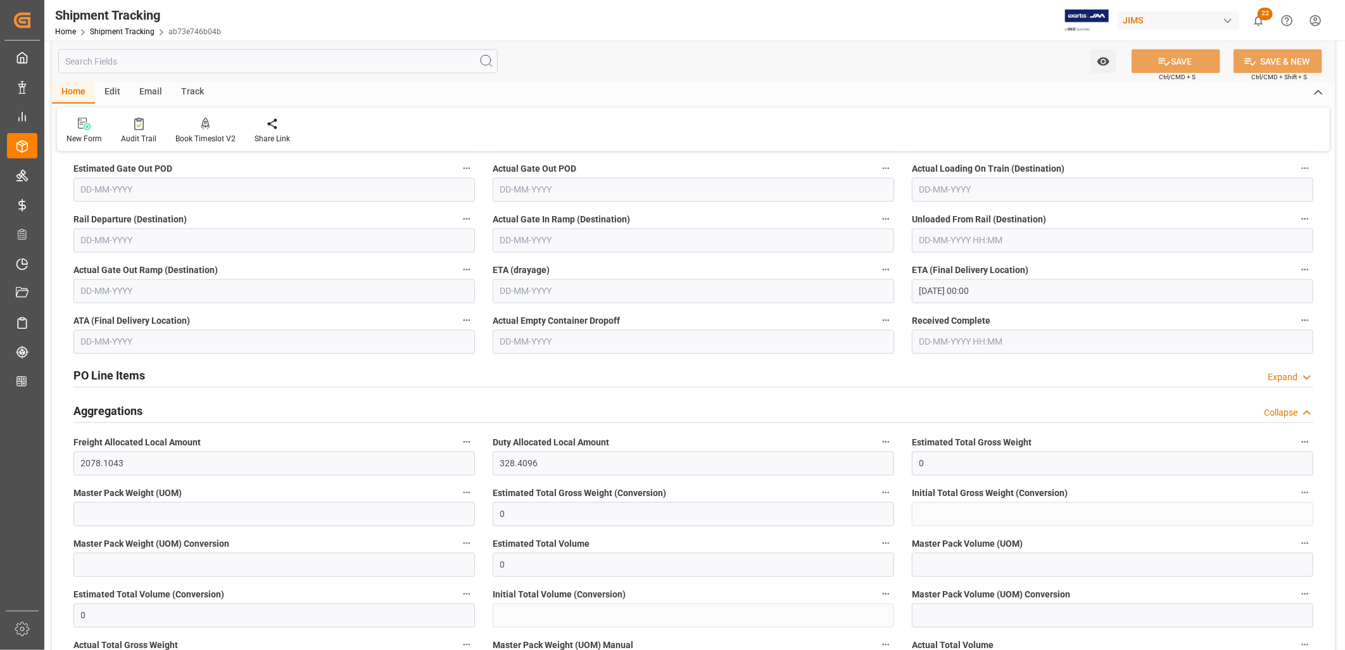
scroll to position [1461, 0]
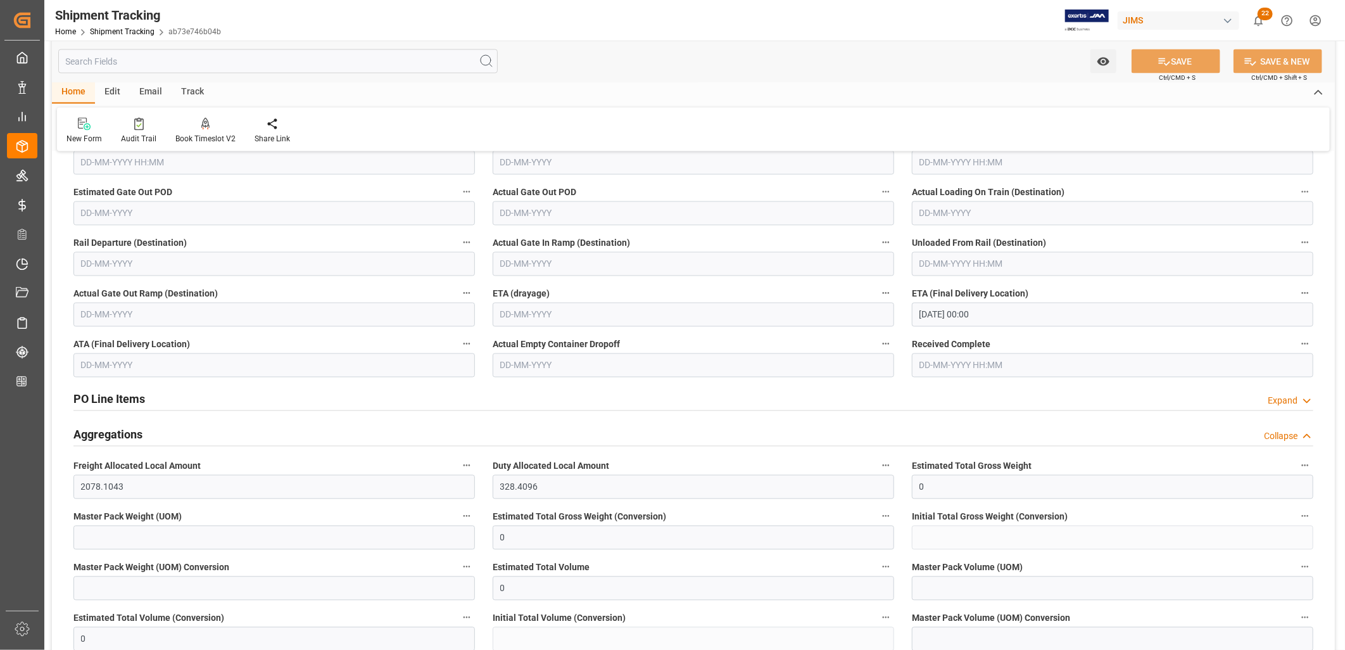
click at [120, 397] on h2 "PO Line Items" at bounding box center [109, 399] width 72 height 17
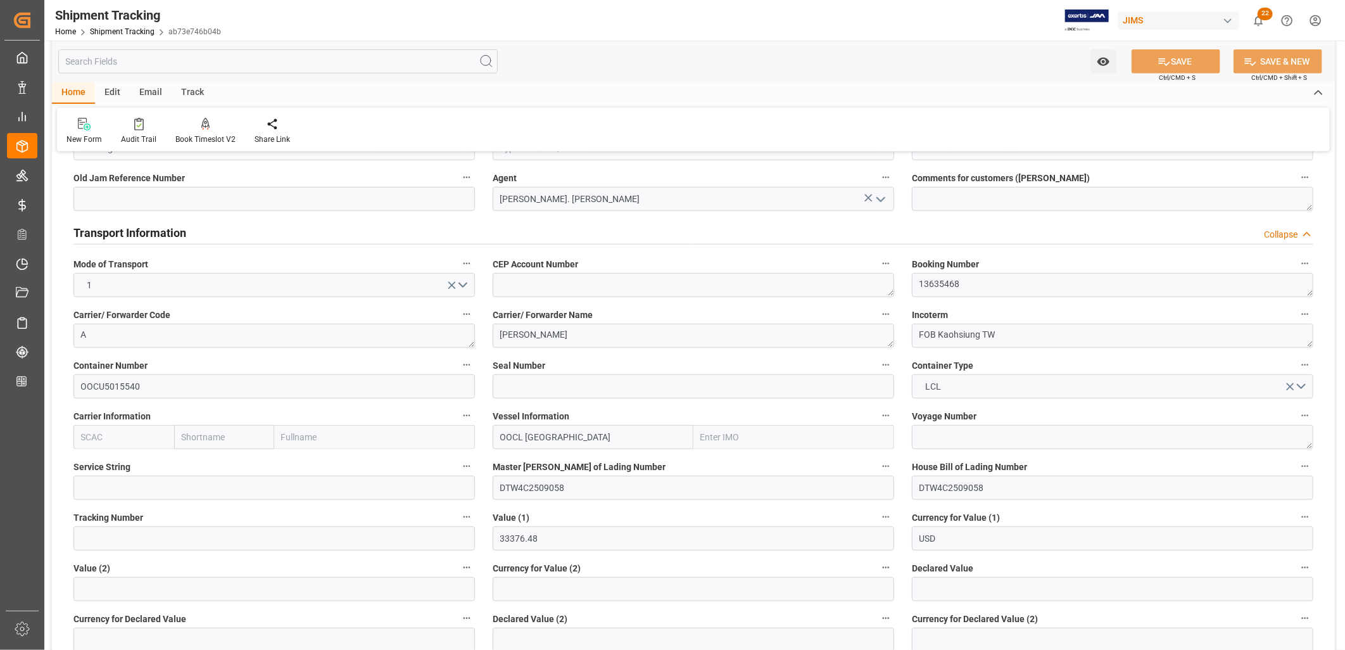
scroll to position [406, 0]
click at [950, 437] on textarea at bounding box center [1112, 437] width 401 height 24
type textarea "037E"
click at [1185, 57] on button "SAVE" at bounding box center [1175, 61] width 89 height 24
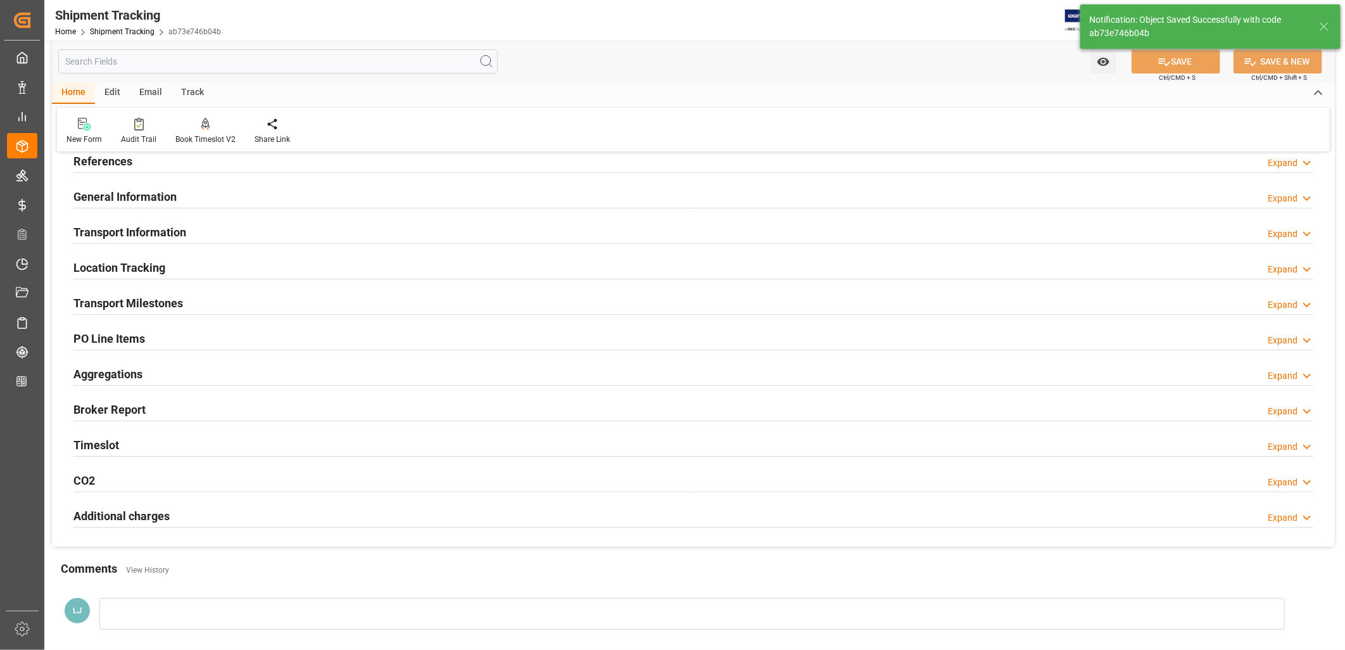
scroll to position [53, 0]
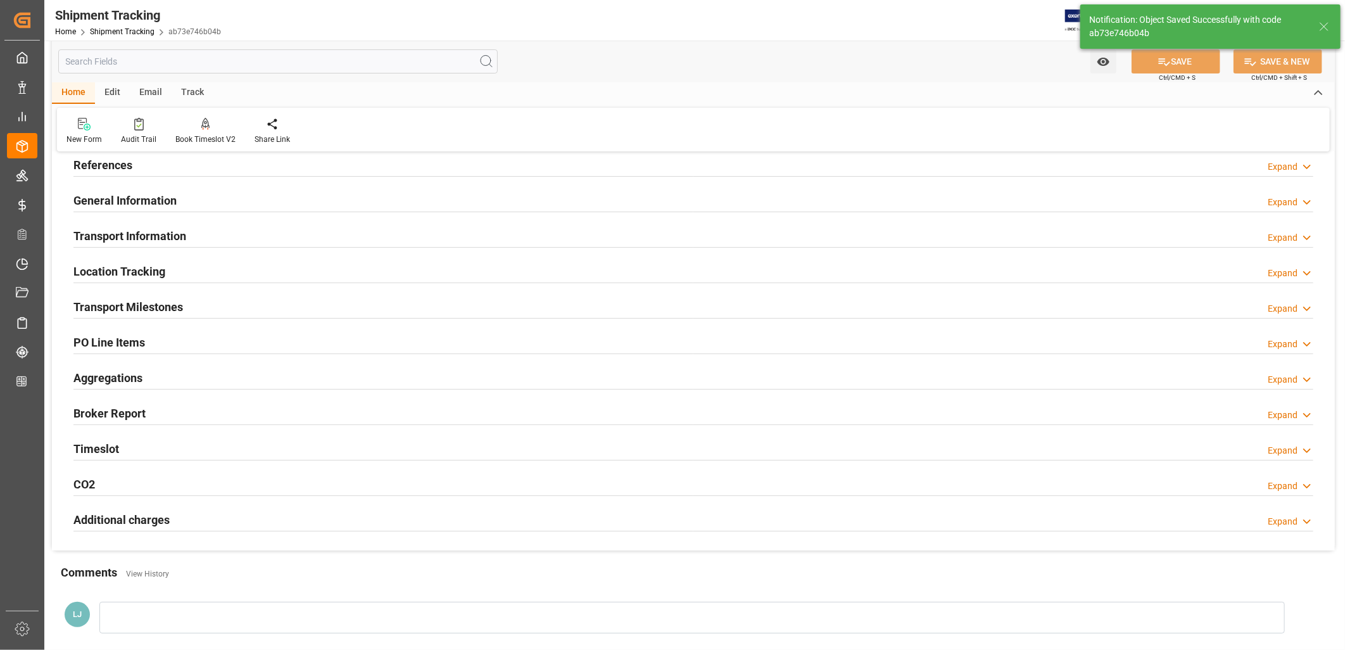
click at [106, 301] on h2 "Transport Milestones" at bounding box center [128, 306] width 110 height 17
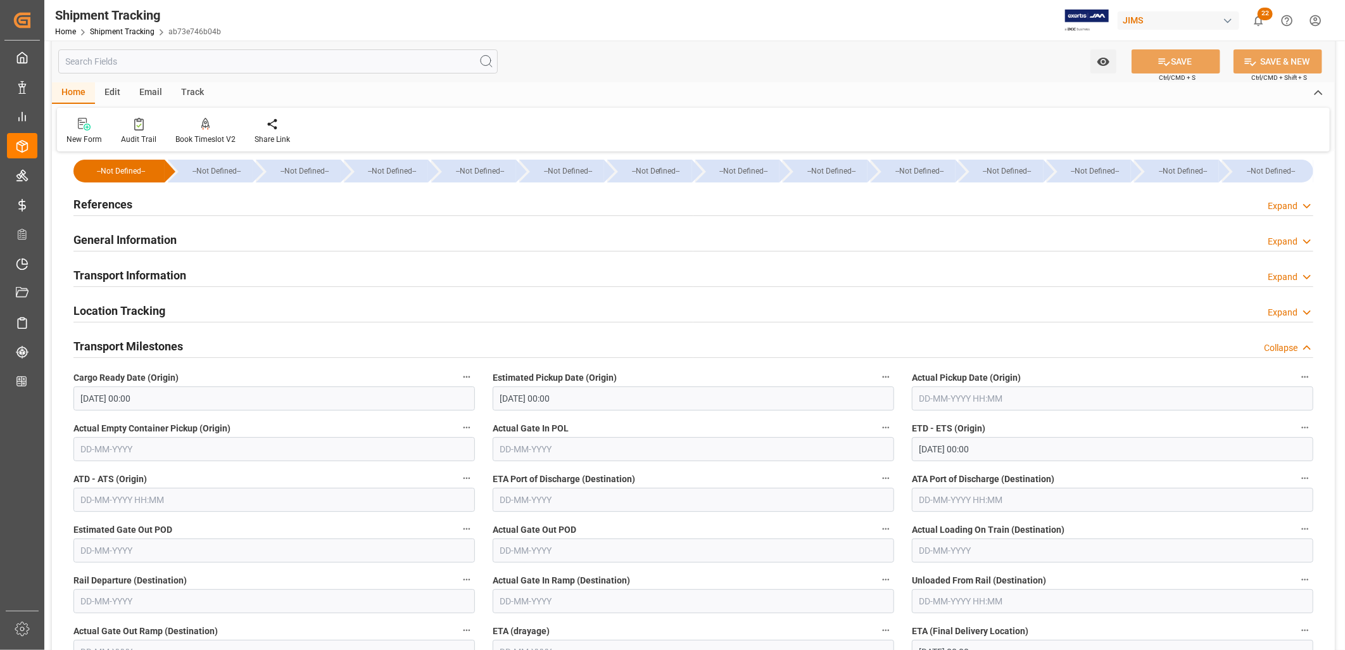
scroll to position [0, 0]
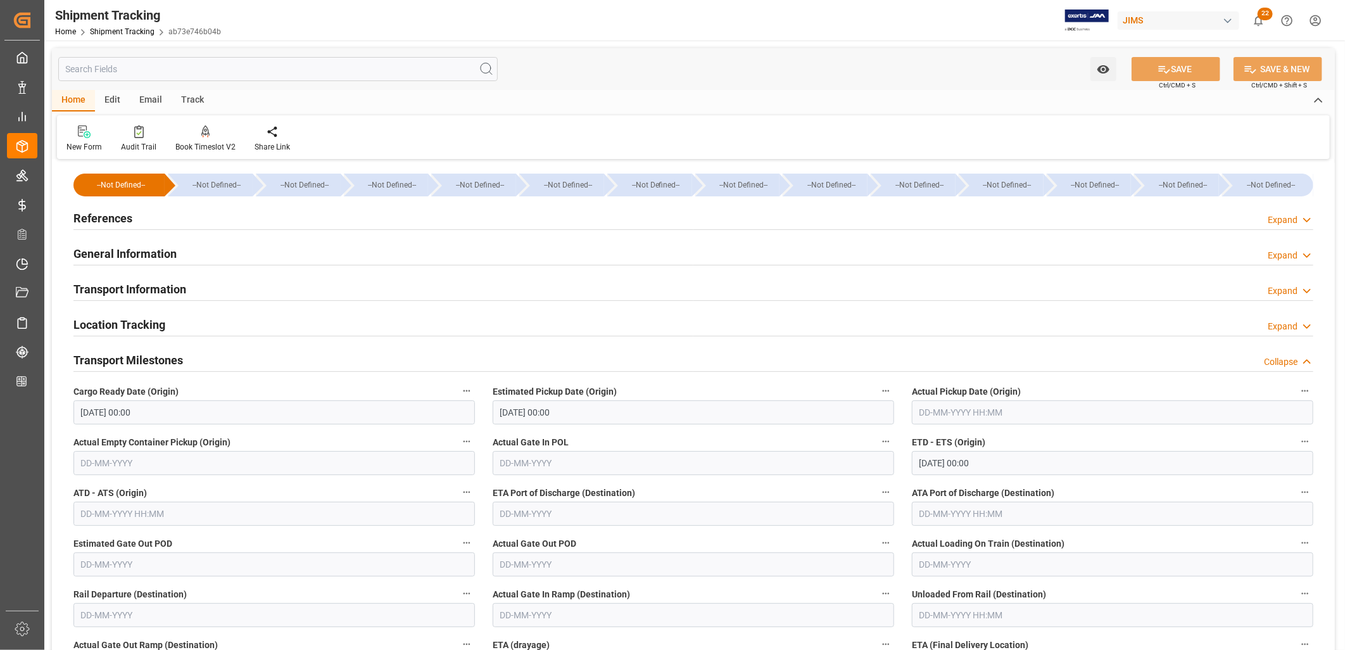
click at [110, 218] on h2 "References" at bounding box center [102, 218] width 59 height 17
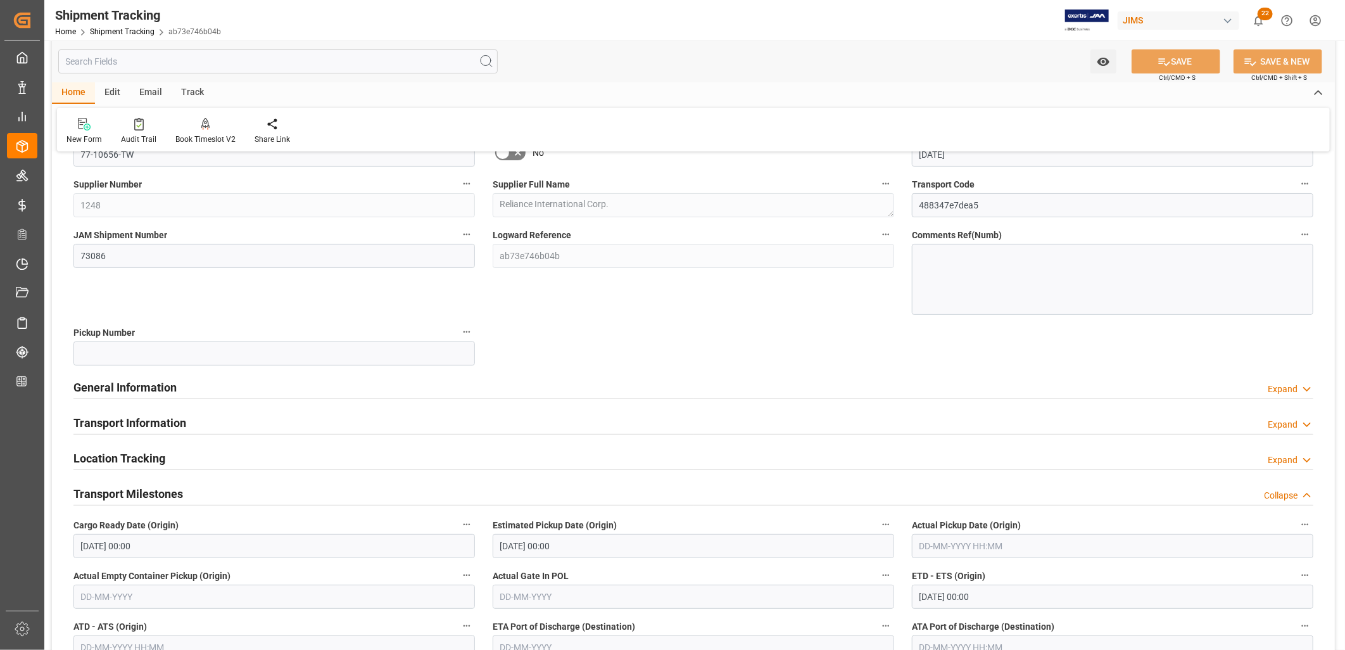
scroll to position [141, 0]
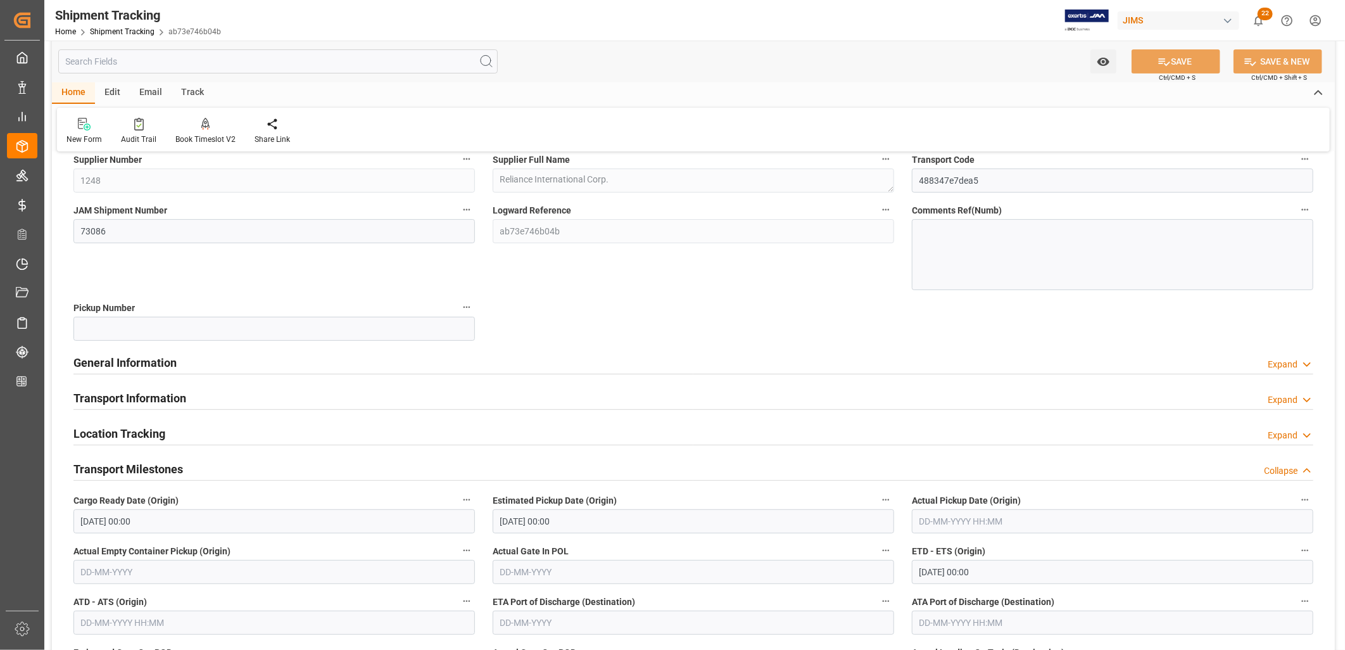
click at [165, 358] on h2 "General Information" at bounding box center [124, 362] width 103 height 17
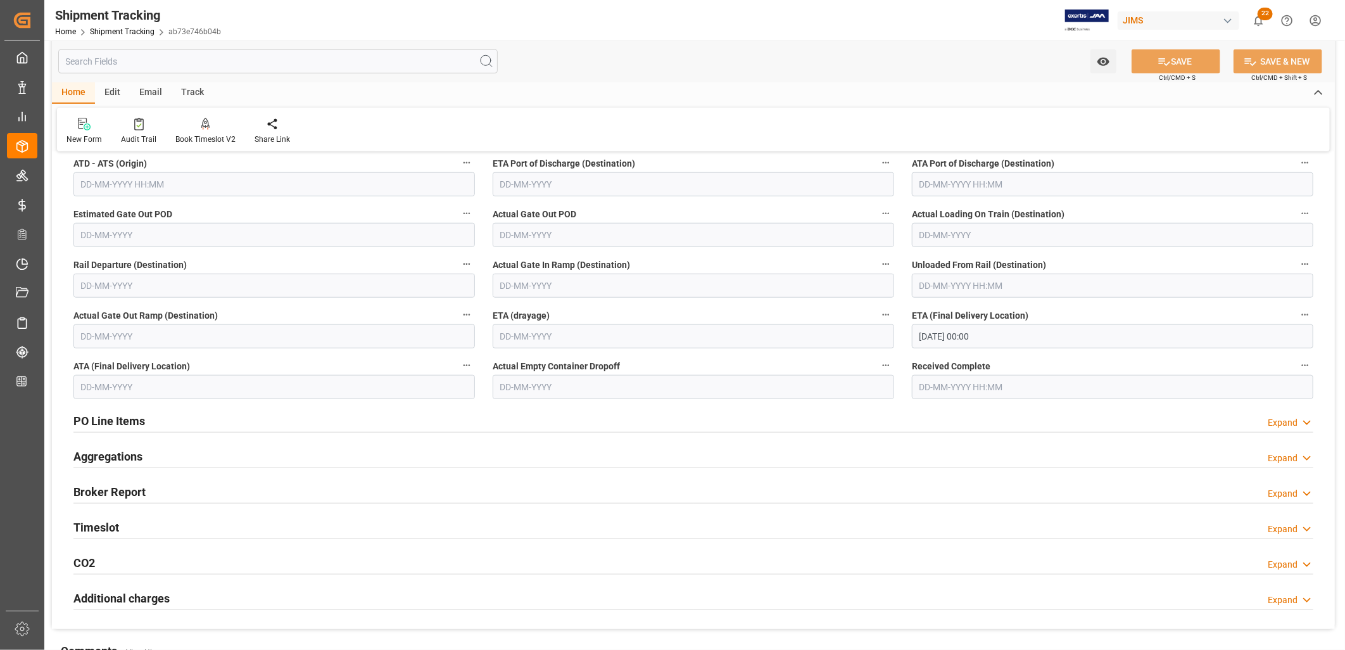
scroll to position [703, 0]
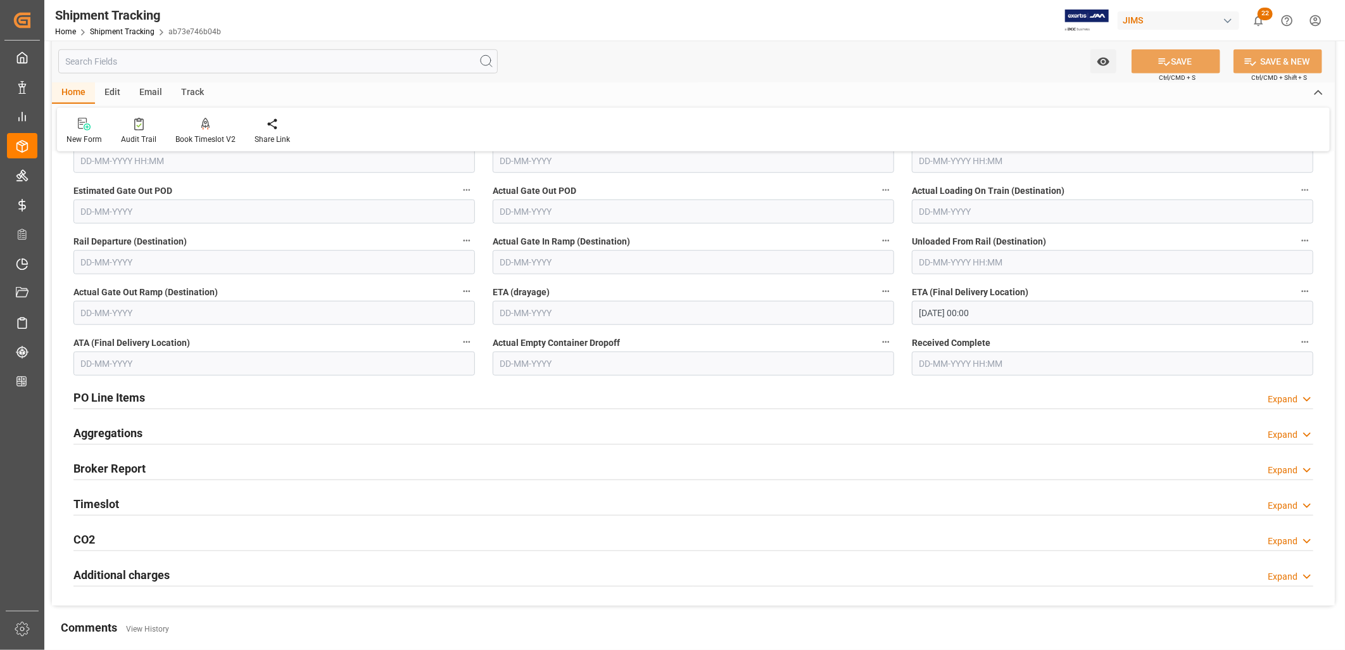
click at [129, 466] on h2 "Broker Report" at bounding box center [109, 468] width 72 height 17
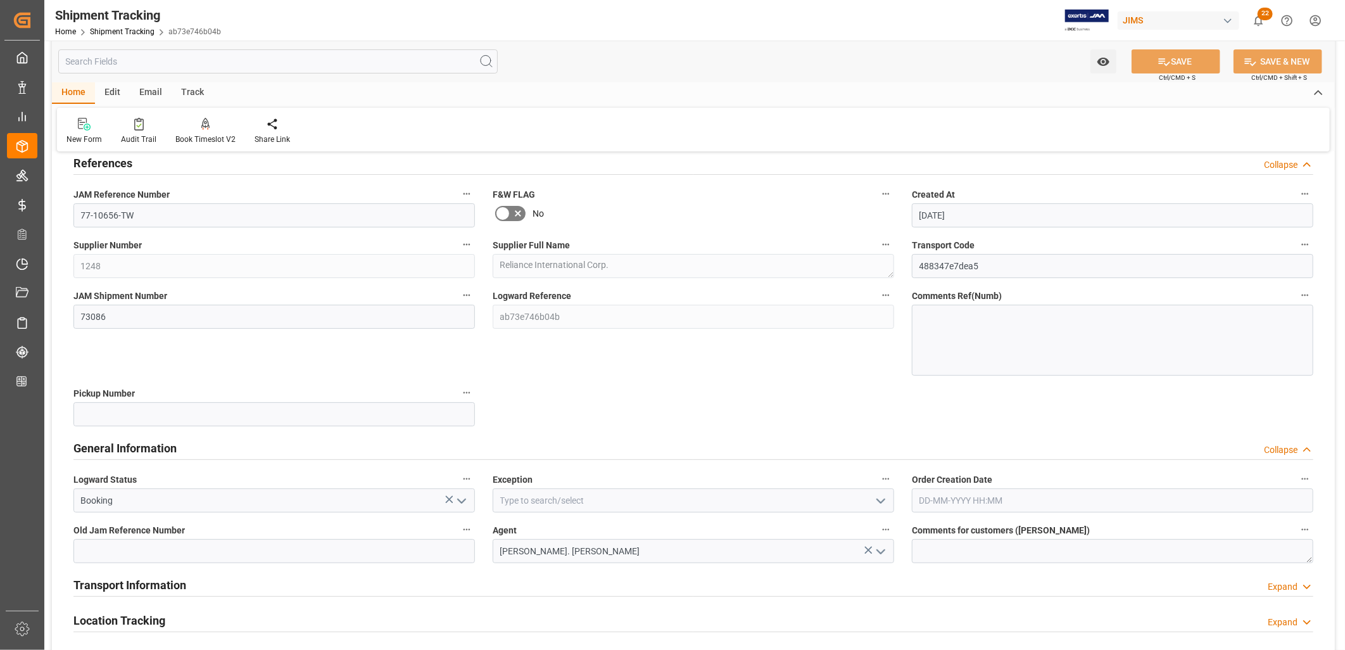
scroll to position [0, 0]
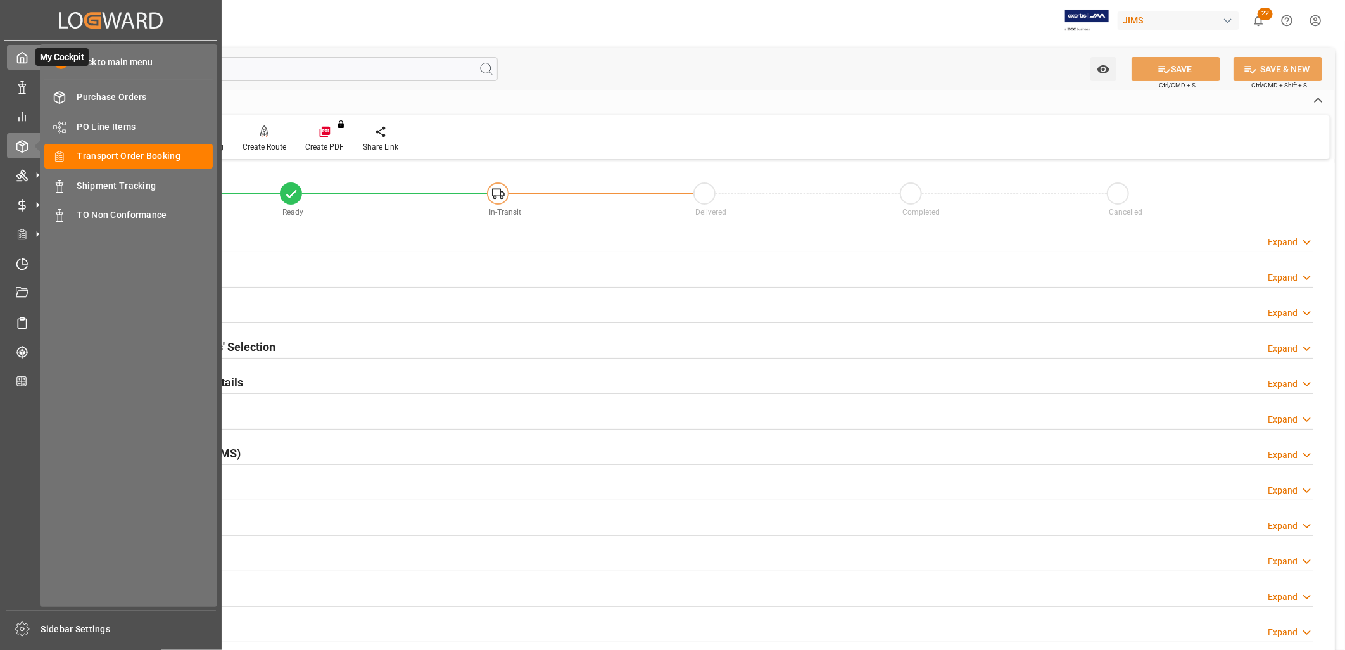
click at [26, 57] on icon at bounding box center [22, 57] width 13 height 13
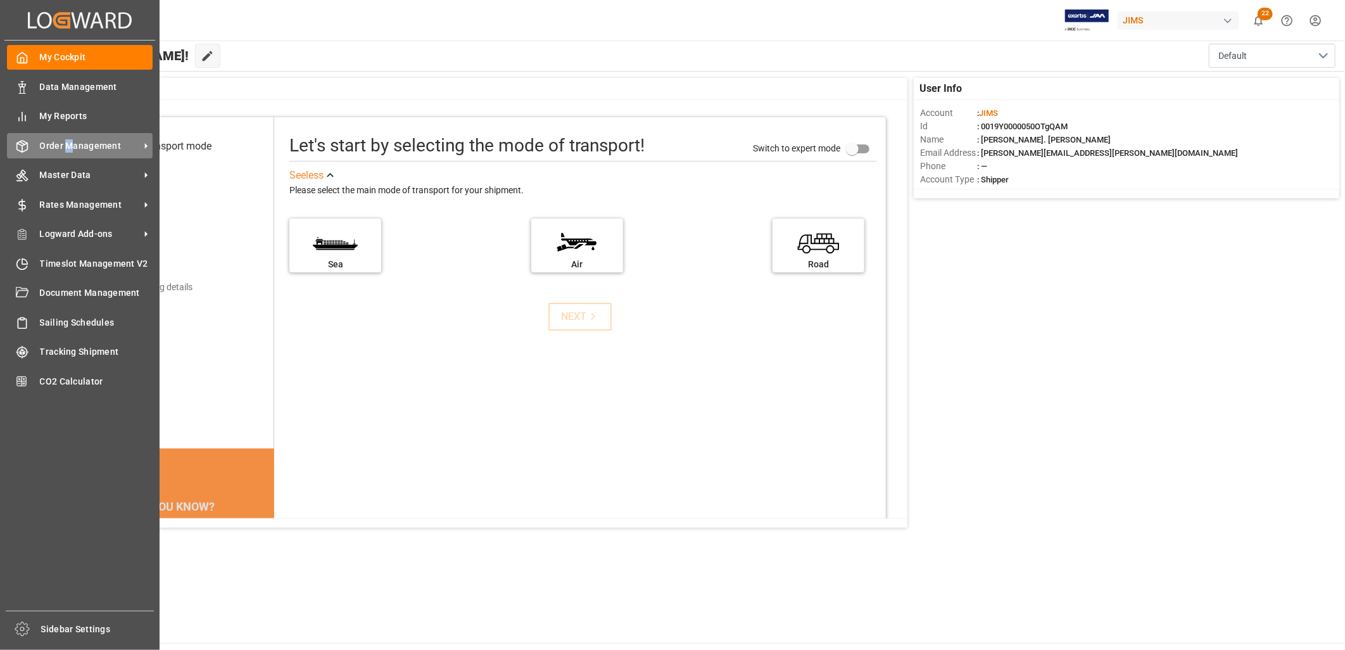
click at [70, 139] on span "Order Management" at bounding box center [90, 145] width 100 height 13
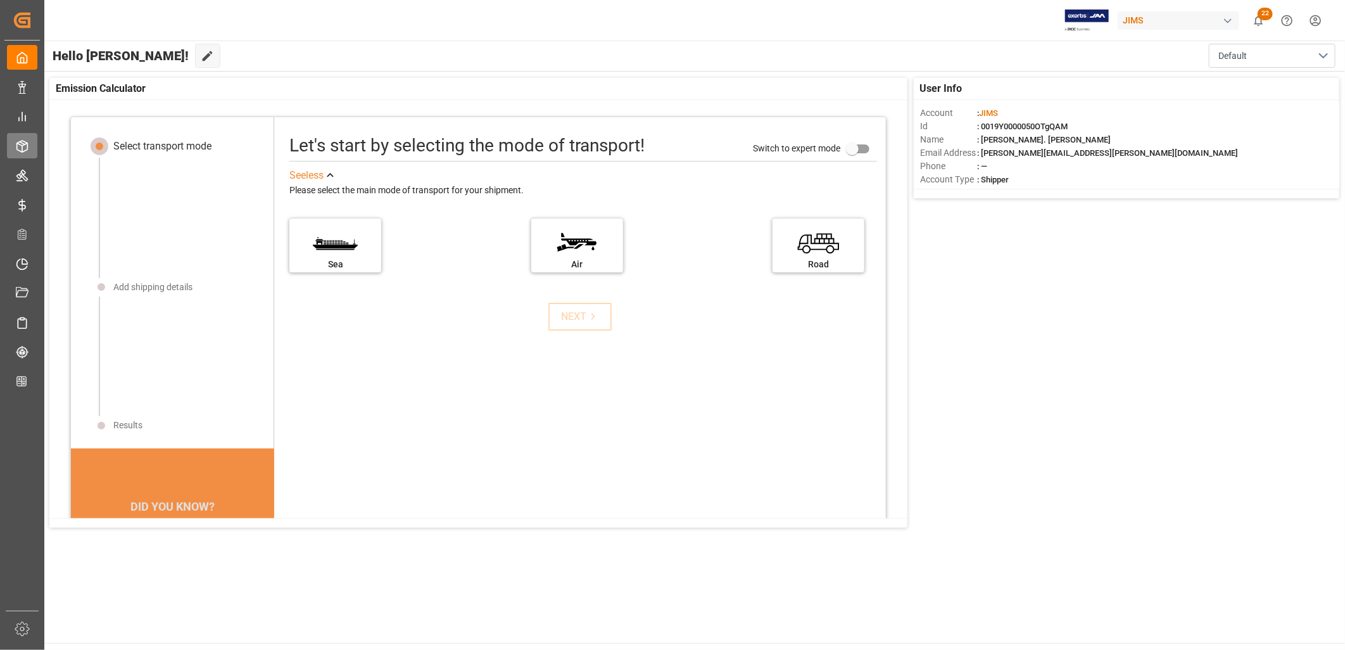
drag, startPoint x: 70, startPoint y: 137, endPoint x: 30, endPoint y: 142, distance: 40.1
click at [30, 142] on div "Order Management Order Management" at bounding box center [22, 145] width 30 height 25
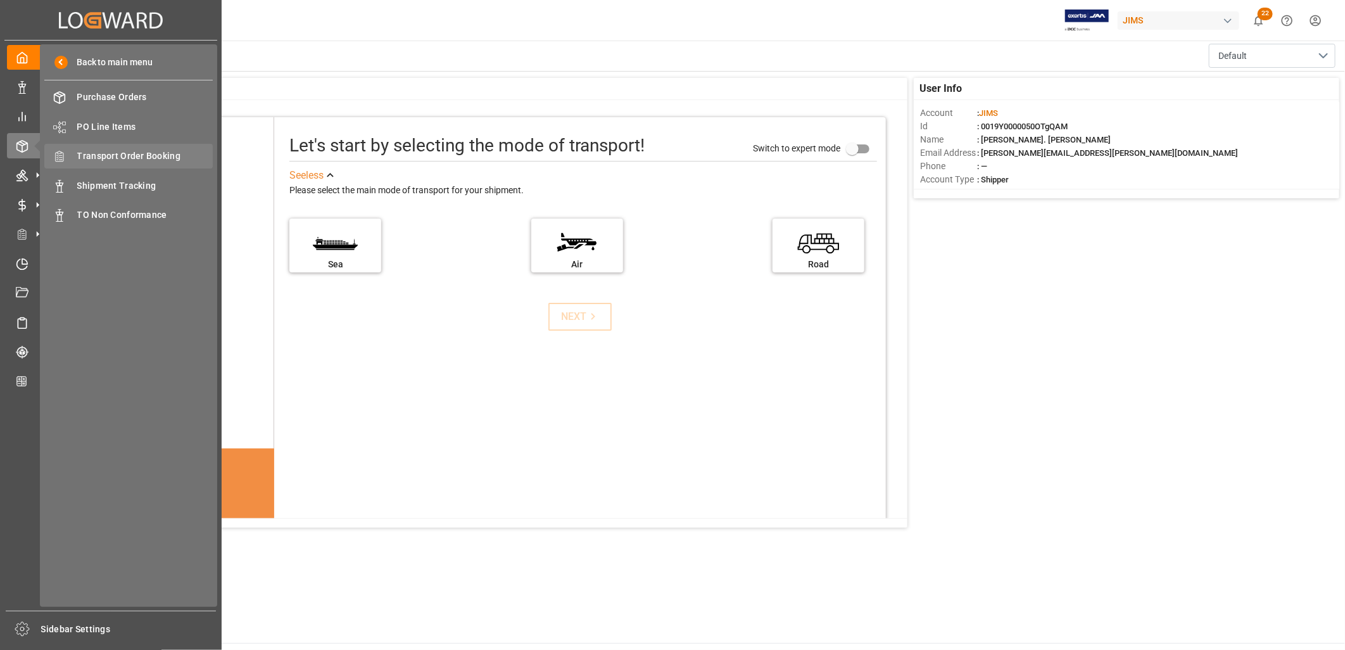
click at [116, 149] on span "Transport Order Booking" at bounding box center [145, 155] width 136 height 13
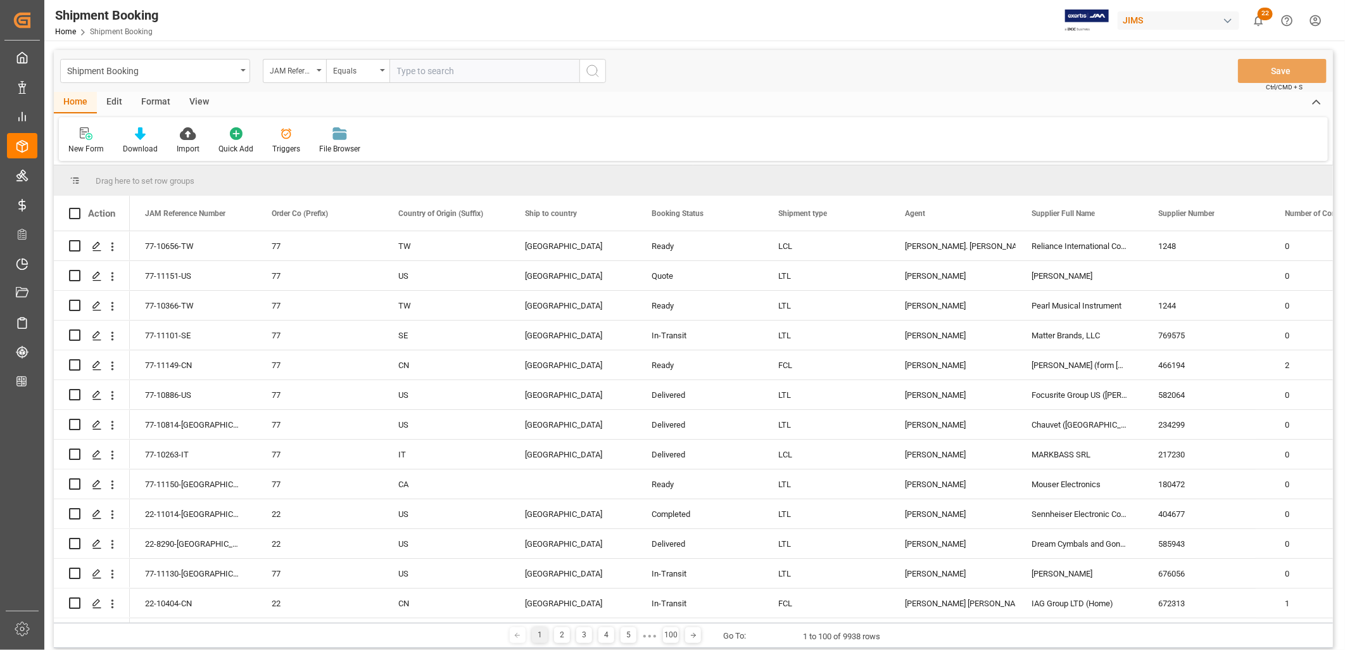
click at [404, 66] on input "text" at bounding box center [484, 71] width 190 height 24
type input "77-10978-SE"
click at [592, 66] on icon "search button" at bounding box center [592, 70] width 15 height 15
